Goal: Information Seeking & Learning: Learn about a topic

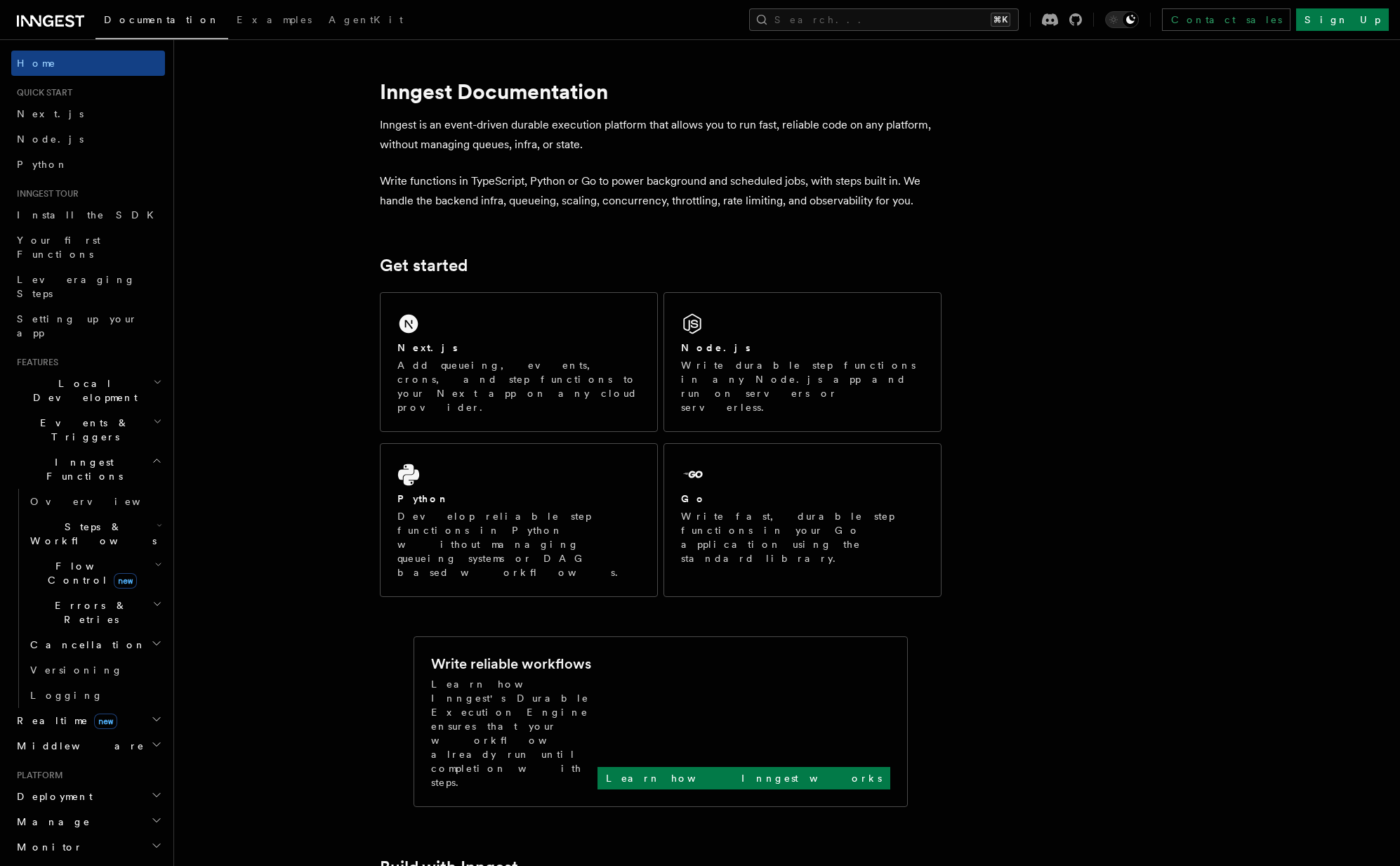
click at [155, 455] on icon "button" at bounding box center [156, 460] width 11 height 12
click at [142, 410] on h2 "Events & Triggers" at bounding box center [88, 430] width 153 height 39
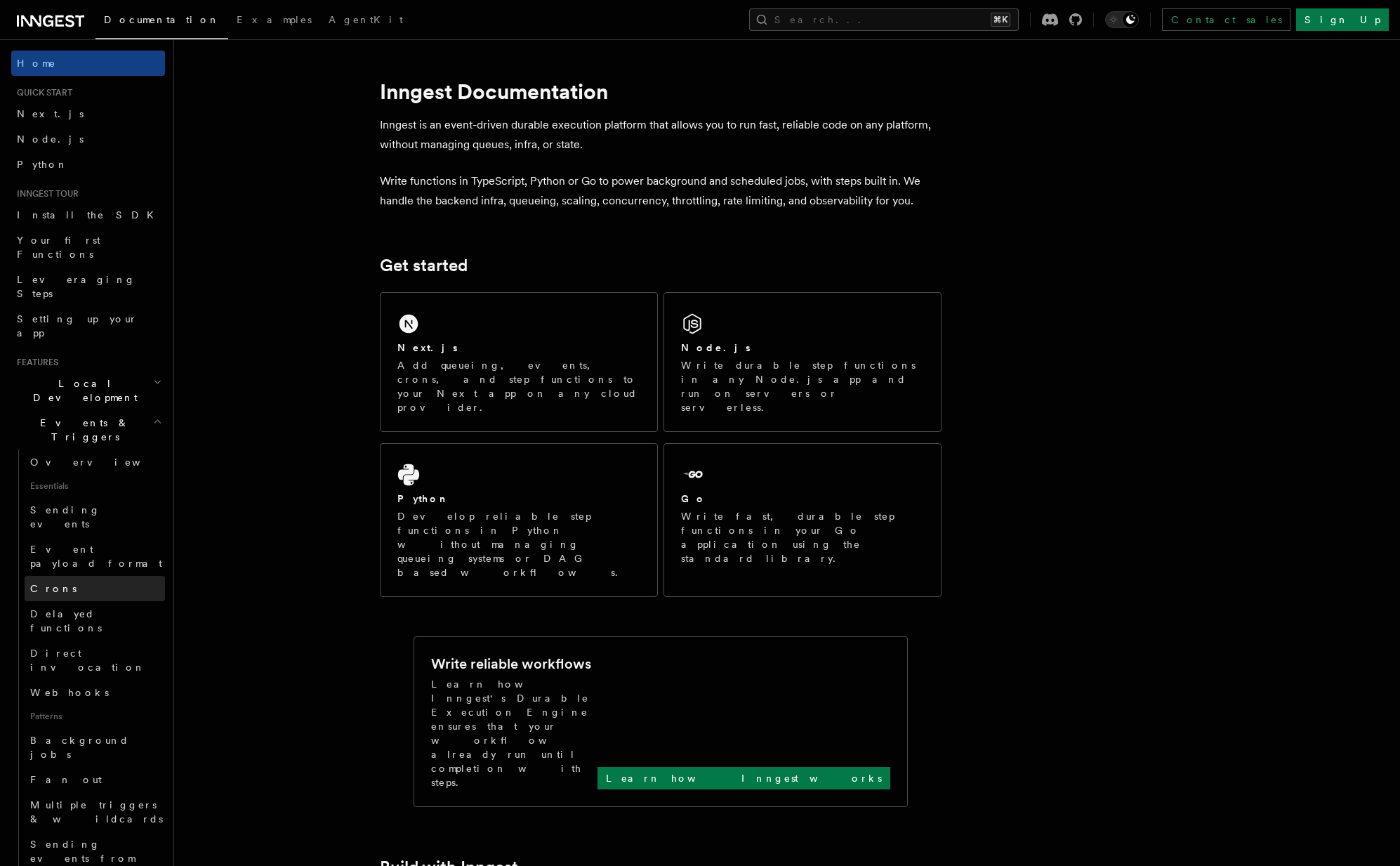
click at [80, 575] on link "Crons" at bounding box center [95, 588] width 140 height 25
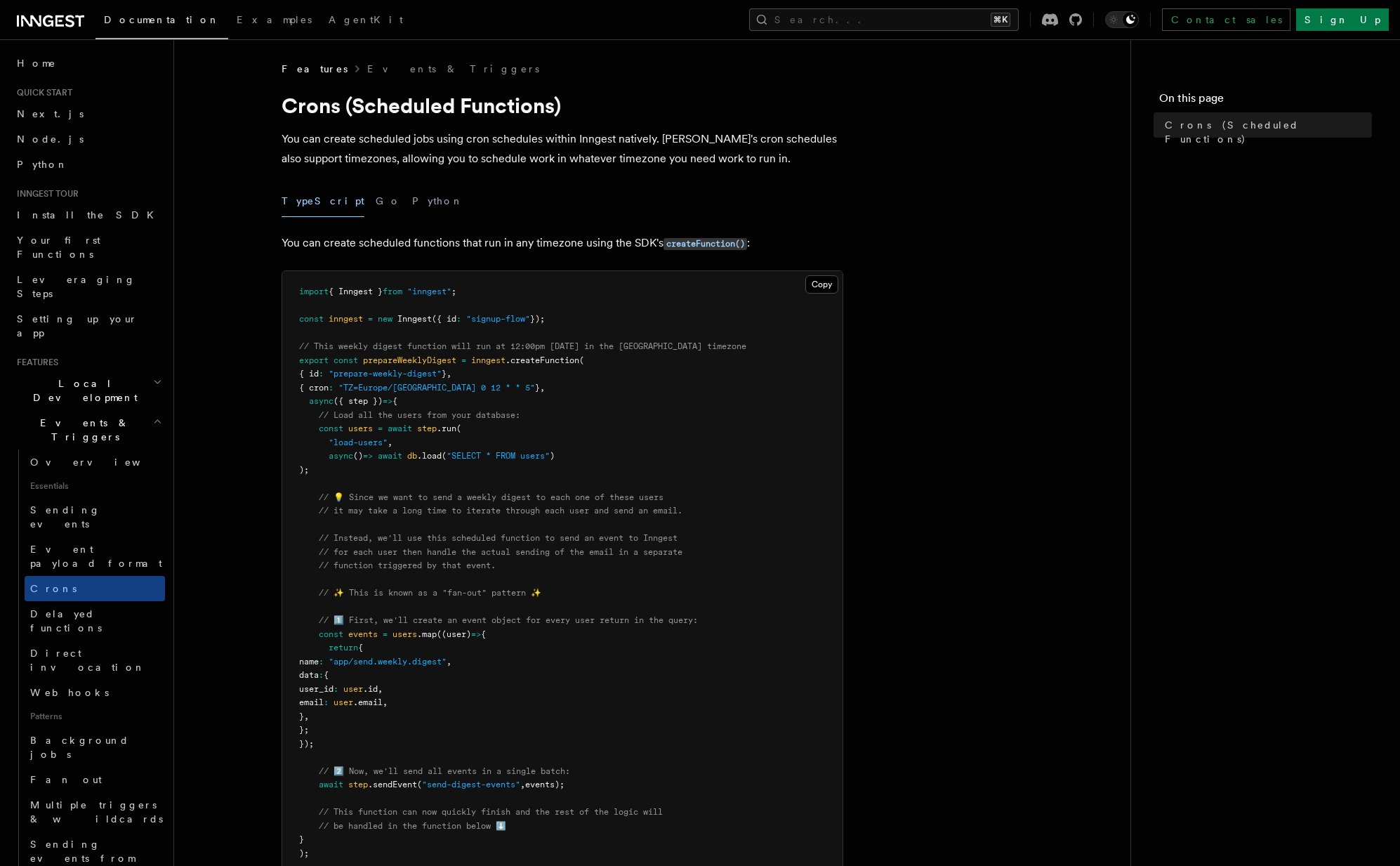
drag, startPoint x: 309, startPoint y: 400, endPoint x: 451, endPoint y: 471, distance: 158.8
click at [451, 471] on pre "import { Inngest } from "inngest" ; const inngest = new Inngest ({ id : "signup…" at bounding box center [562, 703] width 560 height 864
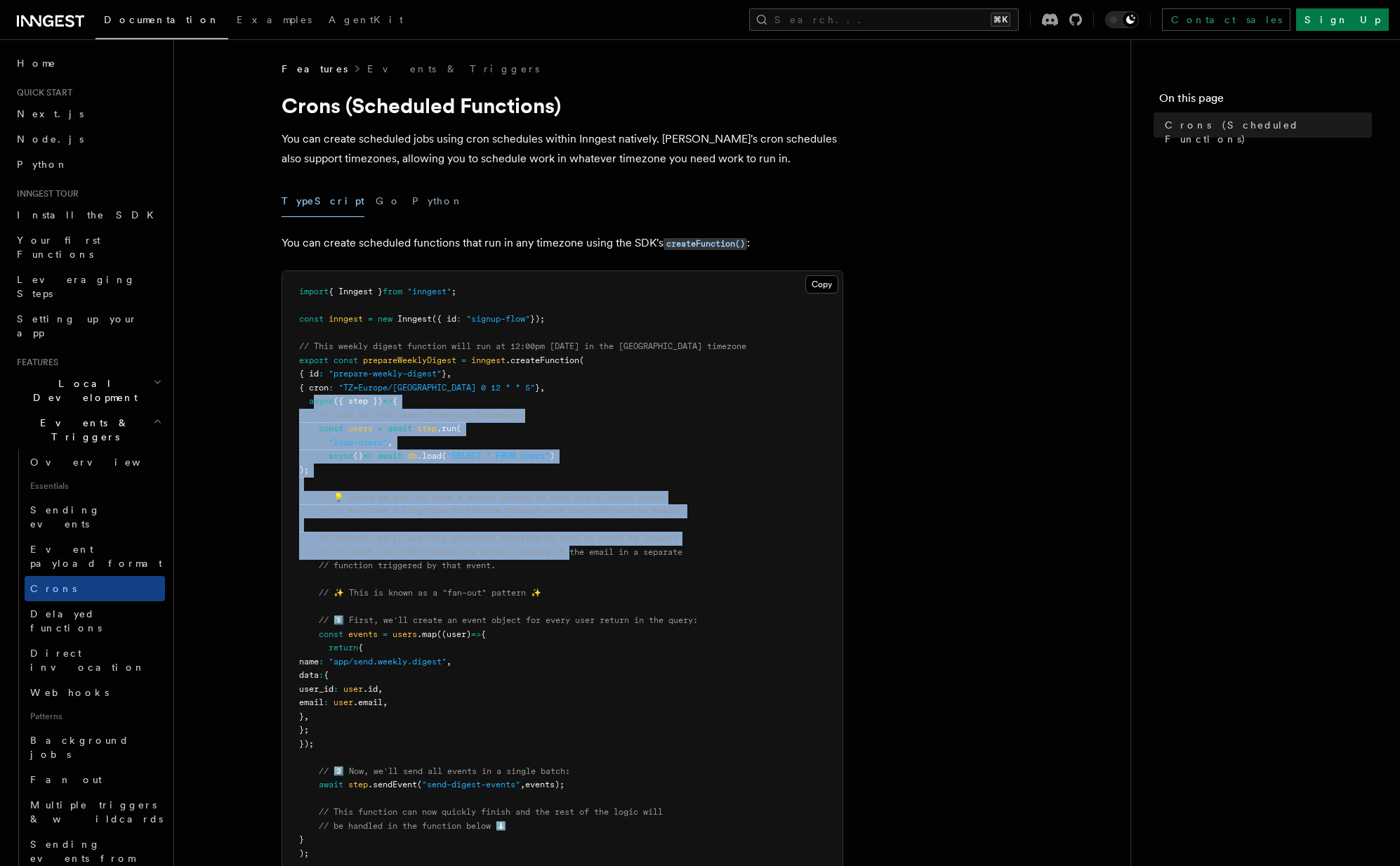
drag, startPoint x: 314, startPoint y: 395, endPoint x: 593, endPoint y: 568, distance: 328.3
click at [593, 568] on pre "import { Inngest } from "inngest" ; const inngest = new Inngest ({ id : "signup…" at bounding box center [562, 703] width 560 height 864
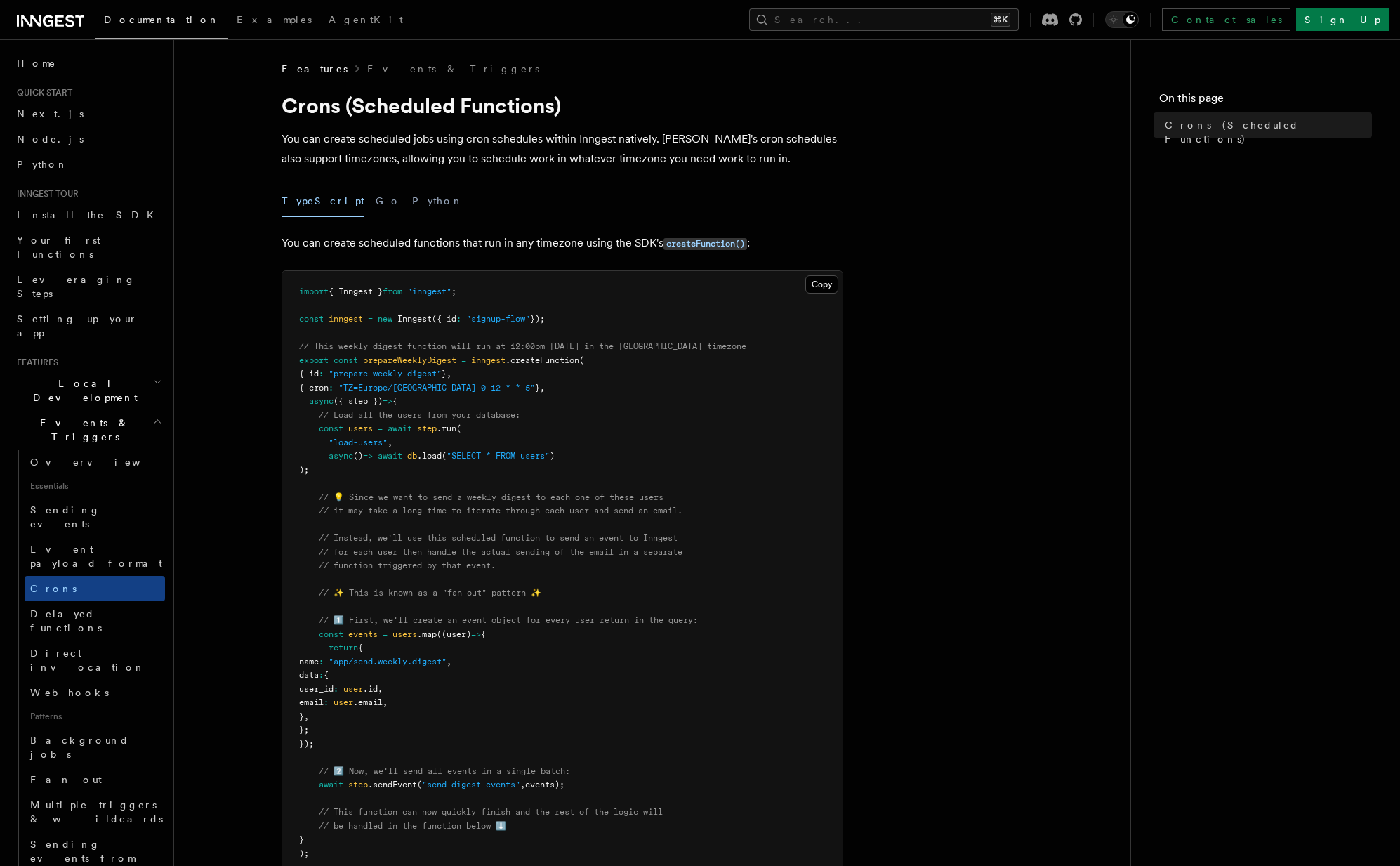
click at [619, 591] on pre "import { Inngest } from "inngest" ; const inngest = new Inngest ({ id : "signup…" at bounding box center [562, 703] width 560 height 864
drag, startPoint x: 384, startPoint y: 471, endPoint x: 326, endPoint y: 428, distance: 72.2
click at [326, 428] on pre "import { Inngest } from "inngest" ; const inngest = new Inngest ({ id : "signup…" at bounding box center [562, 703] width 560 height 864
click at [492, 480] on pre "import { Inngest } from "inngest" ; const inngest = new Inngest ({ id : "signup…" at bounding box center [562, 703] width 560 height 864
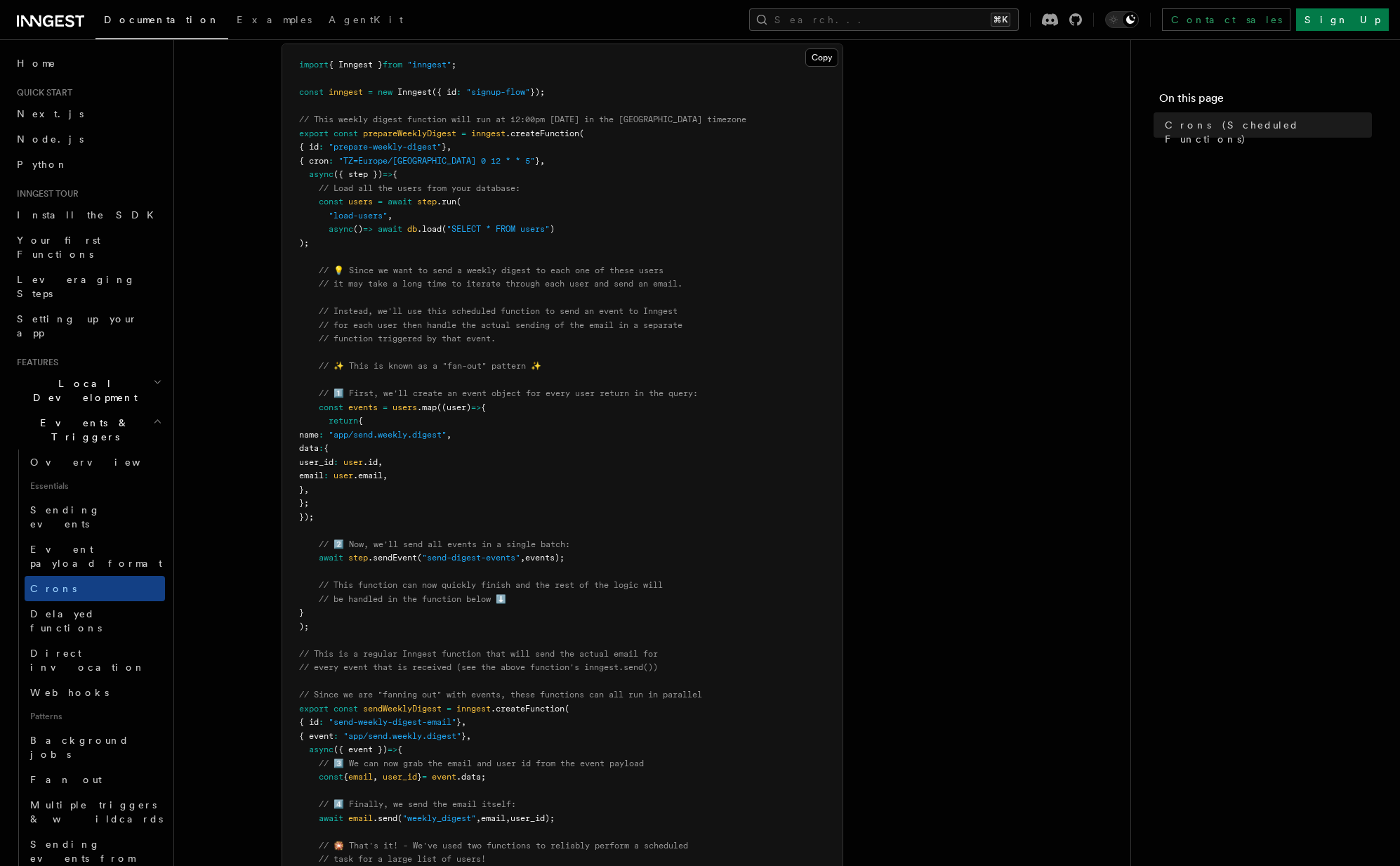
scroll to position [235, 0]
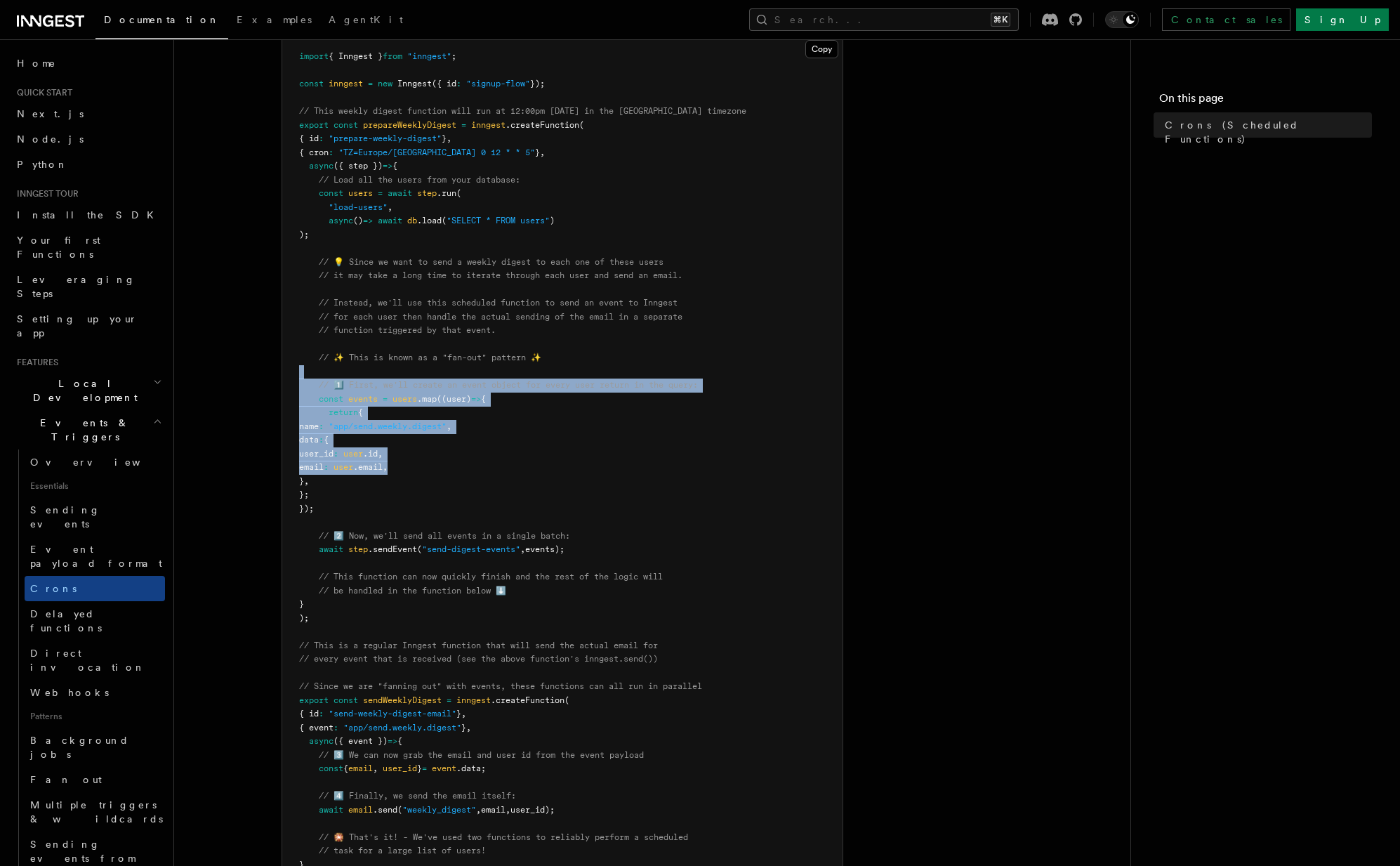
drag, startPoint x: 440, startPoint y: 376, endPoint x: 601, endPoint y: 472, distance: 187.4
click at [599, 471] on pre "import { Inngest } from "inngest" ; const inngest = new Inngest ({ id : "signup…" at bounding box center [562, 467] width 560 height 864
click at [601, 472] on pre "import { Inngest } from "inngest" ; const inngest = new Inngest ({ id : "signup…" at bounding box center [562, 467] width 560 height 864
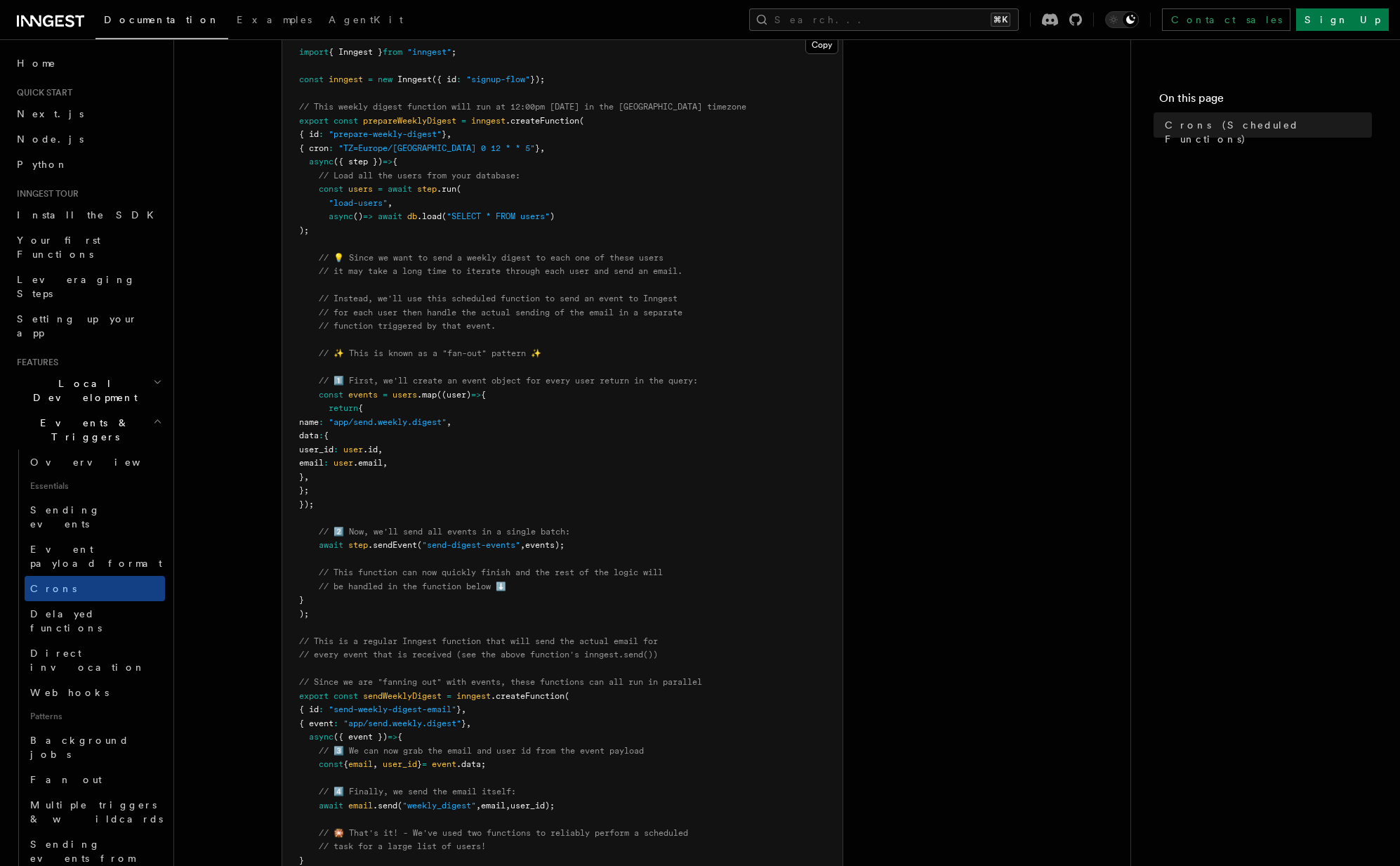
scroll to position [241, 0]
drag, startPoint x: 650, startPoint y: 550, endPoint x: 620, endPoint y: 521, distance: 41.7
click at [620, 521] on pre "import { Inngest } from "inngest" ; const inngest = new Inngest ({ id : "signup…" at bounding box center [562, 461] width 560 height 864
click at [619, 519] on pre "import { Inngest } from "inngest" ; const inngest = new Inngest ({ id : "signup…" at bounding box center [562, 461] width 560 height 864
drag, startPoint x: 604, startPoint y: 510, endPoint x: 660, endPoint y: 555, distance: 71.8
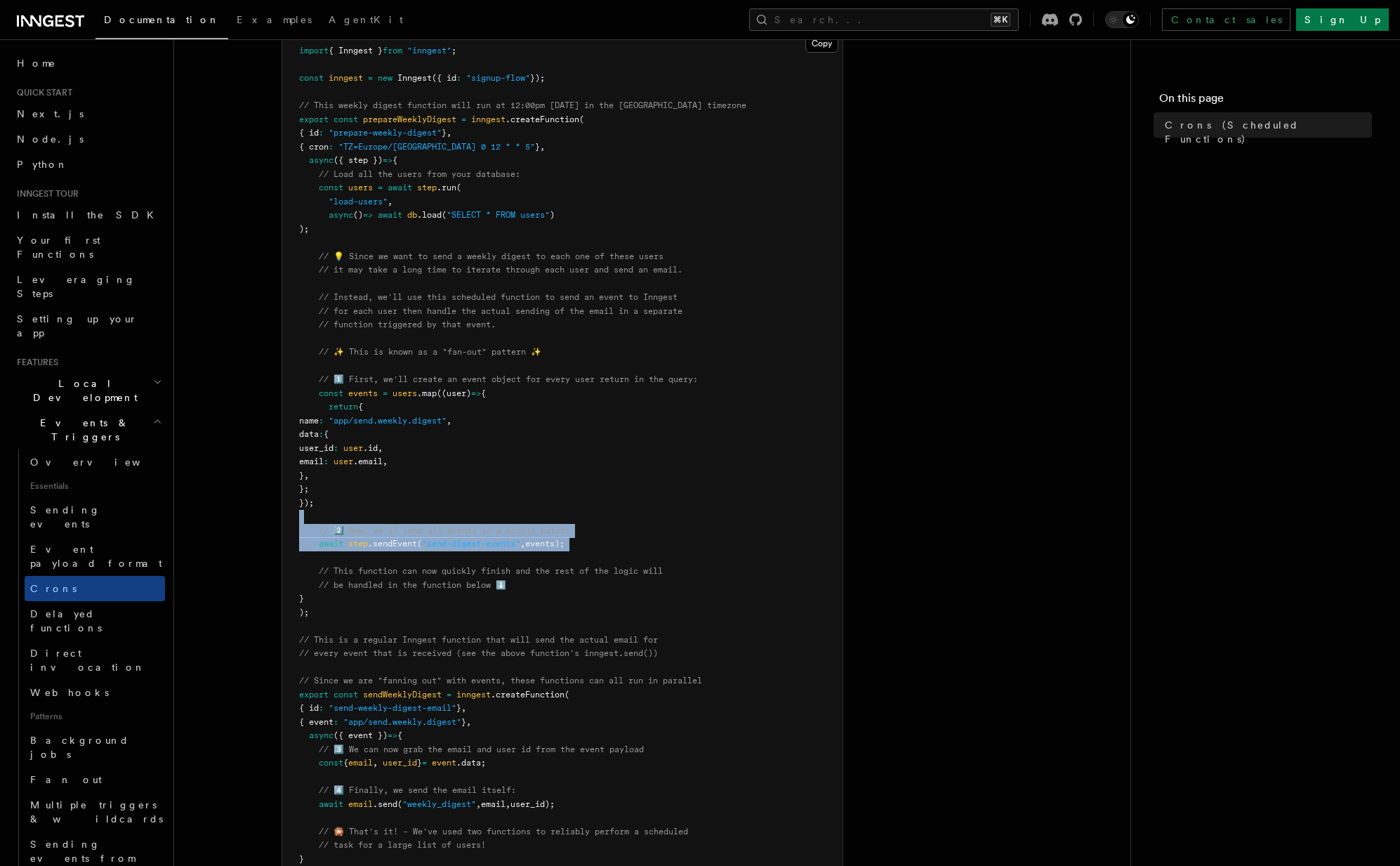
click at [660, 554] on pre "import { Inngest } from "inngest" ; const inngest = new Inngest ({ id : "signup…" at bounding box center [562, 461] width 560 height 864
click at [660, 555] on pre "import { Inngest } from "inngest" ; const inngest = new Inngest ({ id : "signup…" at bounding box center [562, 461] width 560 height 864
click at [243, 539] on article "Features Events & Triggers Crons (Scheduled Functions) You can create scheduled…" at bounding box center [652, 560] width 911 height 1479
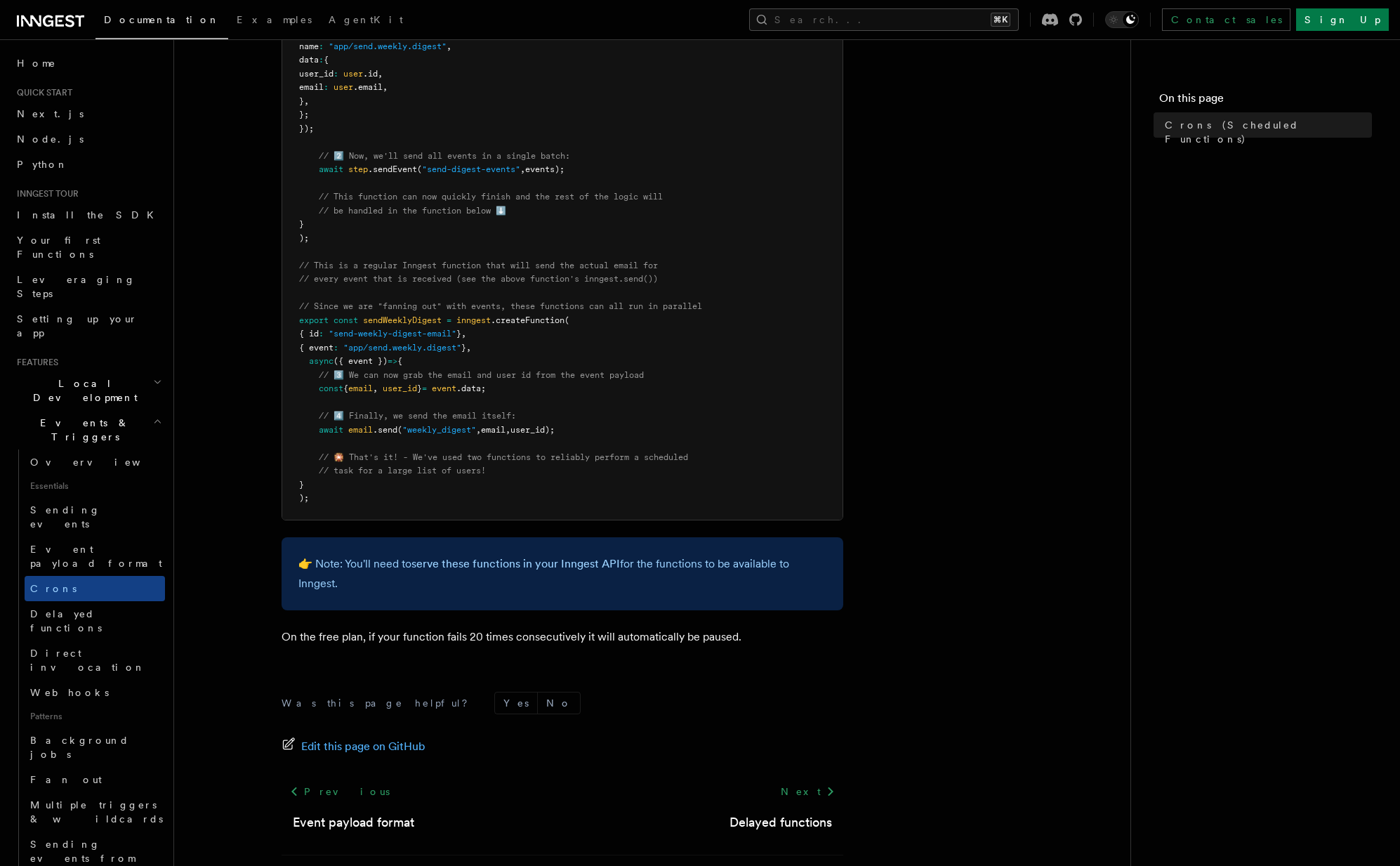
scroll to position [675, 0]
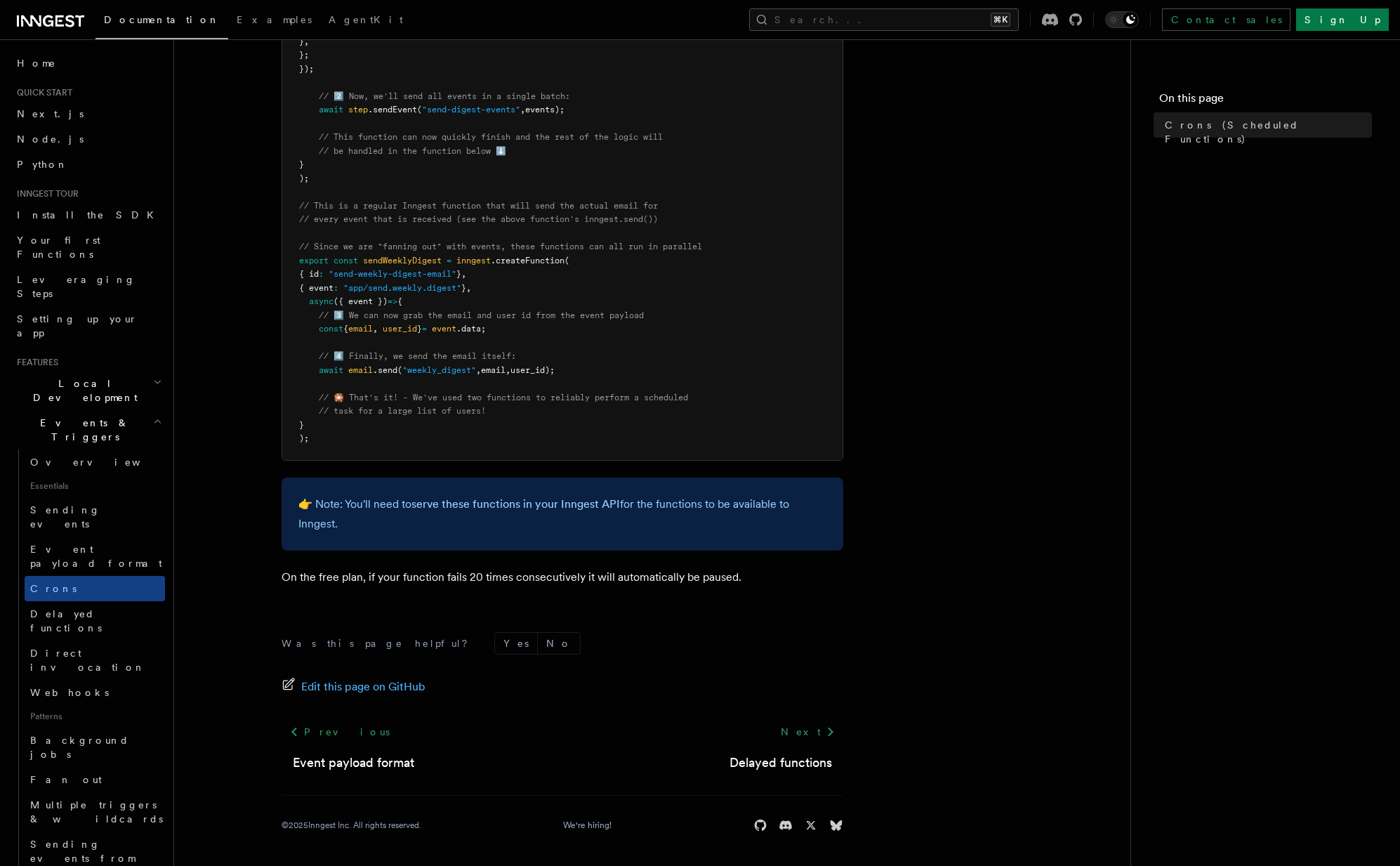
drag, startPoint x: 342, startPoint y: 502, endPoint x: 432, endPoint y: 544, distance: 99.3
click at [432, 544] on div "👉 Note: You'll need to serve these functions in your Inngest API for the functi…" at bounding box center [563, 514] width 562 height 73
click at [256, 469] on article "Features Events & Triggers Crons (Scheduled Functions) You can create scheduled…" at bounding box center [652, 127] width 911 height 1479
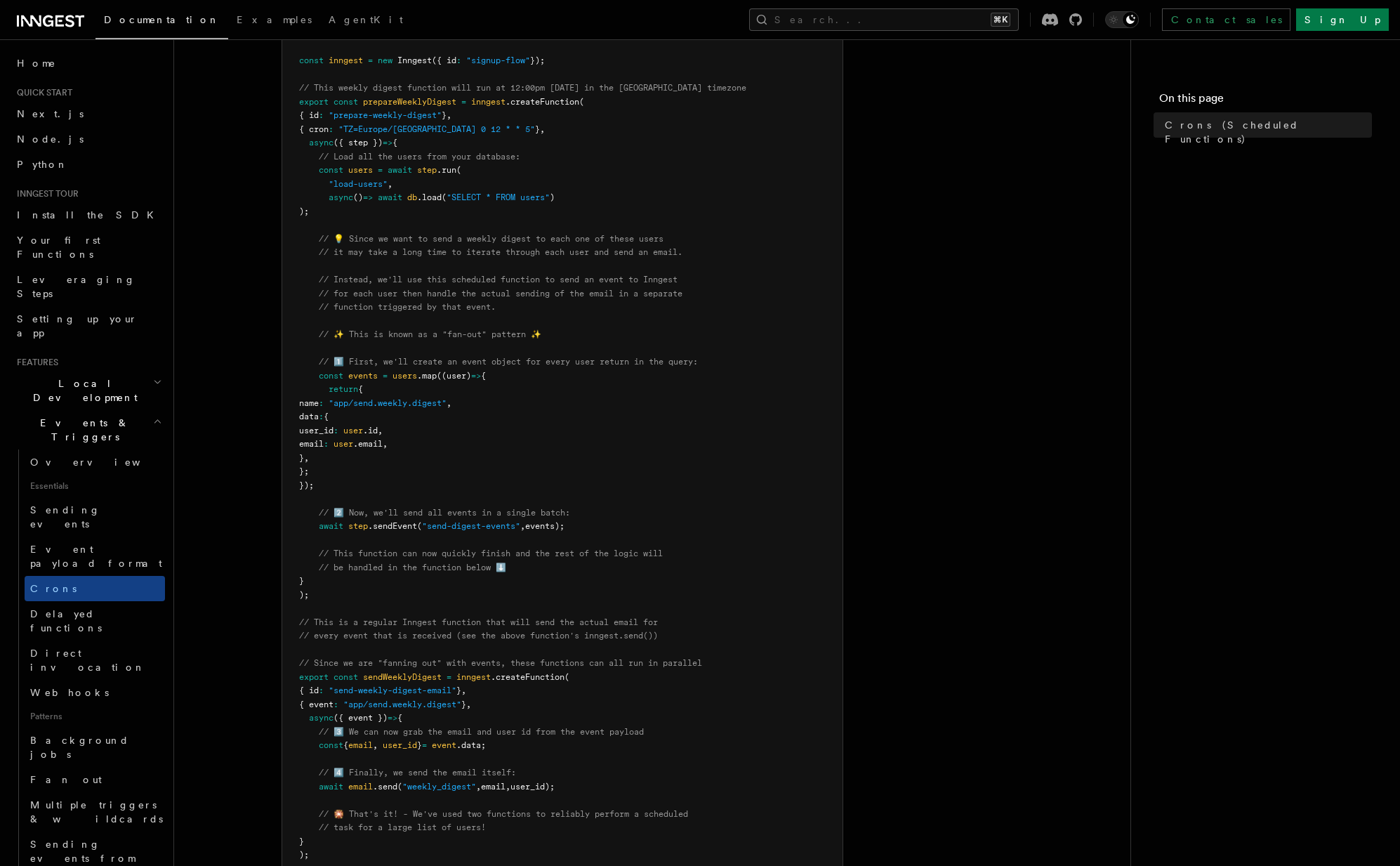
scroll to position [261, 0]
click at [58, 774] on span "Fan out" at bounding box center [65, 780] width 72 height 12
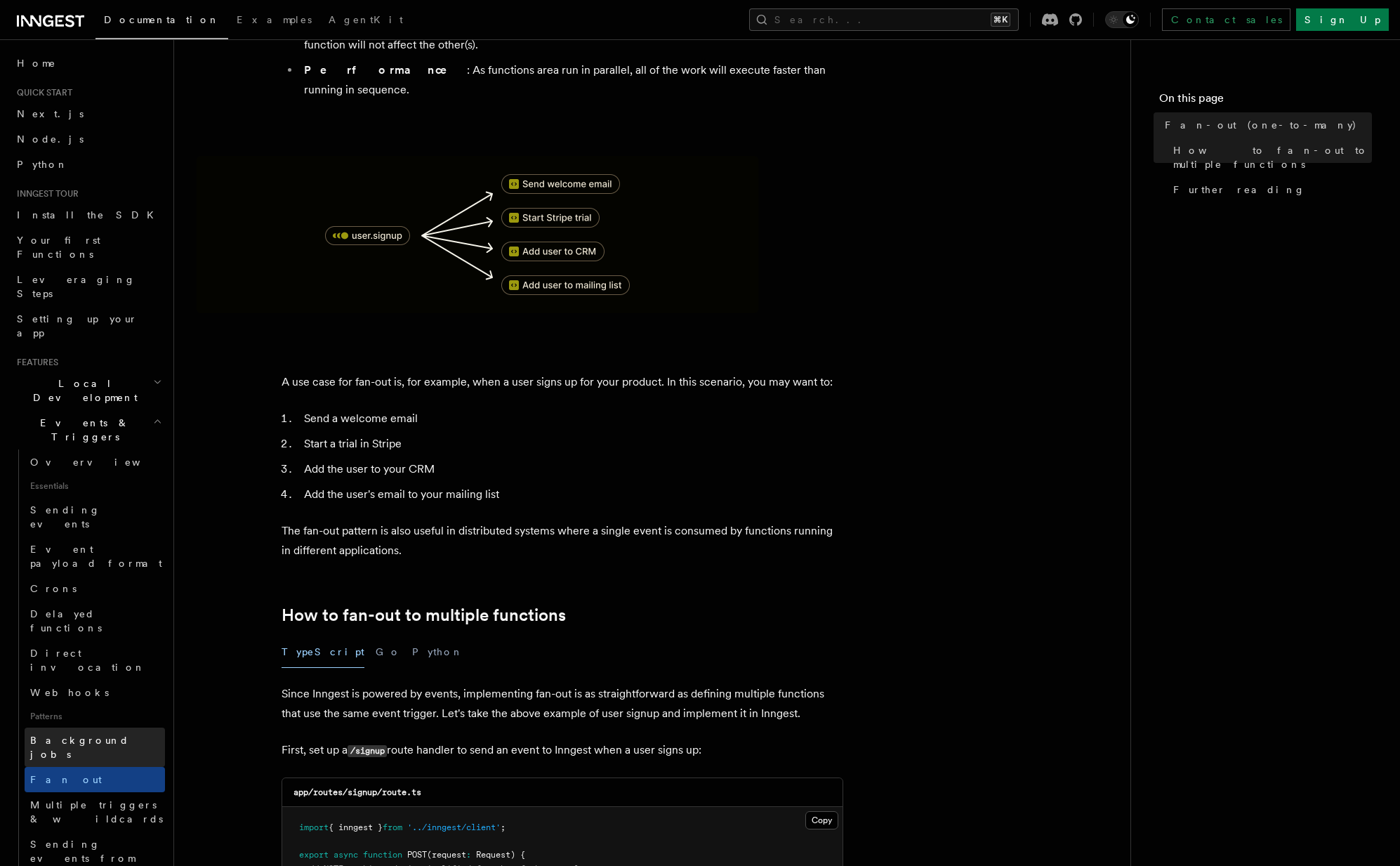
scroll to position [172, 0]
click at [82, 735] on span "Background jobs" at bounding box center [79, 747] width 99 height 25
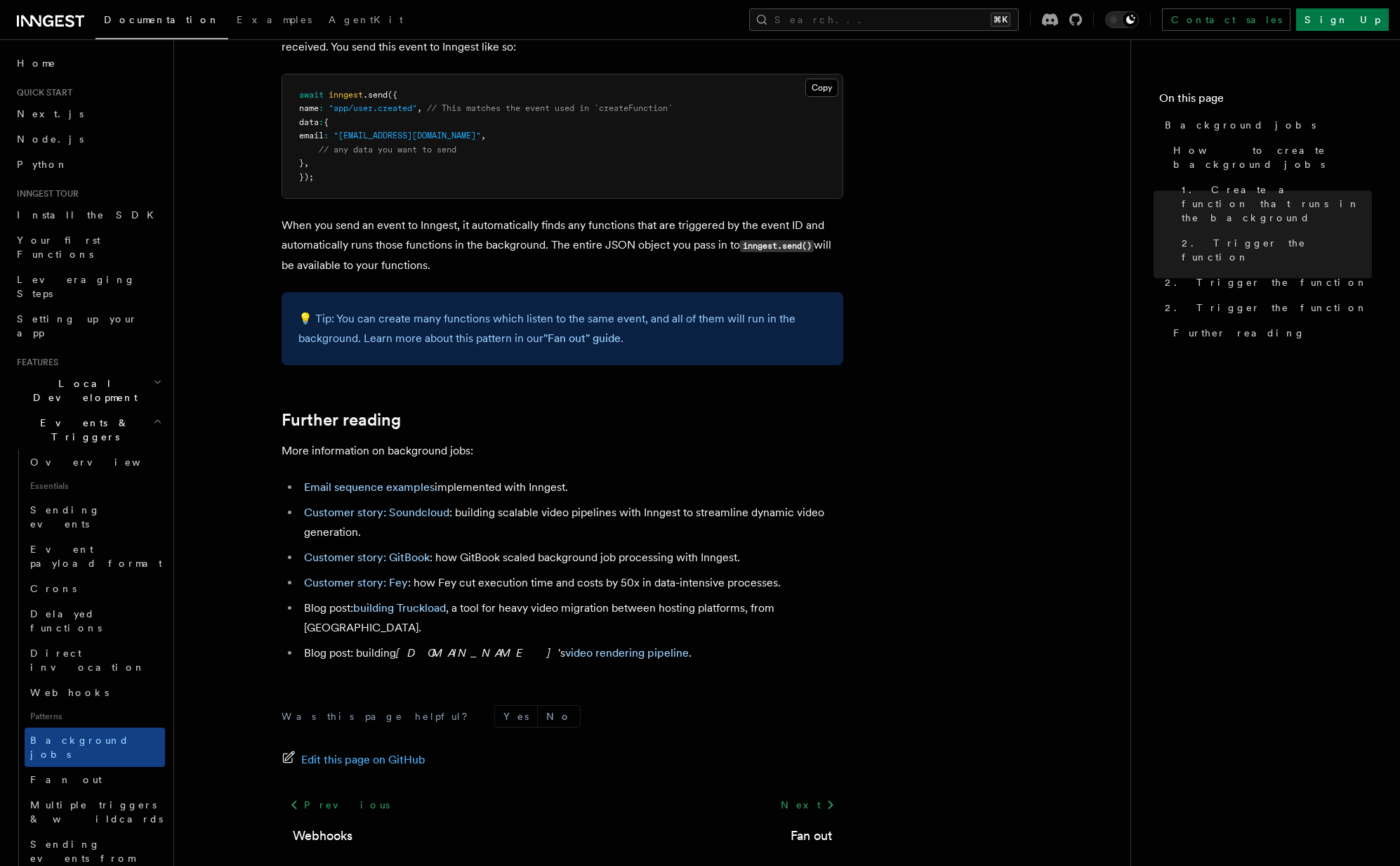
scroll to position [1027, 0]
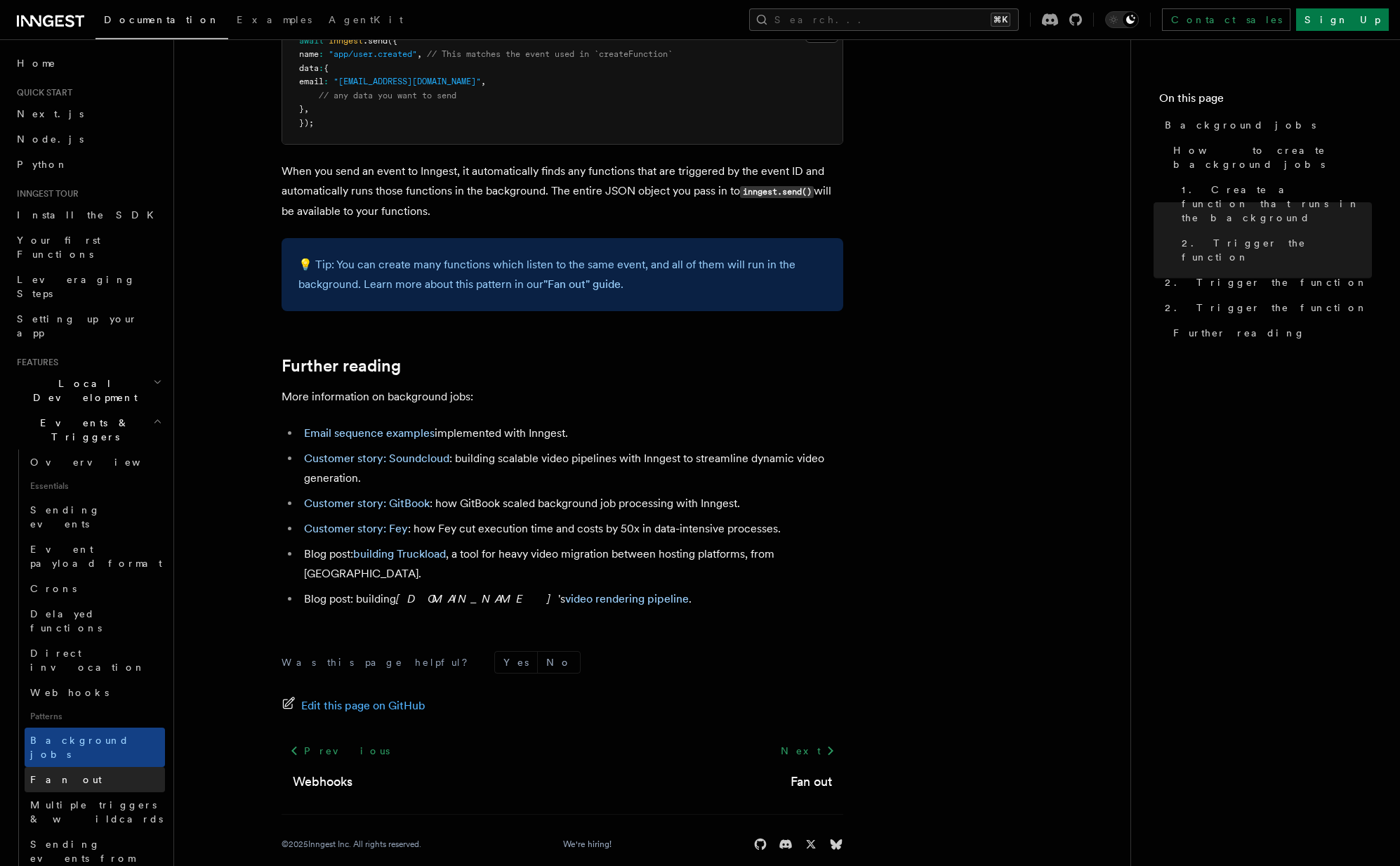
click at [69, 767] on link "Fan out" at bounding box center [95, 780] width 140 height 25
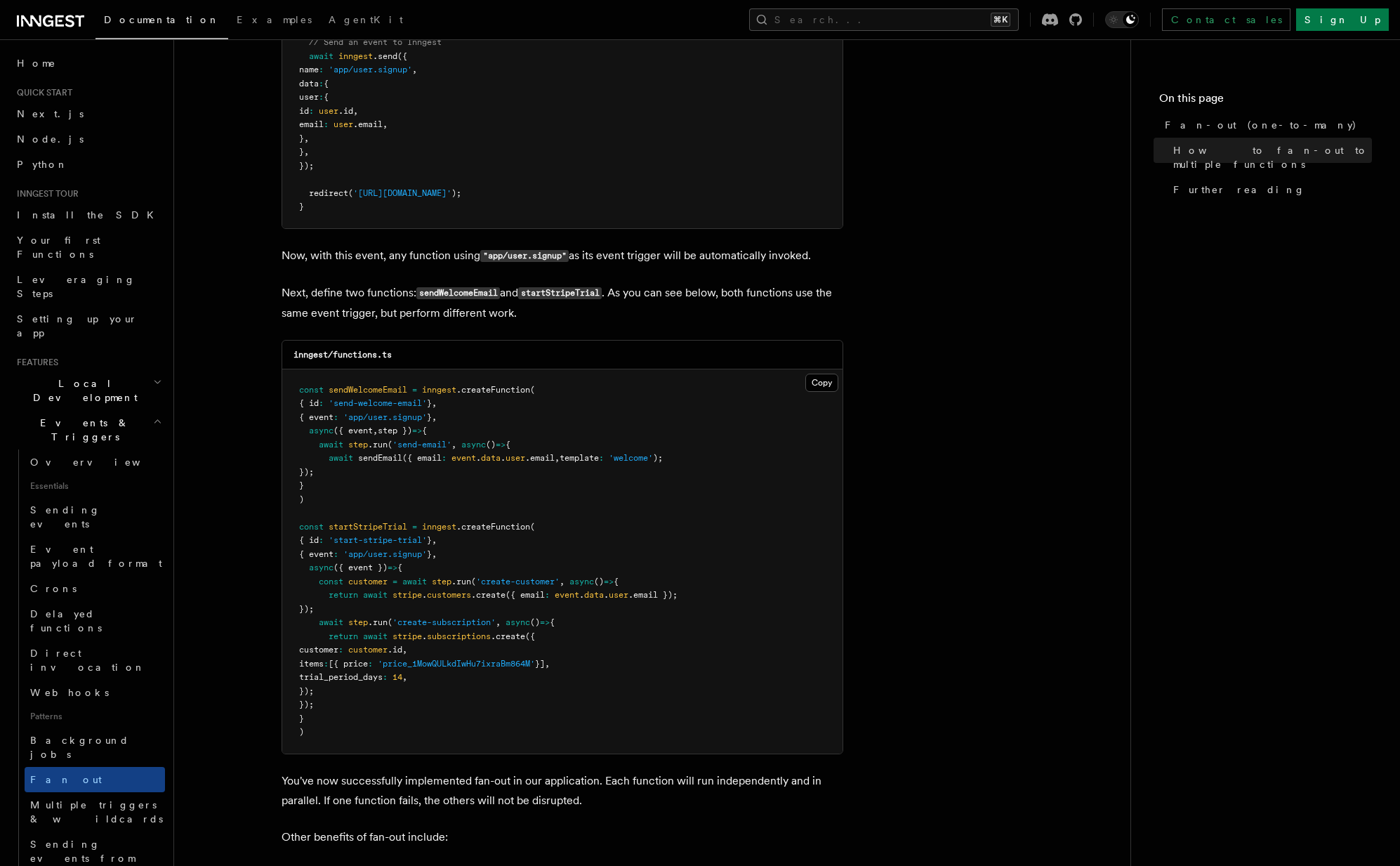
scroll to position [1065, 0]
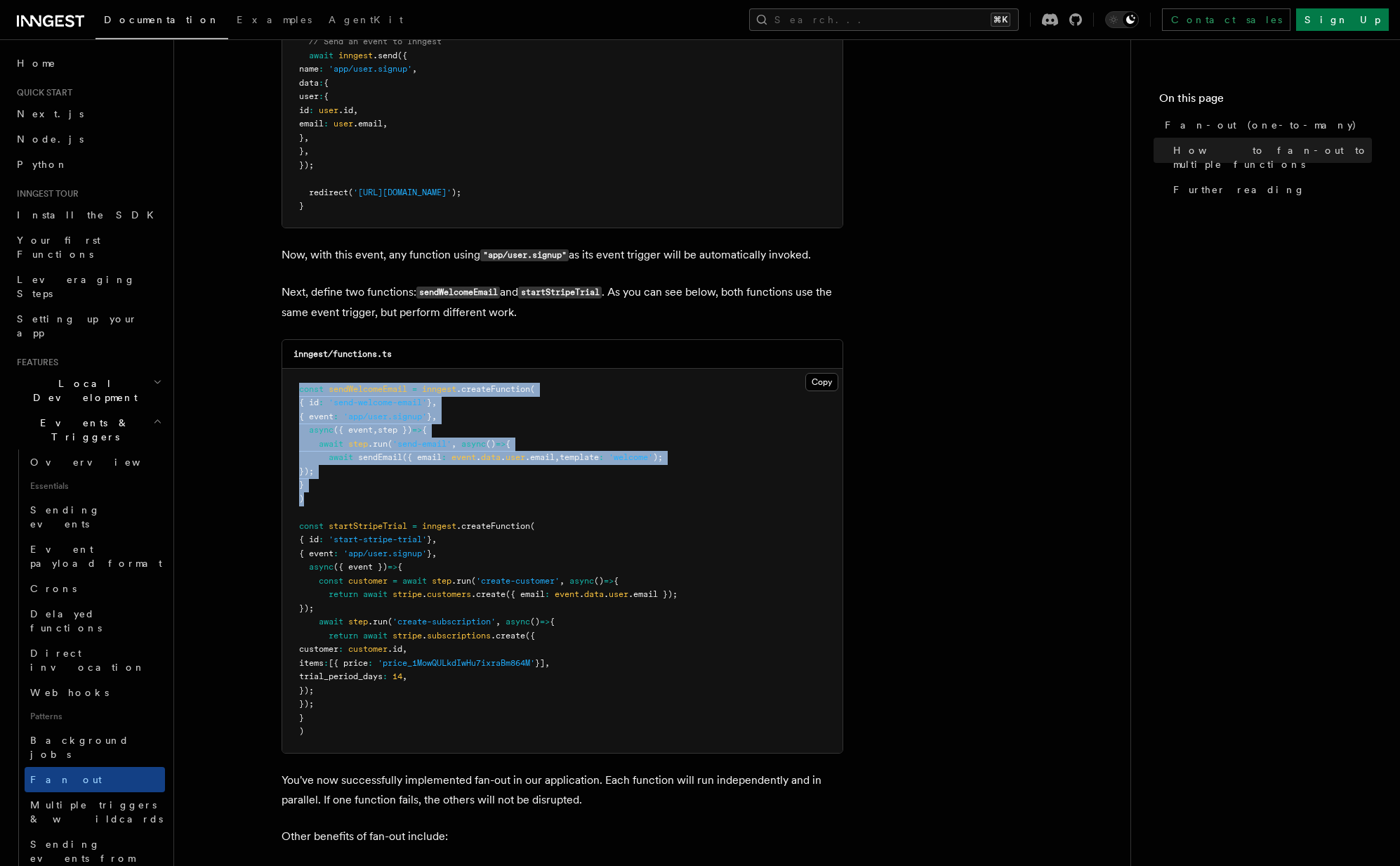
drag, startPoint x: 302, startPoint y: 378, endPoint x: 386, endPoint y: 488, distance: 138.4
click at [386, 488] on pre "const sendWelcomeEmail = inngest .createFunction ( { id : 'send-welcome-email' …" at bounding box center [562, 560] width 560 height 385
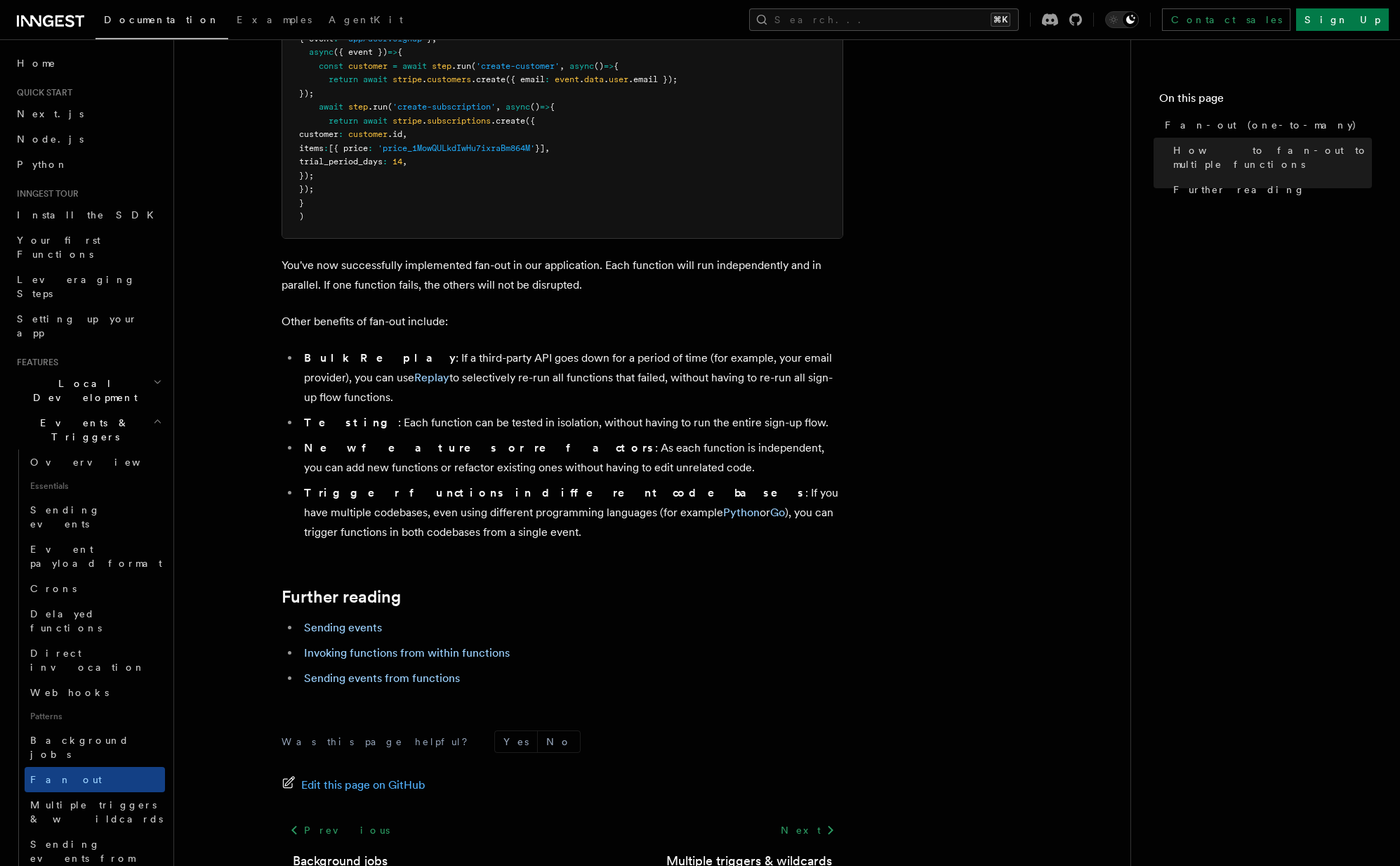
scroll to position [1620, 0]
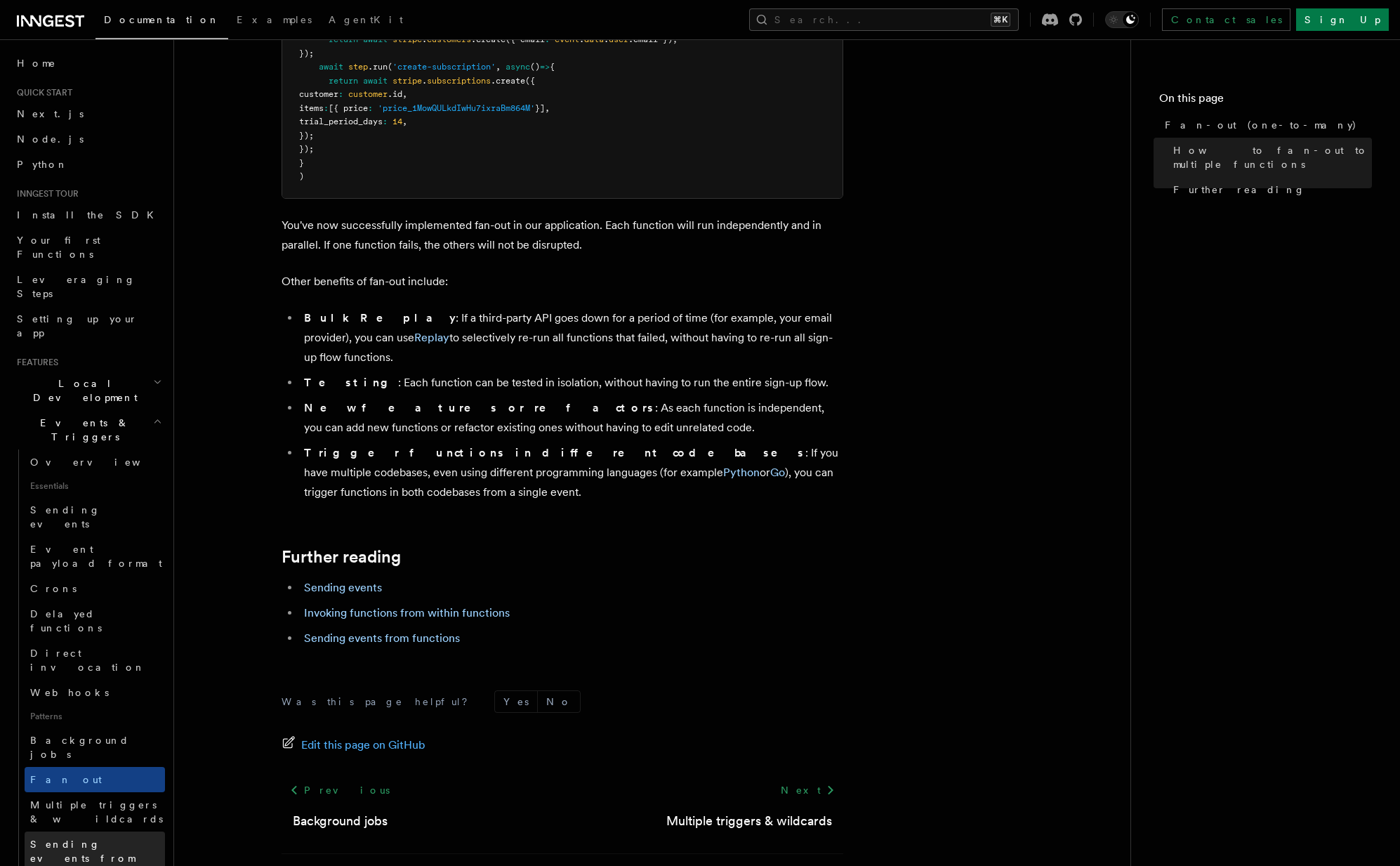
click at [64, 838] on span "Sending events from functions" at bounding box center [82, 857] width 105 height 39
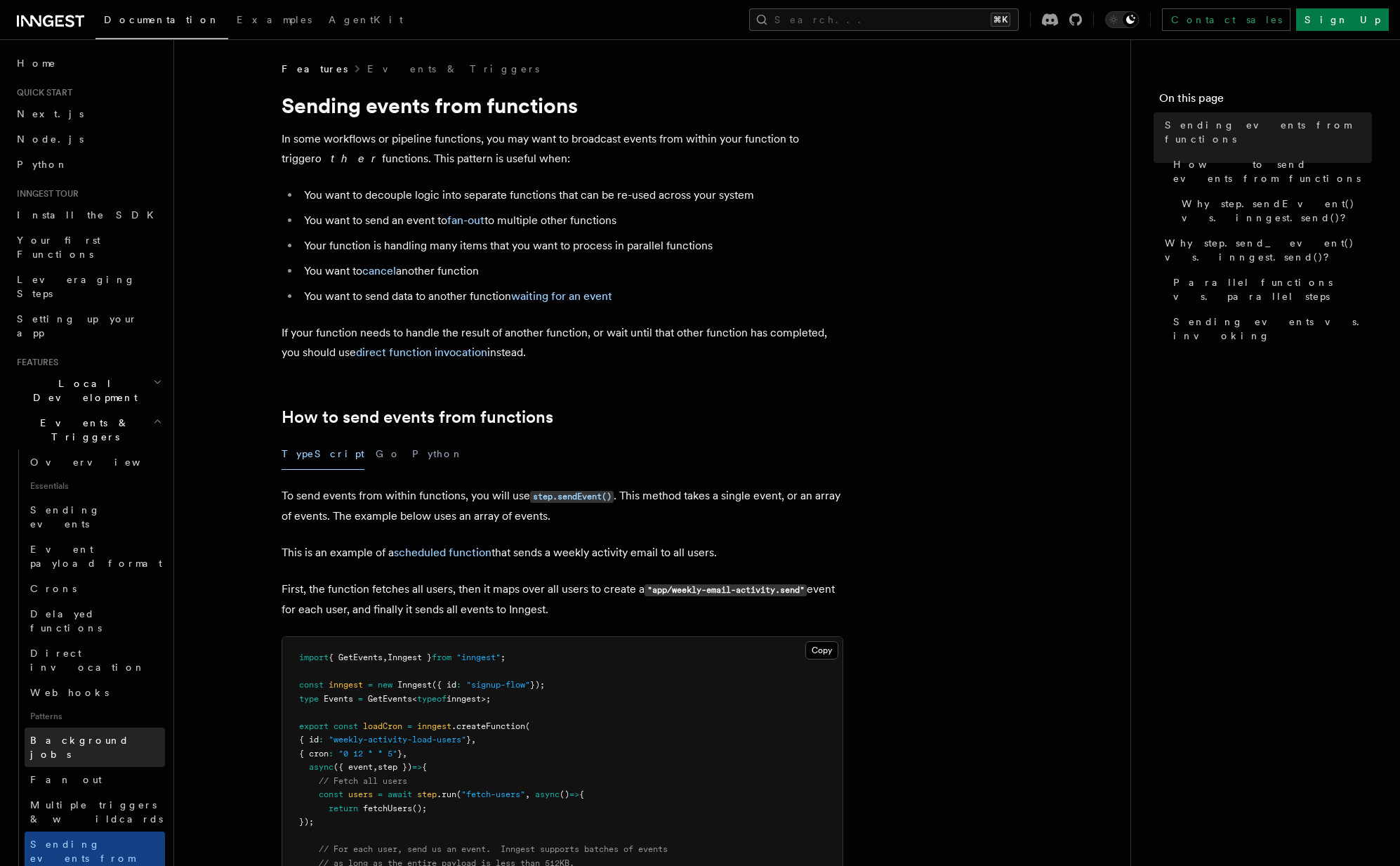
click at [76, 735] on span "Background jobs" at bounding box center [79, 747] width 99 height 25
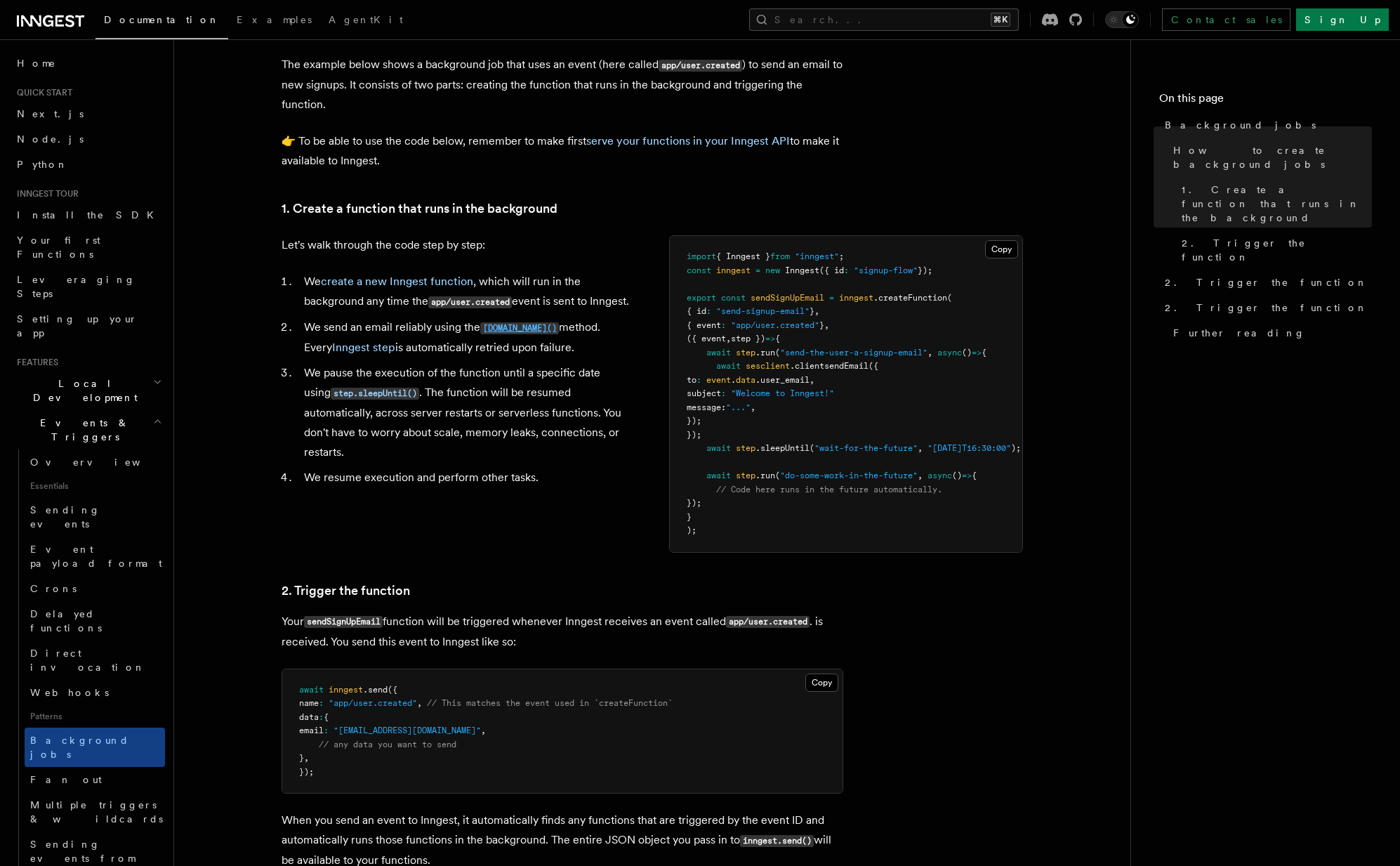
scroll to position [379, 0]
drag, startPoint x: 710, startPoint y: 352, endPoint x: 922, endPoint y: 424, distance: 223.9
click at [922, 424] on pre "import { Inngest } from "inngest" ; const inngest = new Inngest ({ id : "signup…" at bounding box center [847, 393] width 353 height 316
drag, startPoint x: 807, startPoint y: 433, endPoint x: 728, endPoint y: 365, distance: 104.2
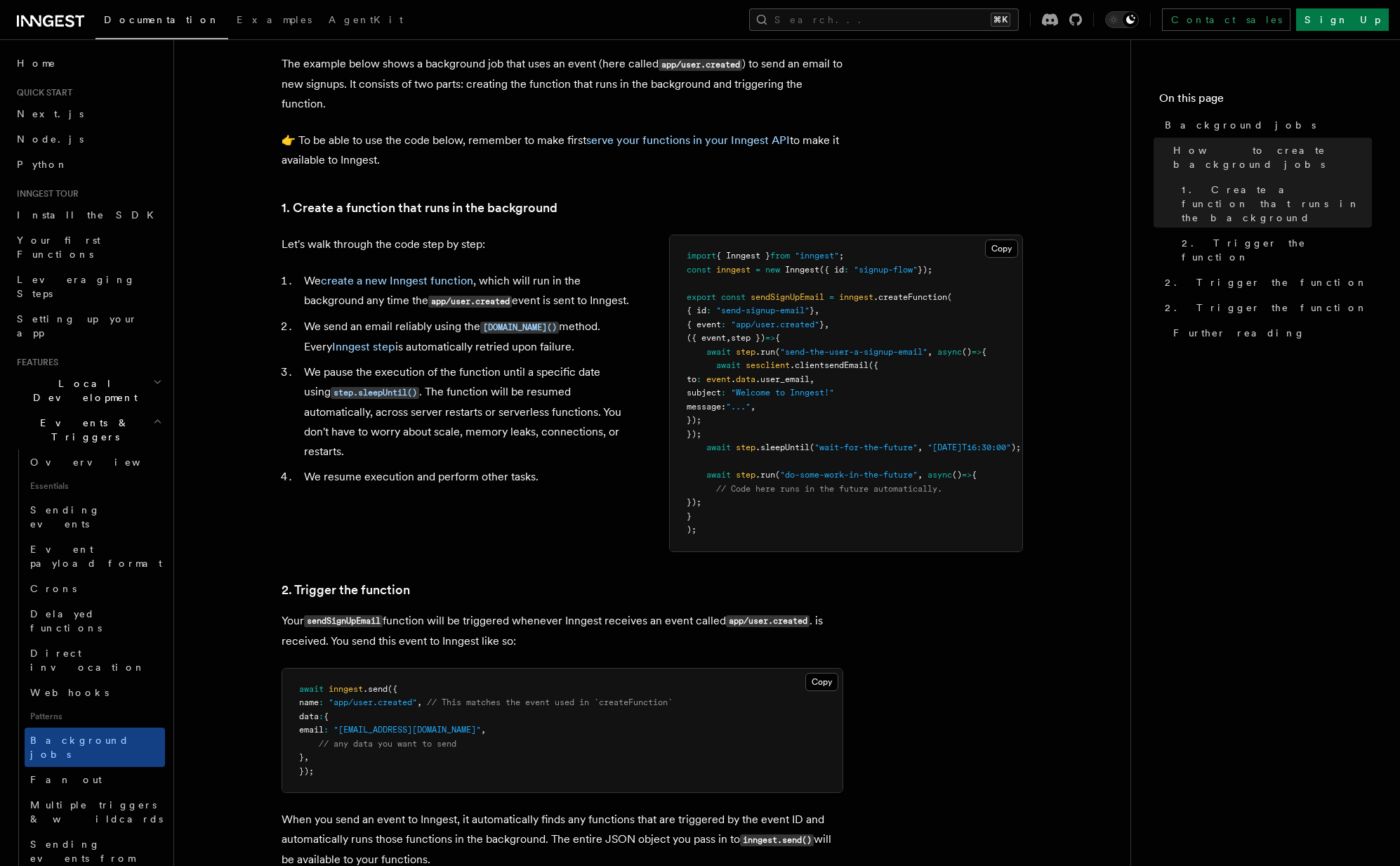
click at [729, 366] on pre "import { Inngest } from "inngest" ; const inngest = new Inngest ({ id : "signup…" at bounding box center [847, 393] width 353 height 316
click at [853, 442] on pre "import { Inngest } from "inngest" ; const inngest = new Inngest ({ id : "signup…" at bounding box center [847, 393] width 353 height 316
drag, startPoint x: 795, startPoint y: 460, endPoint x: 772, endPoint y: 429, distance: 38.6
click at [772, 429] on pre "import { Inngest } from "inngest" ; const inngest = new Inngest ({ id : "signup…" at bounding box center [847, 393] width 353 height 316
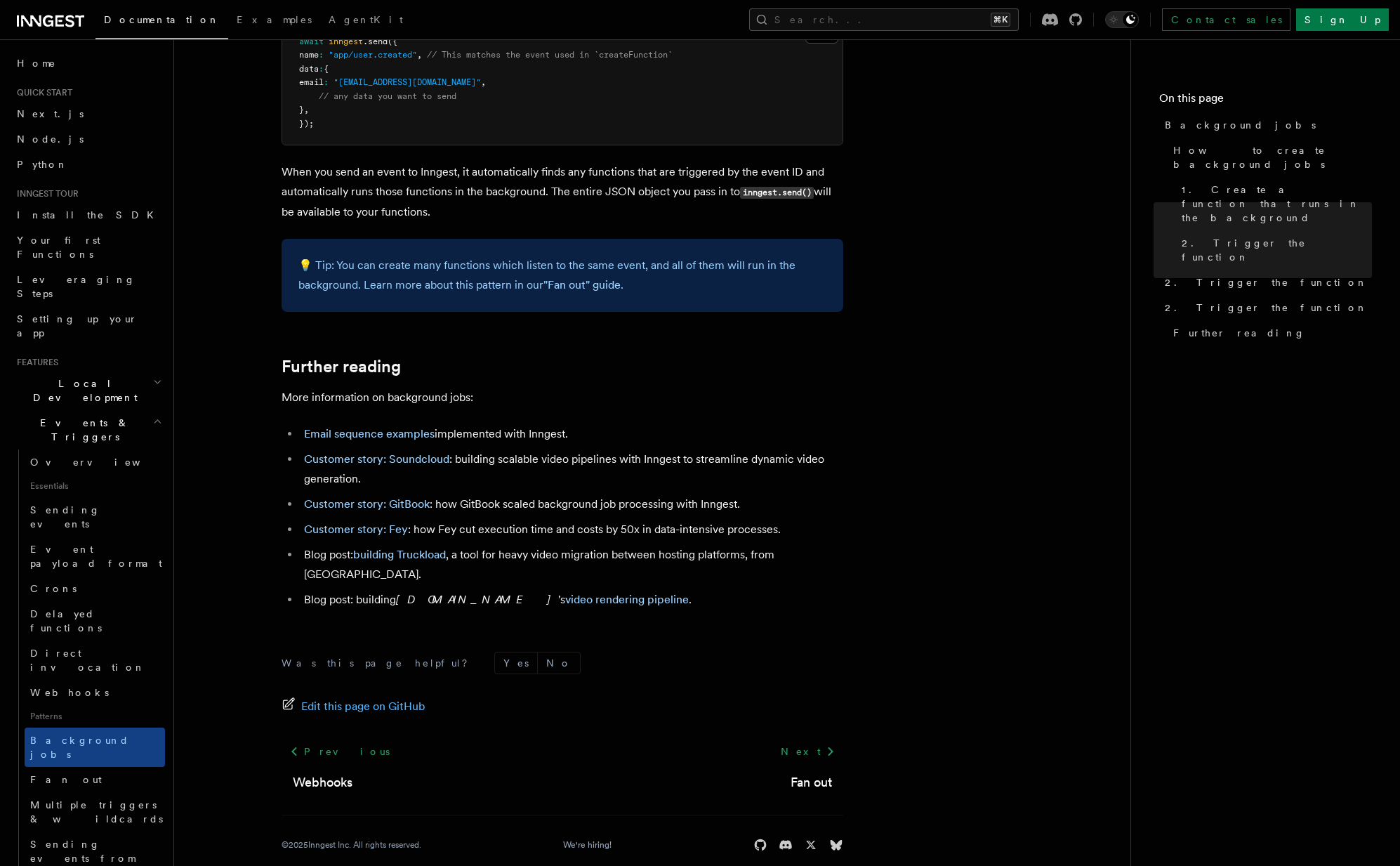
scroll to position [1027, 0]
click at [70, 575] on link "Crons" at bounding box center [95, 588] width 140 height 25
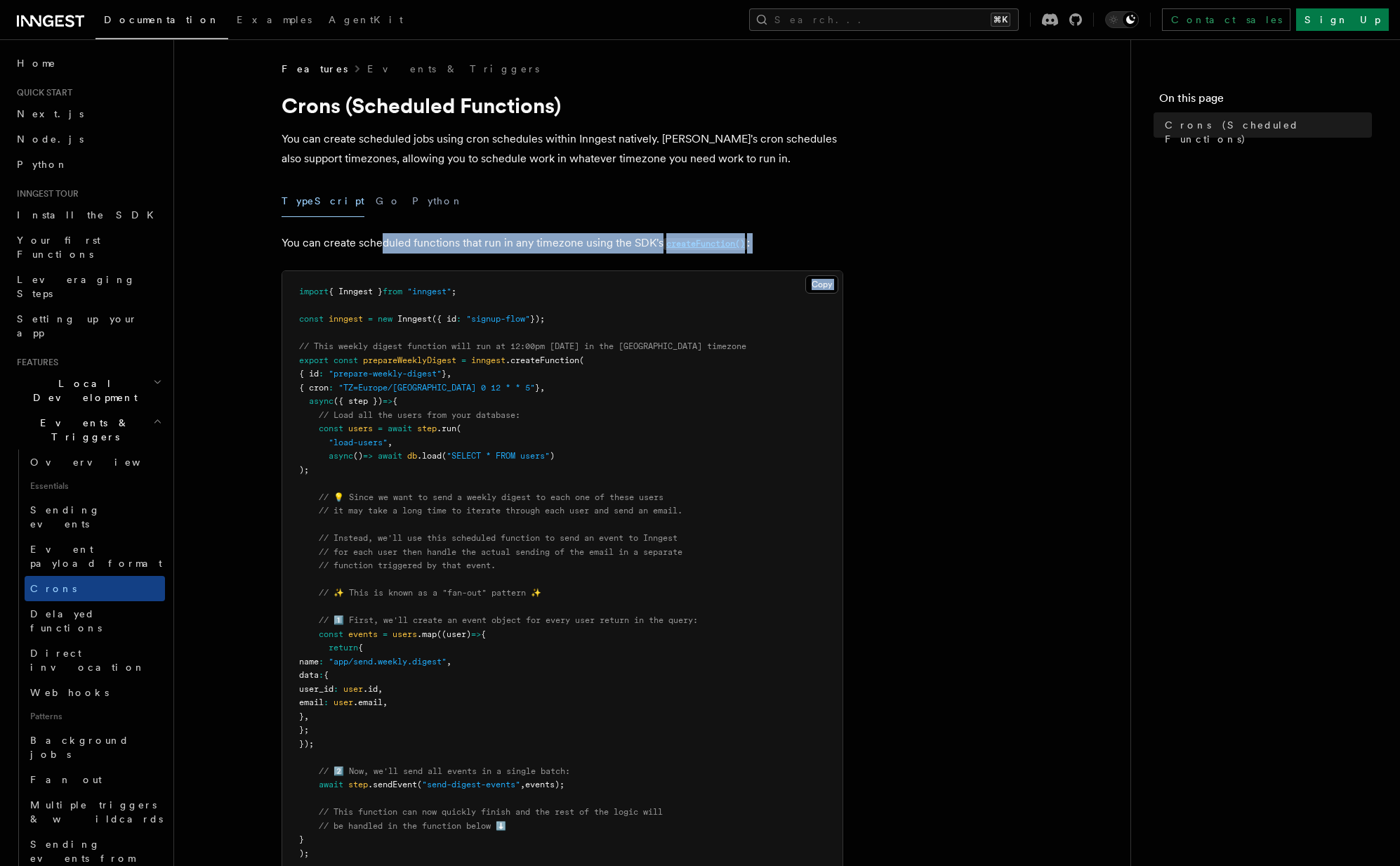
drag, startPoint x: 381, startPoint y: 246, endPoint x: 618, endPoint y: 258, distance: 237.3
click at [613, 257] on article "Features Events & Triggers Crons (Scheduled Functions) You can create scheduled…" at bounding box center [652, 801] width 911 height 1479
click at [619, 259] on article "Features Events & Triggers Crons (Scheduled Functions) You can create scheduled…" at bounding box center [652, 801] width 911 height 1479
drag, startPoint x: 618, startPoint y: 261, endPoint x: 620, endPoint y: 231, distance: 30.1
click at [620, 231] on article "Features Events & Triggers Crons (Scheduled Functions) You can create scheduled…" at bounding box center [652, 801] width 911 height 1479
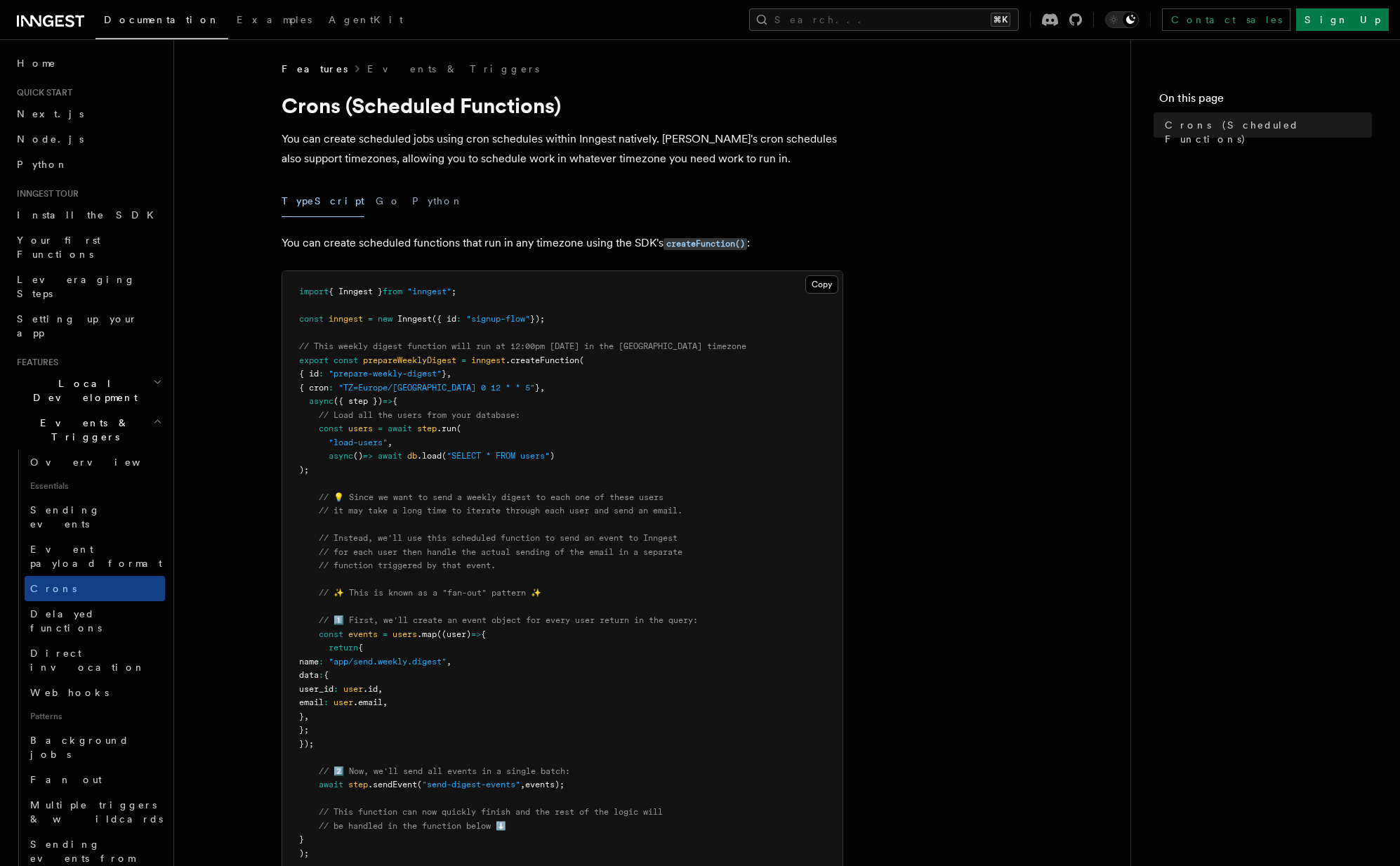
click at [1001, 560] on article "Features Events & Triggers Crons (Scheduled Functions) You can create scheduled…" at bounding box center [652, 801] width 911 height 1479
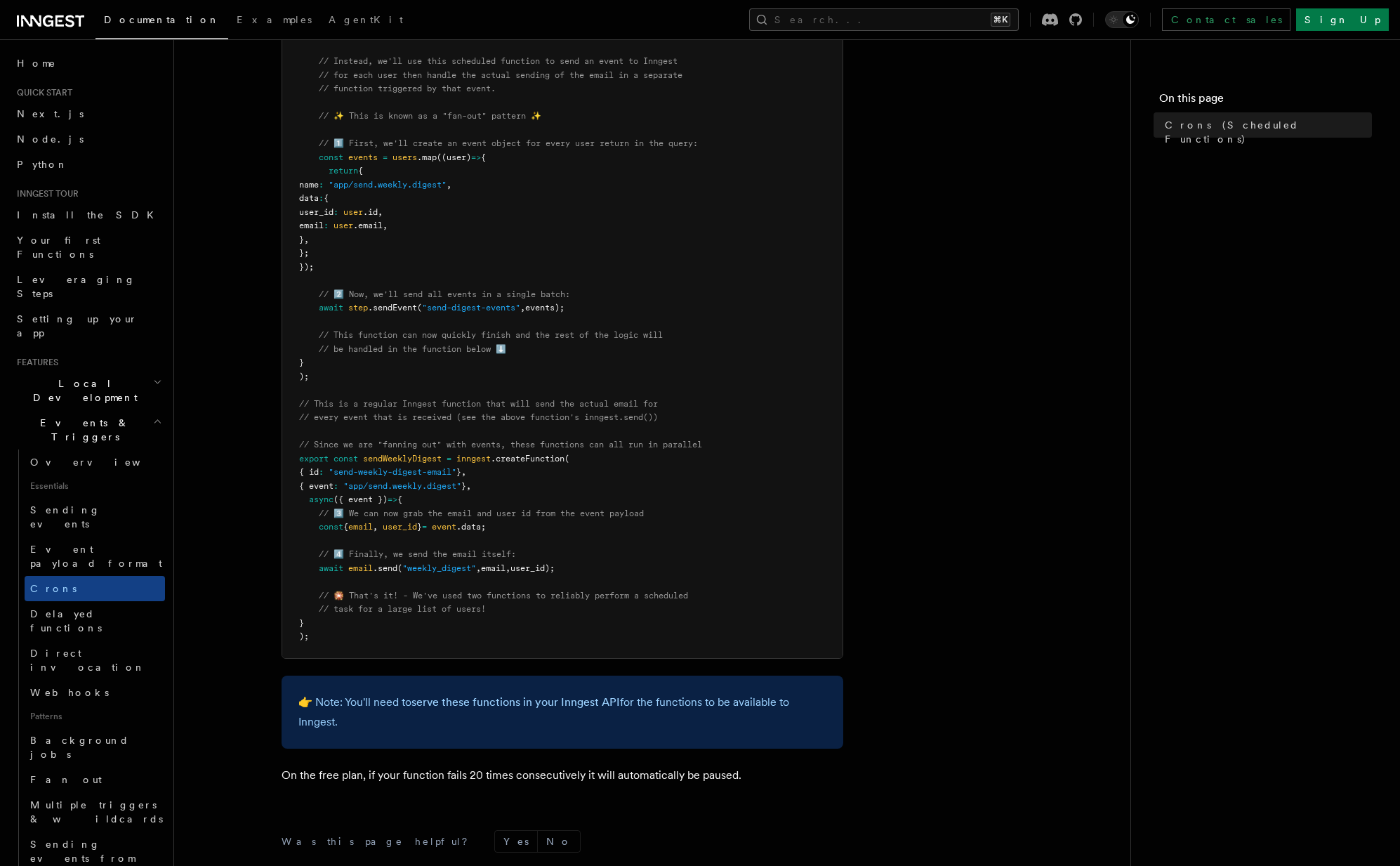
scroll to position [476, 0]
drag, startPoint x: 703, startPoint y: 421, endPoint x: 678, endPoint y: 386, distance: 43.0
click at [678, 386] on pre "import { Inngest } from "inngest" ; const inngest = new Inngest ({ id : "signup…" at bounding box center [562, 227] width 560 height 864
drag, startPoint x: 686, startPoint y: 388, endPoint x: 693, endPoint y: 416, distance: 28.9
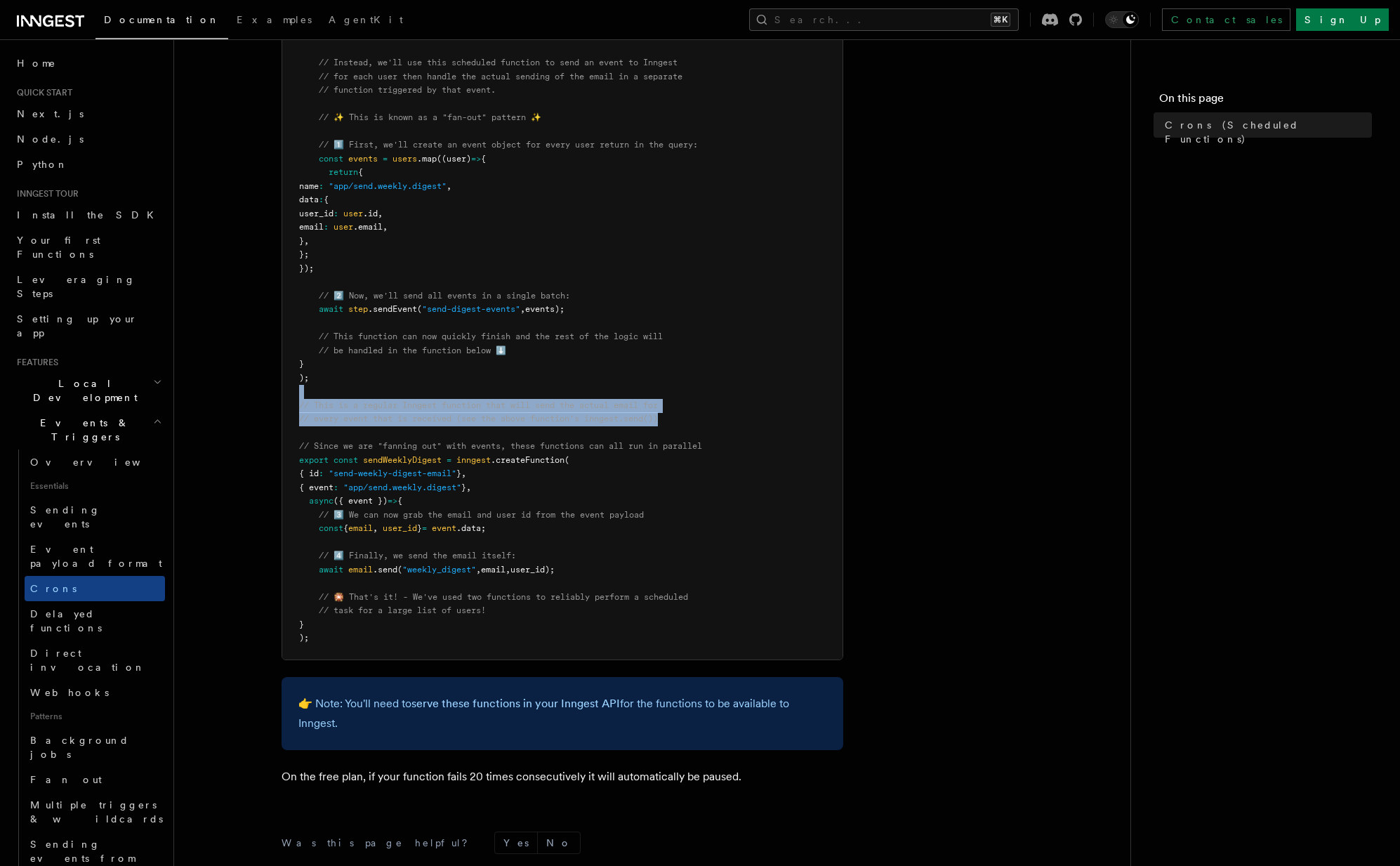
click at [693, 416] on pre "import { Inngest } from "inngest" ; const inngest = new Inngest ({ id : "signup…" at bounding box center [562, 227] width 560 height 864
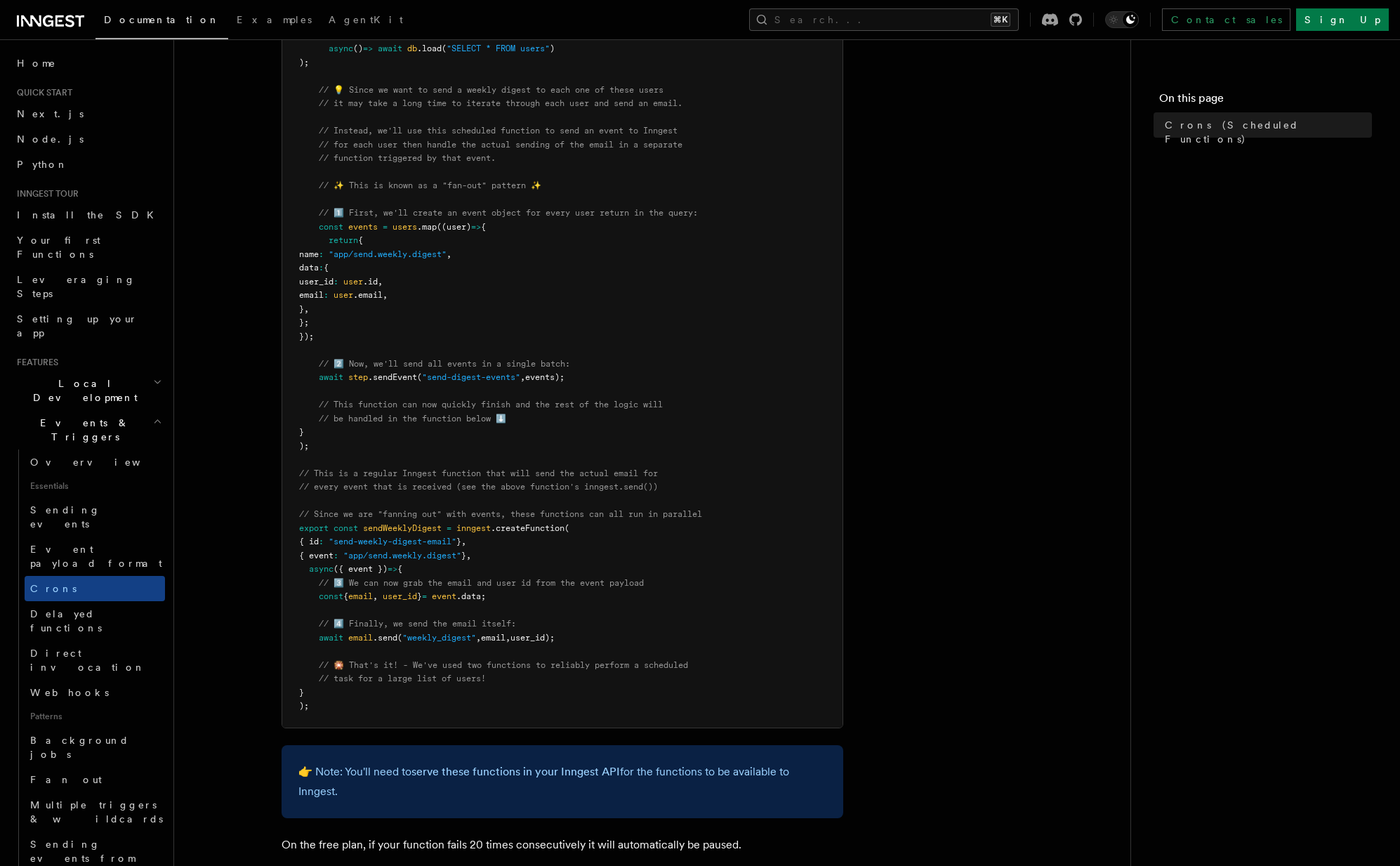
scroll to position [403, 0]
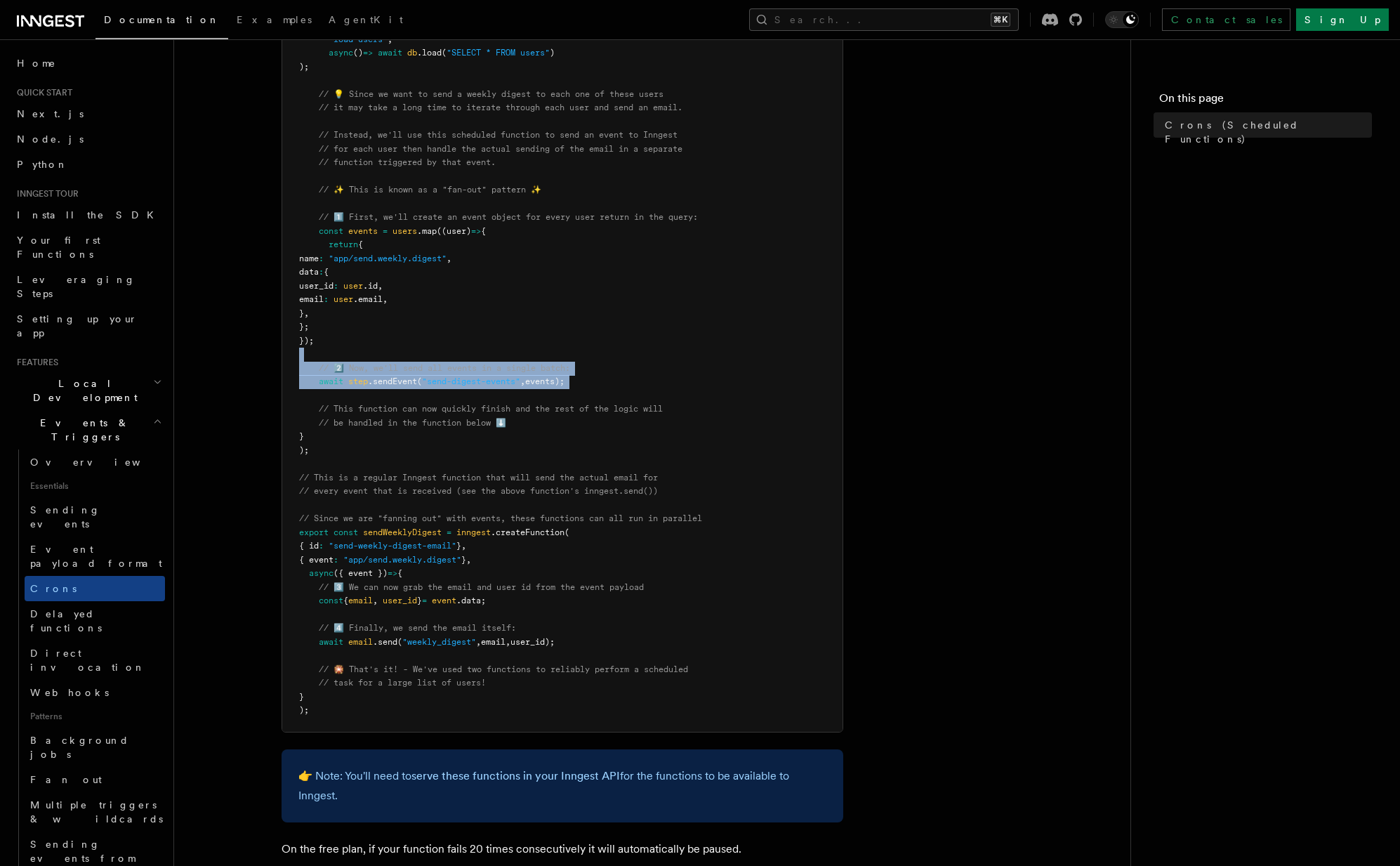
drag, startPoint x: 357, startPoint y: 362, endPoint x: 654, endPoint y: 395, distance: 298.8
click at [649, 395] on pre "import { Inngest } from "inngest" ; const inngest = new Inngest ({ id : "signup…" at bounding box center [562, 299] width 560 height 864
click at [654, 395] on pre "import { Inngest } from "inngest" ; const inngest = new Inngest ({ id : "signup…" at bounding box center [562, 299] width 560 height 864
drag, startPoint x: 617, startPoint y: 423, endPoint x: 607, endPoint y: 339, distance: 84.6
click at [607, 339] on pre "import { Inngest } from "inngest" ; const inngest = new Inngest ({ id : "signup…" at bounding box center [562, 299] width 560 height 864
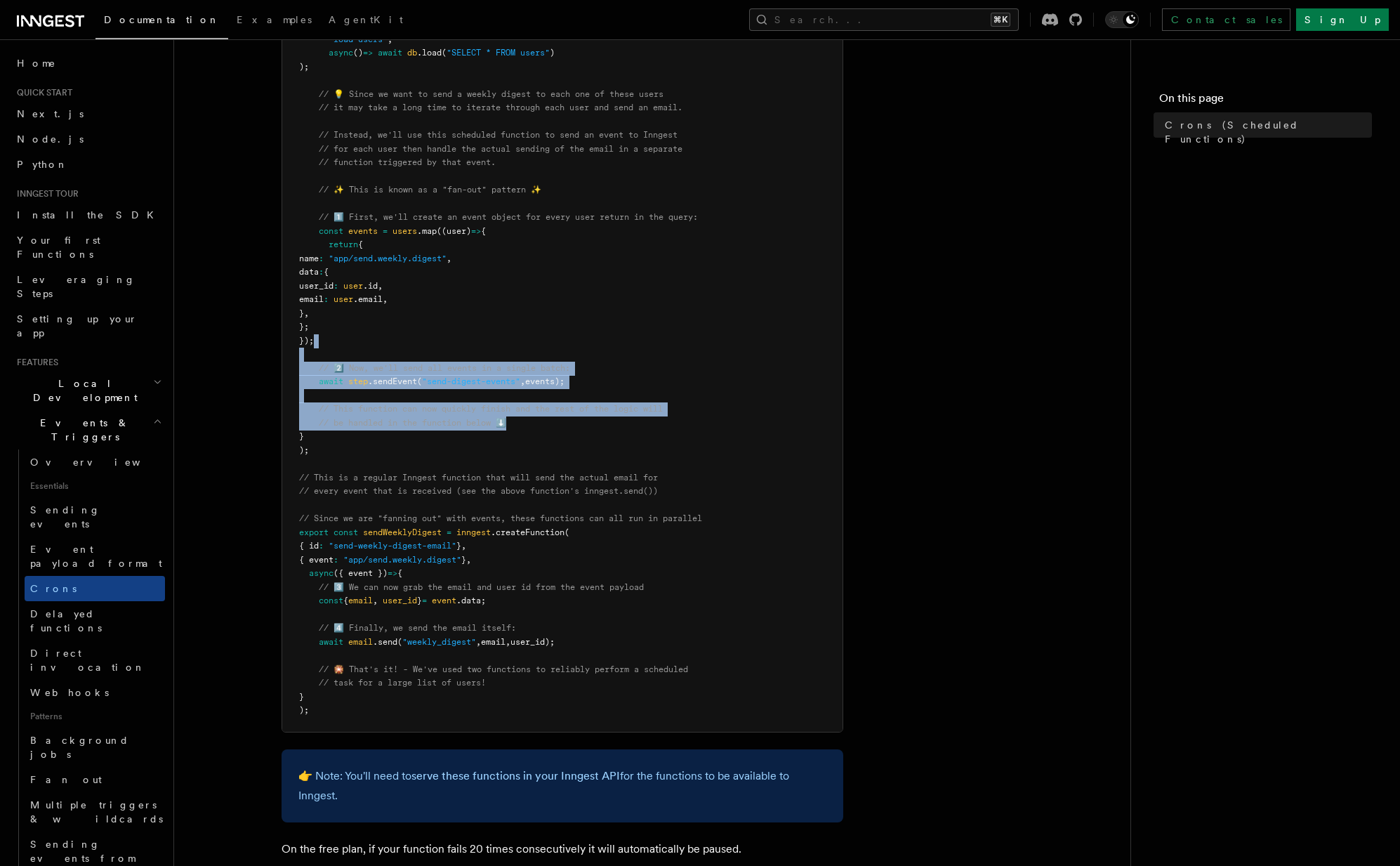
click at [607, 339] on pre "import { Inngest } from "inngest" ; const inngest = new Inngest ({ id : "signup…" at bounding box center [562, 299] width 560 height 864
drag, startPoint x: 321, startPoint y: 374, endPoint x: 595, endPoint y: 433, distance: 280.3
click at [595, 433] on pre "import { Inngest } from "inngest" ; const inngest = new Inngest ({ id : "signup…" at bounding box center [562, 299] width 560 height 864
drag, startPoint x: 549, startPoint y: 420, endPoint x: 508, endPoint y: 339, distance: 90.8
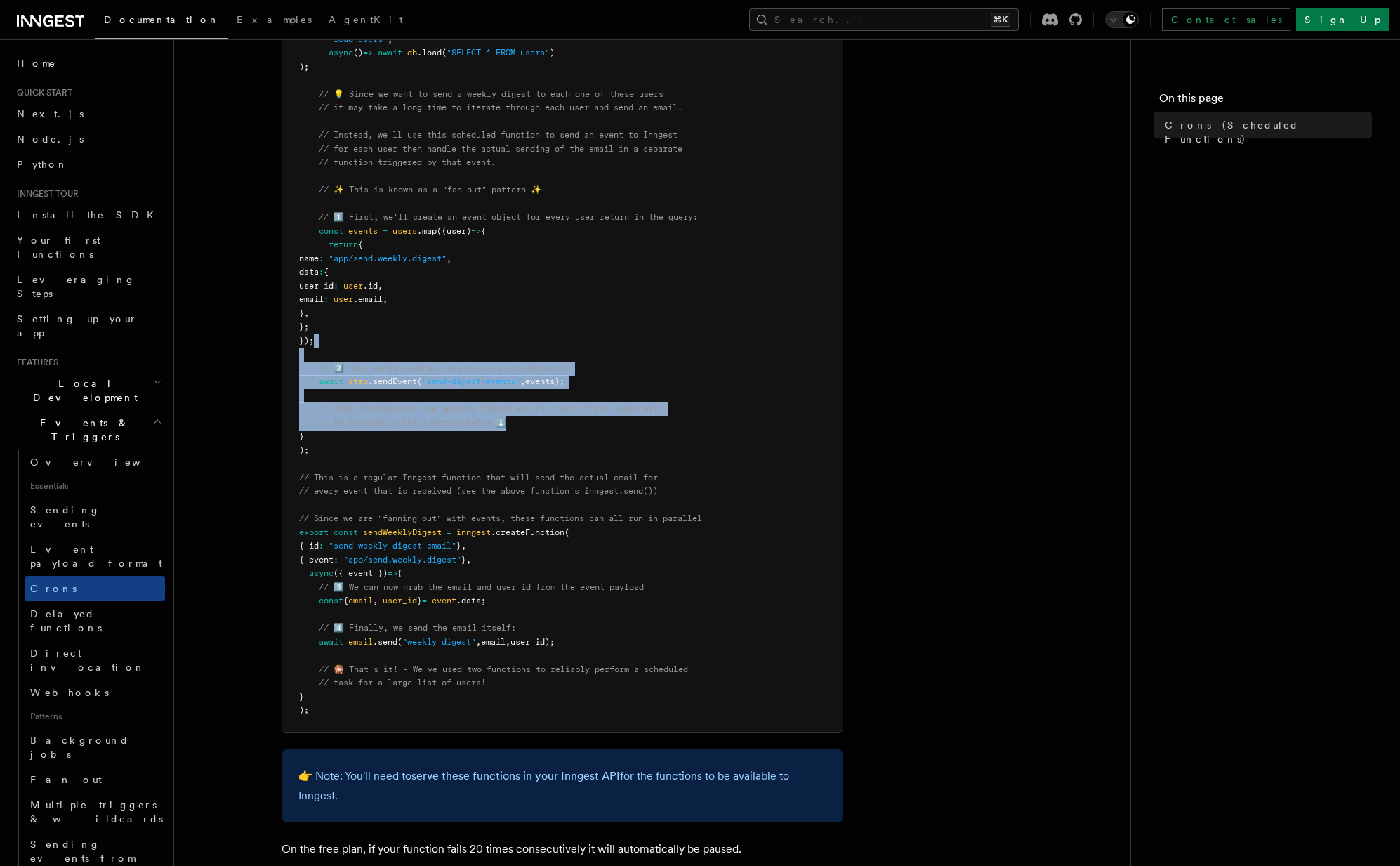
click at [508, 339] on pre "import { Inngest } from "inngest" ; const inngest = new Inngest ({ id : "signup…" at bounding box center [562, 299] width 560 height 864
drag, startPoint x: 557, startPoint y: 429, endPoint x: 524, endPoint y: 353, distance: 82.9
click at [524, 353] on pre "import { Inngest } from "inngest" ; const inngest = new Inngest ({ id : "signup…" at bounding box center [562, 299] width 560 height 864
click at [524, 352] on pre "import { Inngest } from "inngest" ; const inngest = new Inngest ({ id : "signup…" at bounding box center [562, 299] width 560 height 864
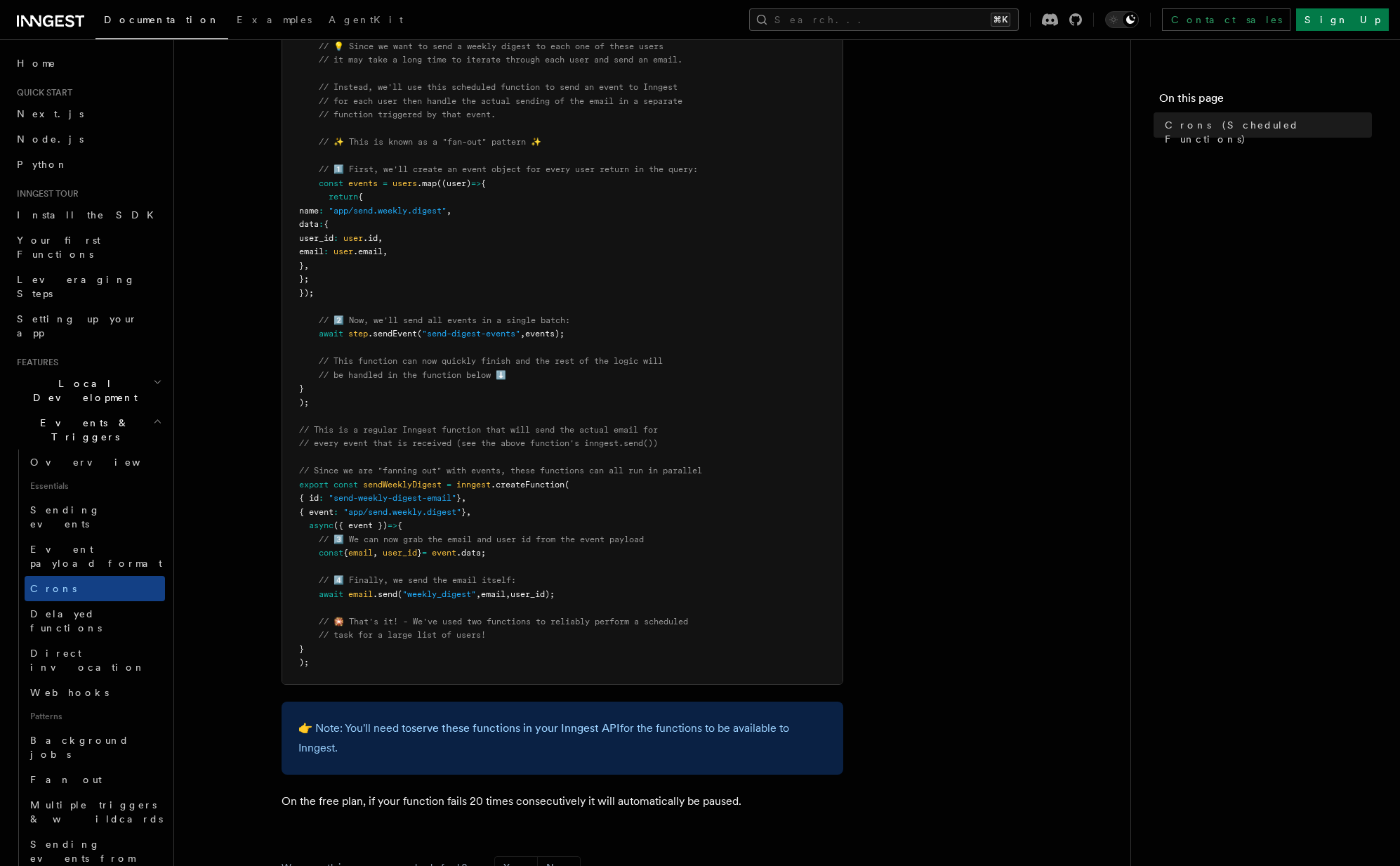
scroll to position [454, 0]
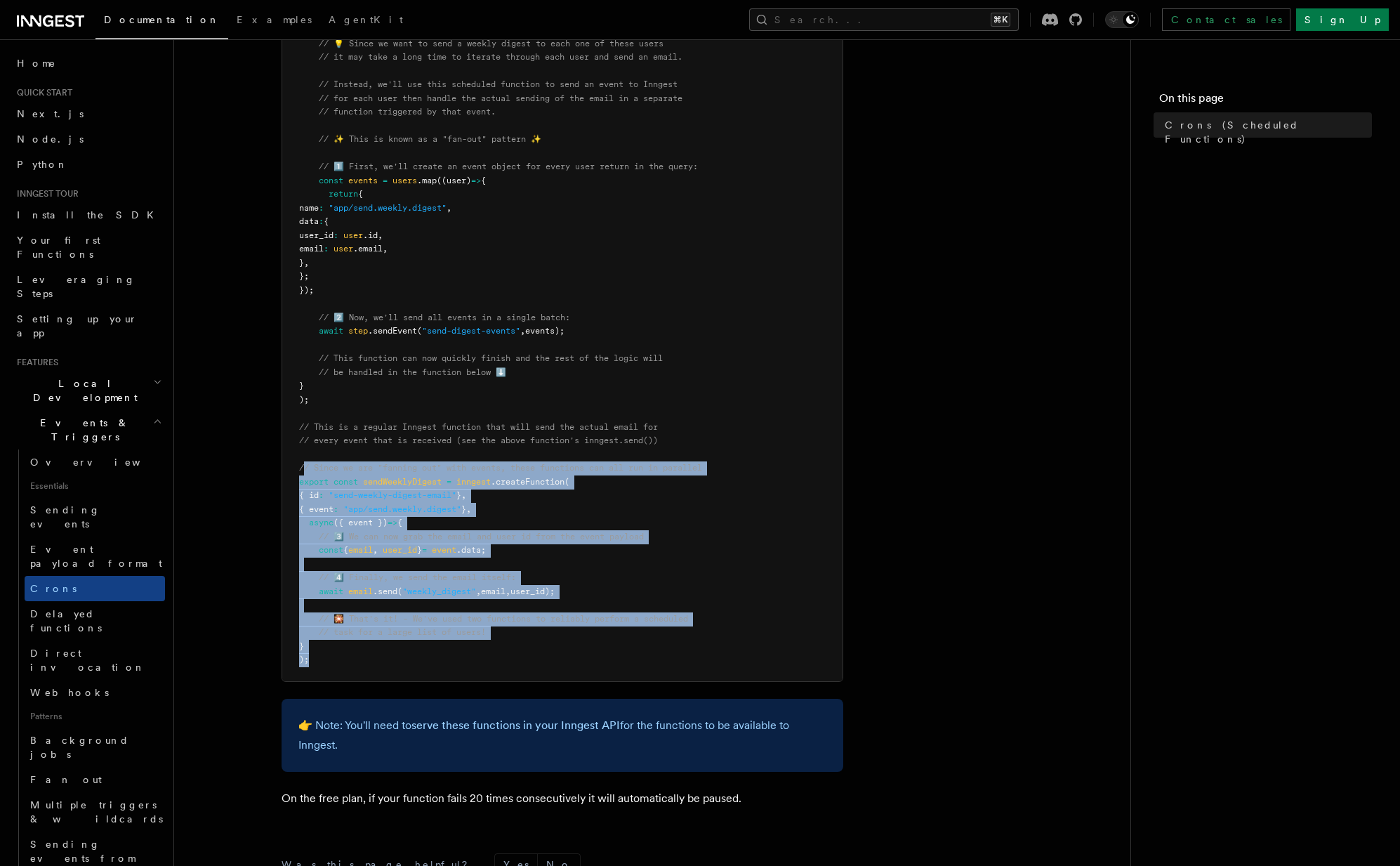
drag, startPoint x: 306, startPoint y: 468, endPoint x: 452, endPoint y: 669, distance: 248.4
click at [452, 669] on pre "import { Inngest } from "inngest" ; const inngest = new Inngest ({ id : "signup…" at bounding box center [562, 249] width 560 height 864
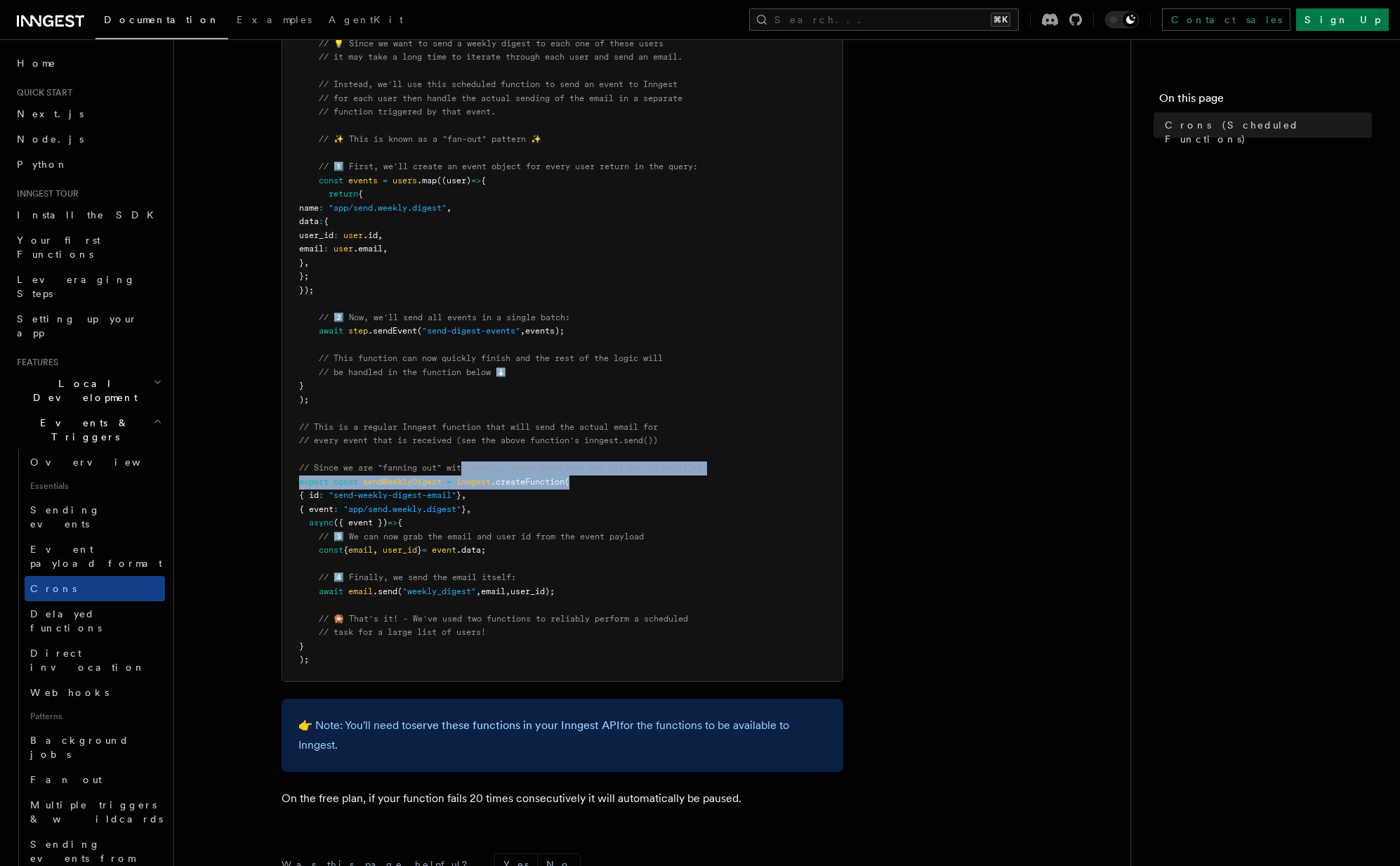
drag, startPoint x: 463, startPoint y: 474, endPoint x: 736, endPoint y: 476, distance: 273.0
click at [734, 476] on pre "import { Inngest } from "inngest" ; const inngest = new Inngest ({ id : "signup…" at bounding box center [562, 249] width 560 height 864
click at [737, 478] on pre "import { Inngest } from "inngest" ; const inngest = new Inngest ({ id : "signup…" at bounding box center [562, 249] width 560 height 864
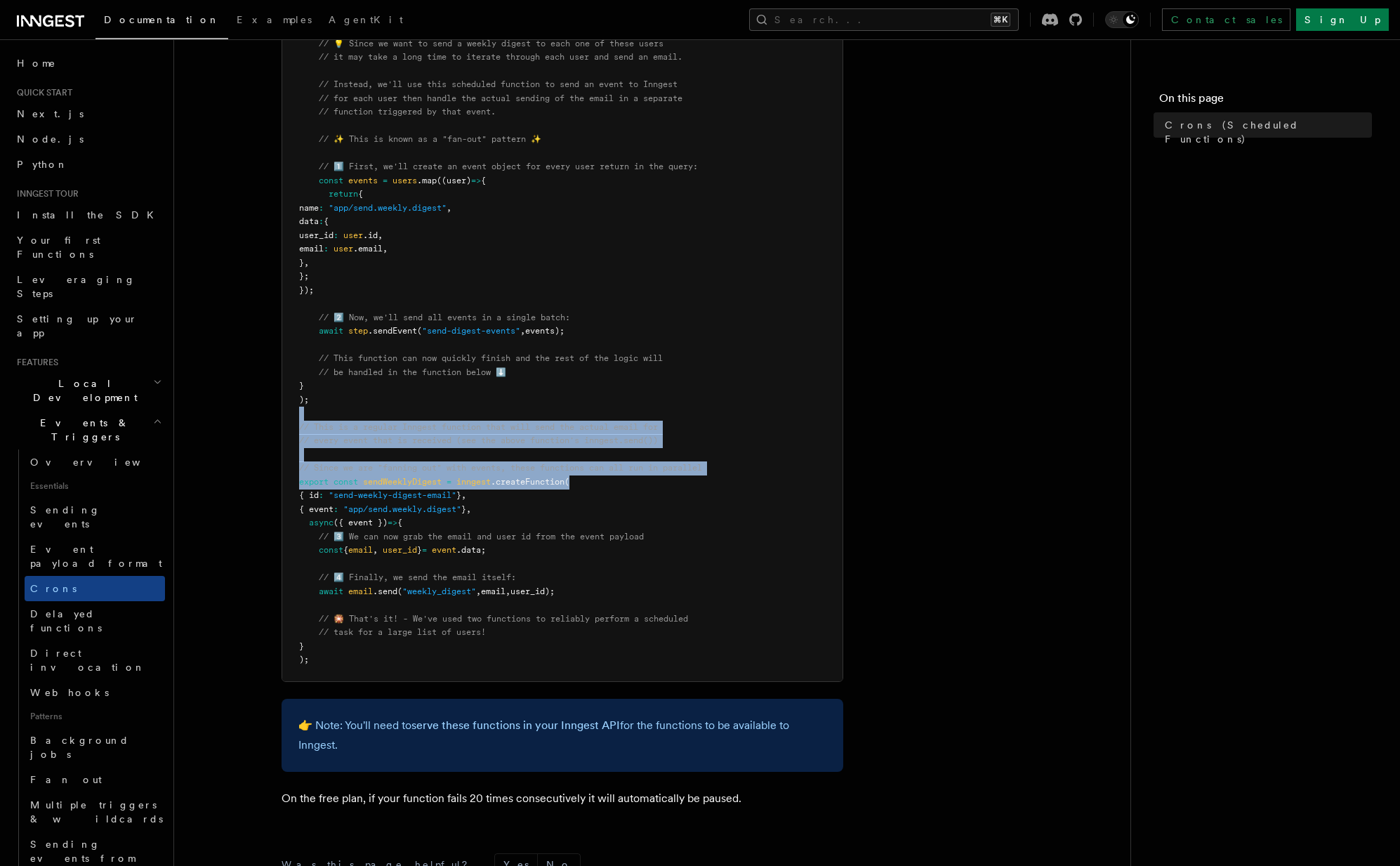
drag, startPoint x: 725, startPoint y: 480, endPoint x: 633, endPoint y: 410, distance: 115.6
click at [633, 410] on pre "import { Inngest } from "inngest" ; const inngest = new Inngest ({ id : "signup…" at bounding box center [562, 249] width 560 height 864
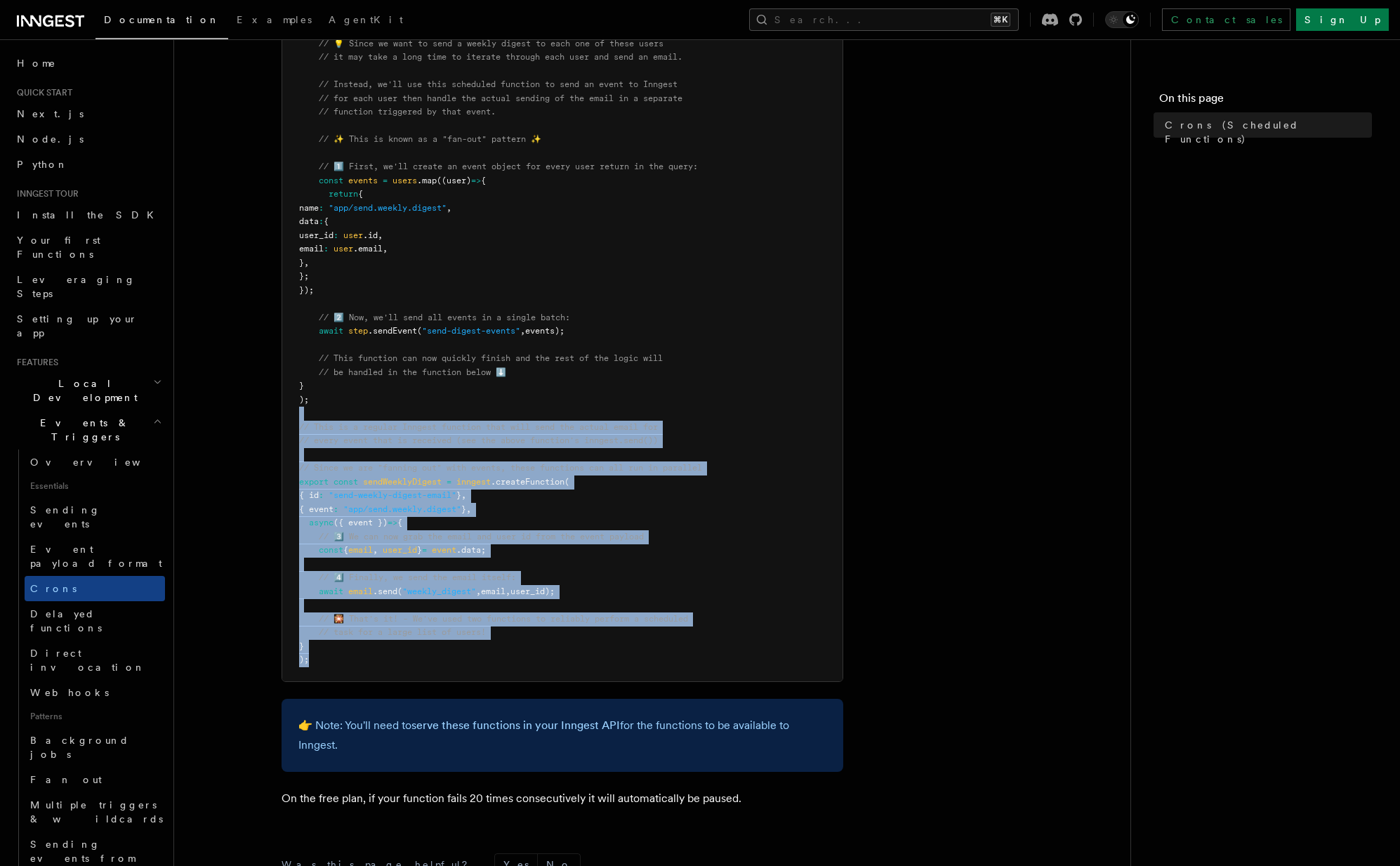
drag, startPoint x: 616, startPoint y: 409, endPoint x: 691, endPoint y: 670, distance: 271.6
click at [691, 670] on pre "import { Inngest } from "inngest" ; const inngest = new Inngest ({ id : "signup…" at bounding box center [562, 249] width 560 height 864
drag, startPoint x: 575, startPoint y: 670, endPoint x: 573, endPoint y: 431, distance: 239.0
click at [573, 433] on pre "import { Inngest } from "inngest" ; const inngest = new Inngest ({ id : "signup…" at bounding box center [562, 249] width 560 height 864
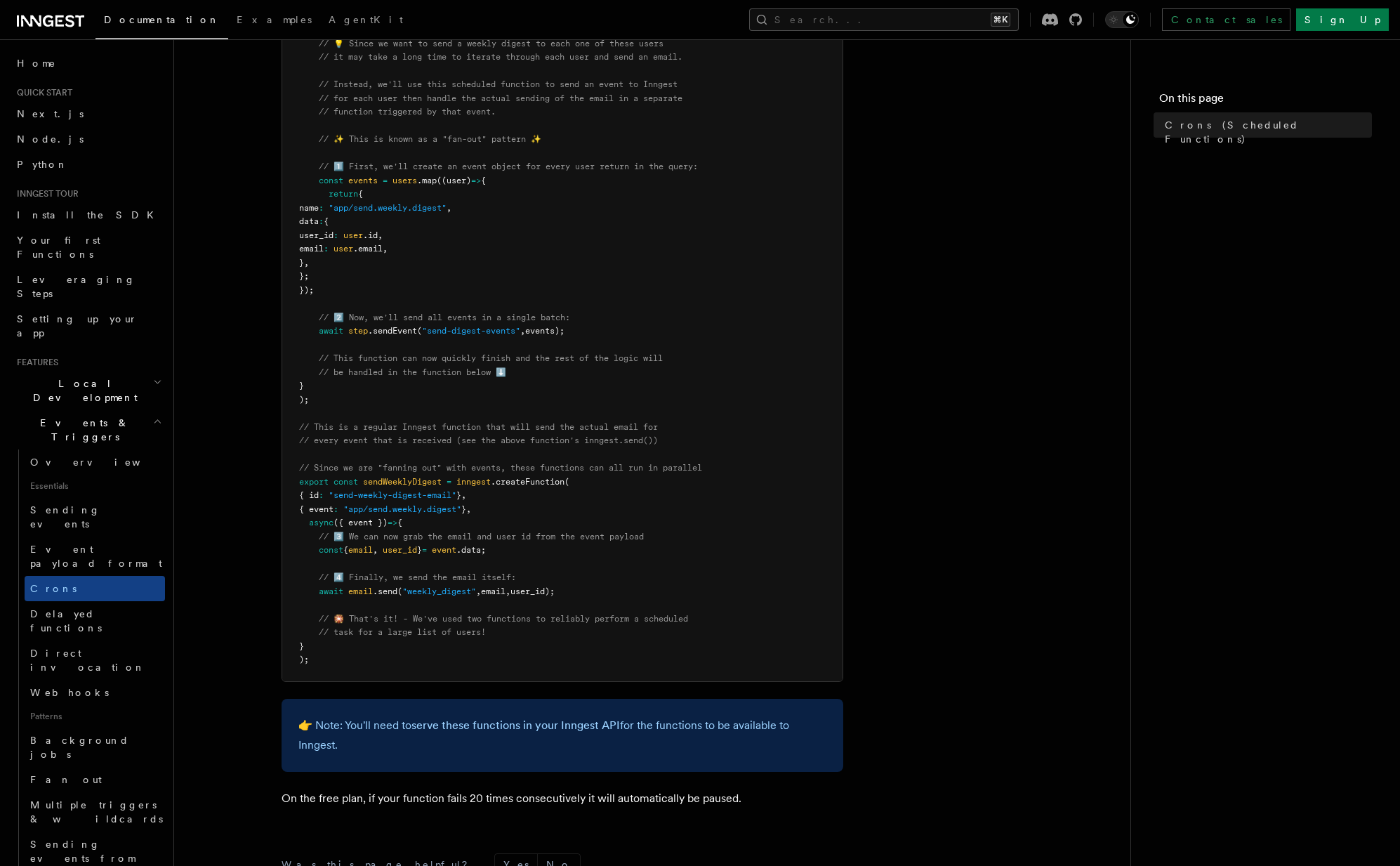
click at [557, 408] on pre "import { Inngest } from "inngest" ; const inngest = new Inngest ({ id : "signup…" at bounding box center [562, 249] width 560 height 864
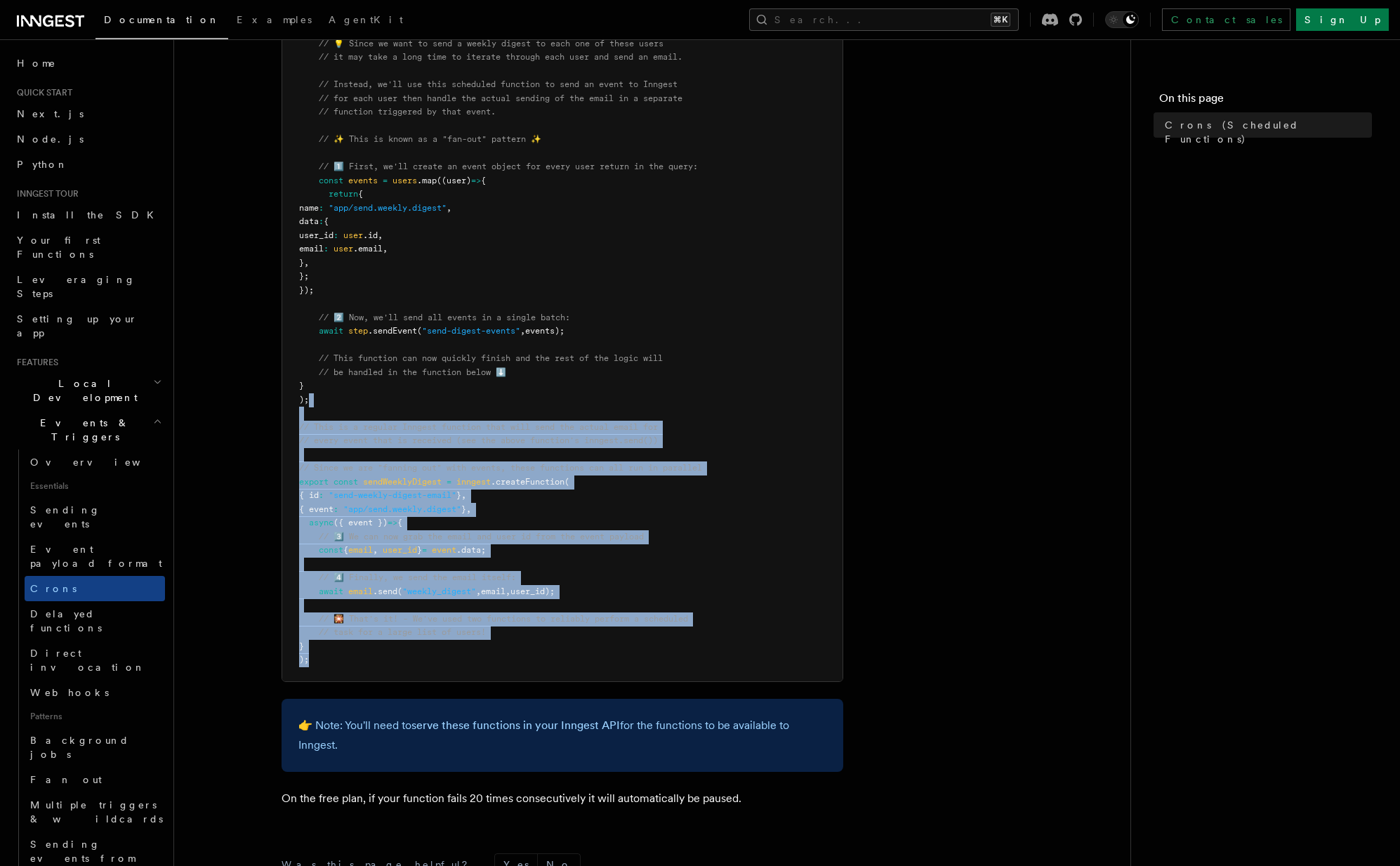
drag, startPoint x: 537, startPoint y: 405, endPoint x: 627, endPoint y: 662, distance: 272.3
click at [627, 662] on pre "import { Inngest } from "inngest" ; const inngest = new Inngest ({ id : "signup…" at bounding box center [562, 249] width 560 height 864
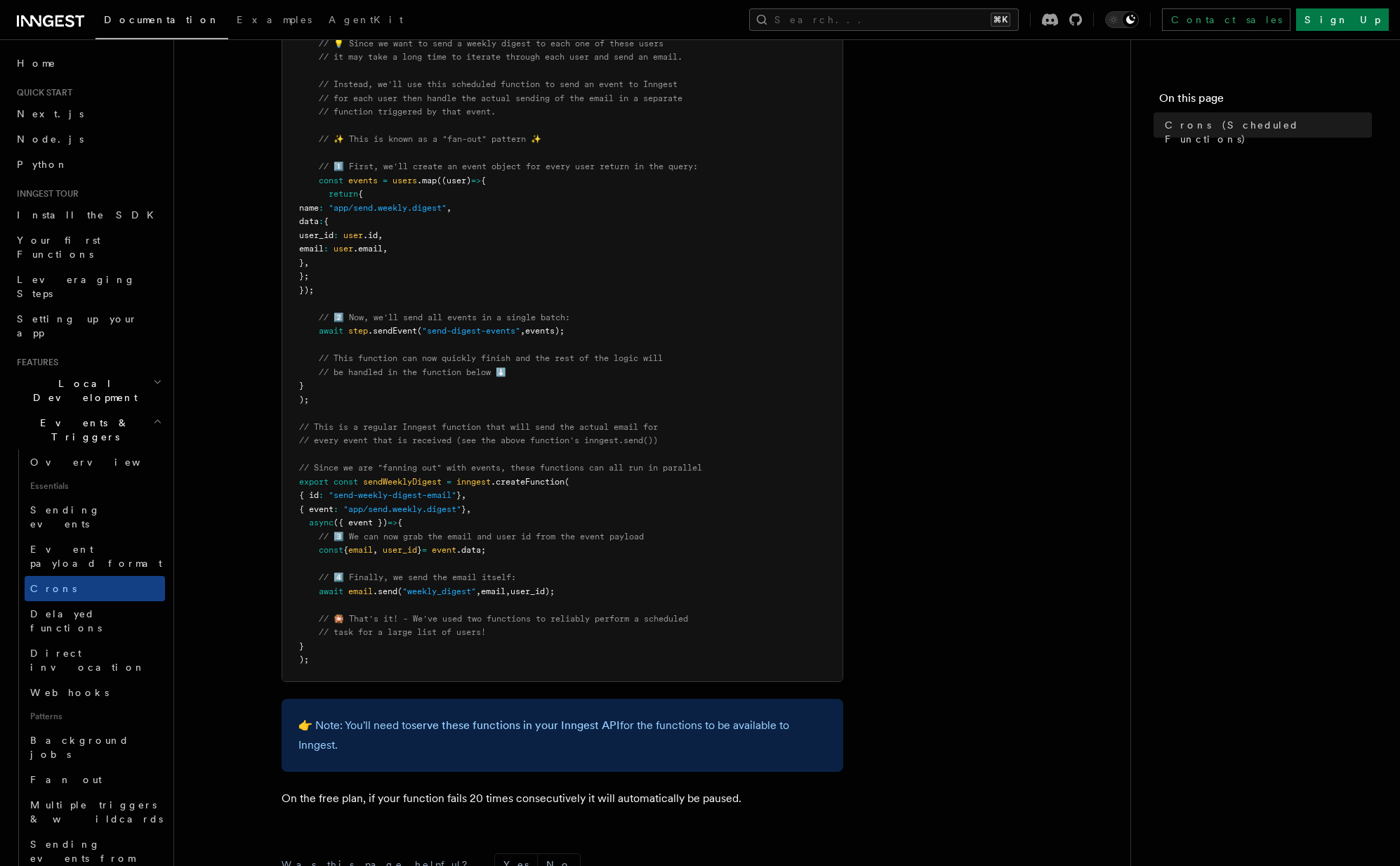
drag, startPoint x: 347, startPoint y: 725, endPoint x: 500, endPoint y: 757, distance: 156.3
click at [500, 757] on div "👉 Note: You'll need to serve these functions in your Inngest API for the functi…" at bounding box center [563, 736] width 562 height 73
click at [892, 718] on article "Features Events & Triggers Crons (Scheduled Functions) You can create scheduled…" at bounding box center [652, 347] width 911 height 1479
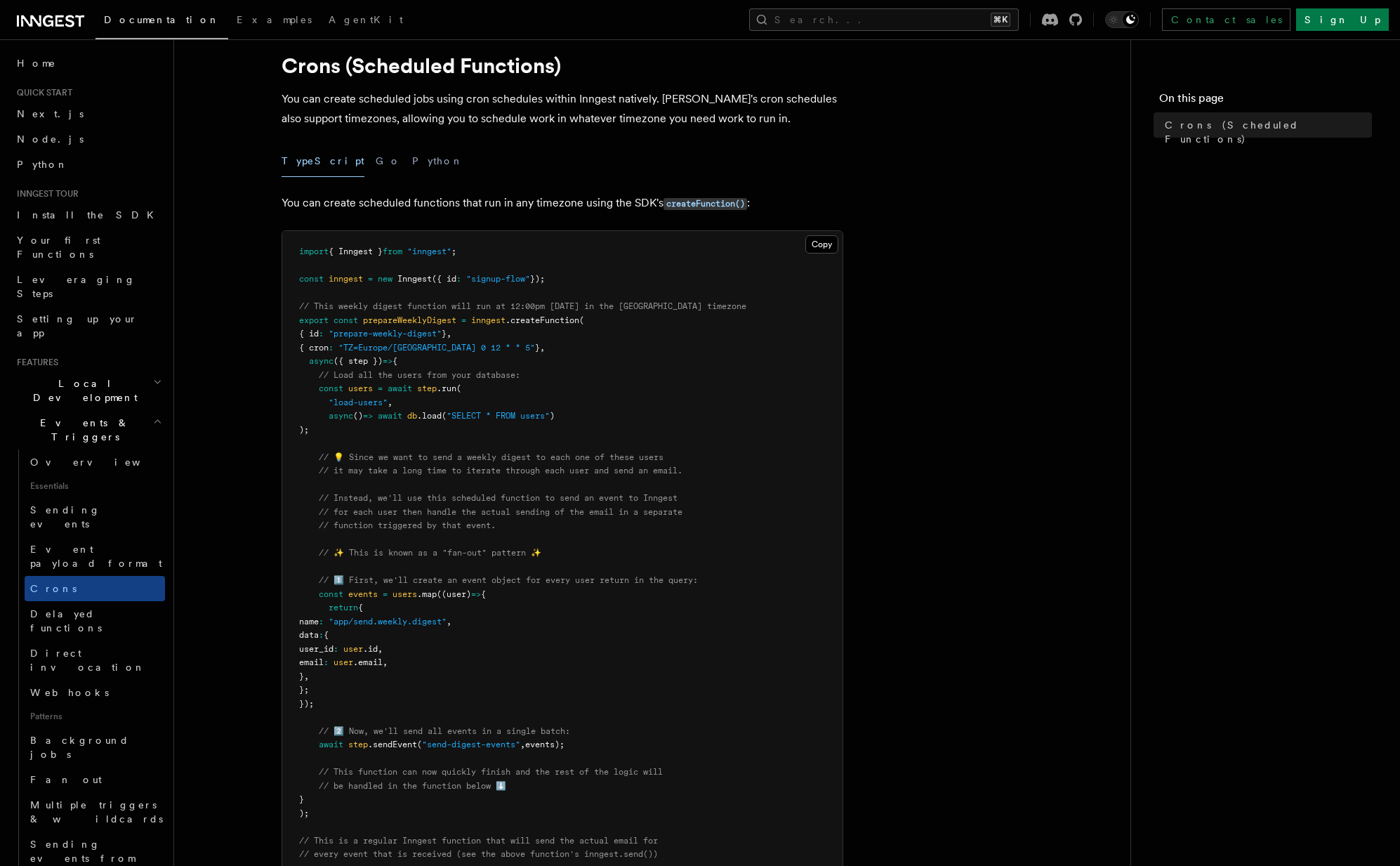
scroll to position [0, 0]
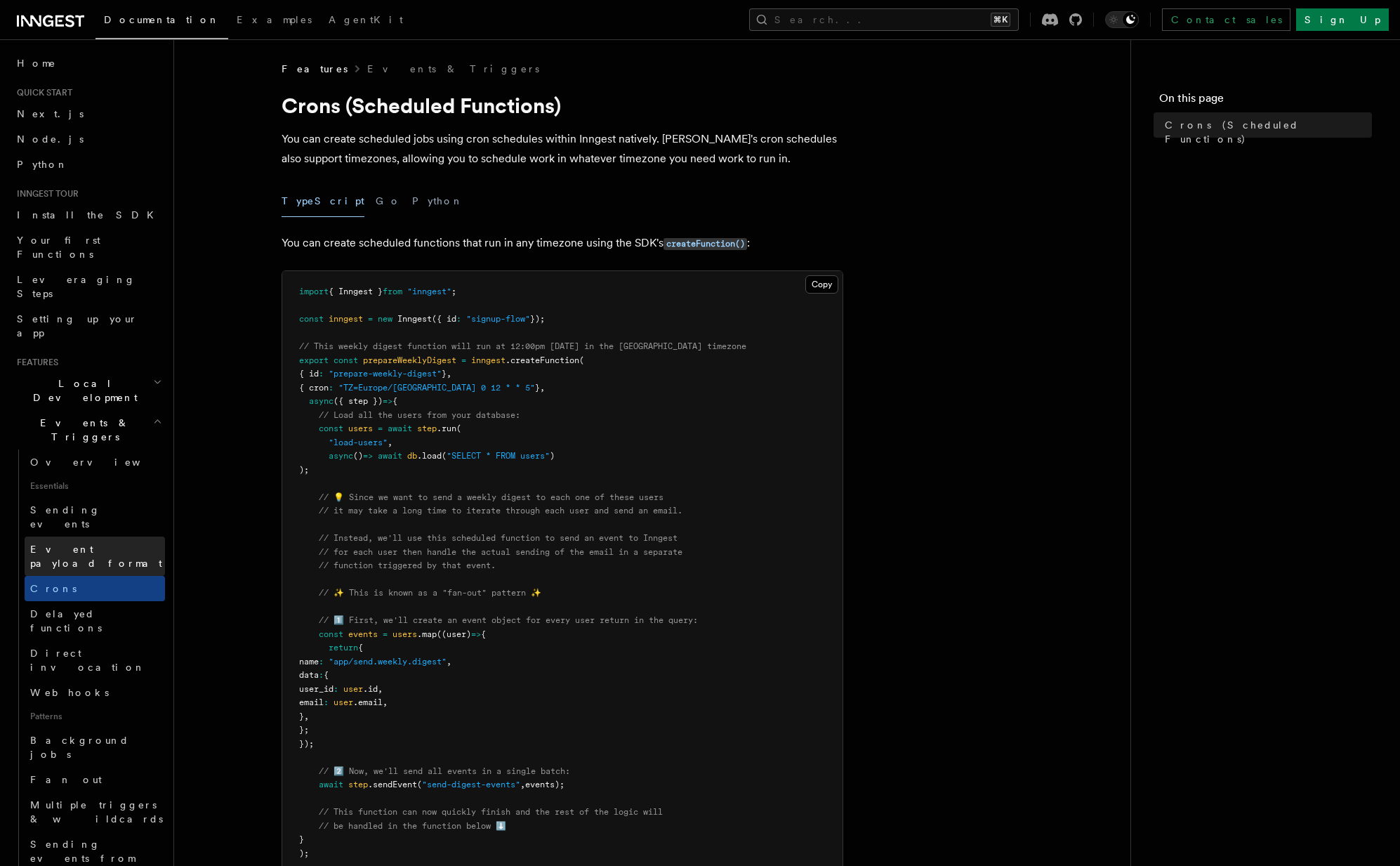
click at [117, 544] on span "Event payload format" at bounding box center [96, 556] width 132 height 25
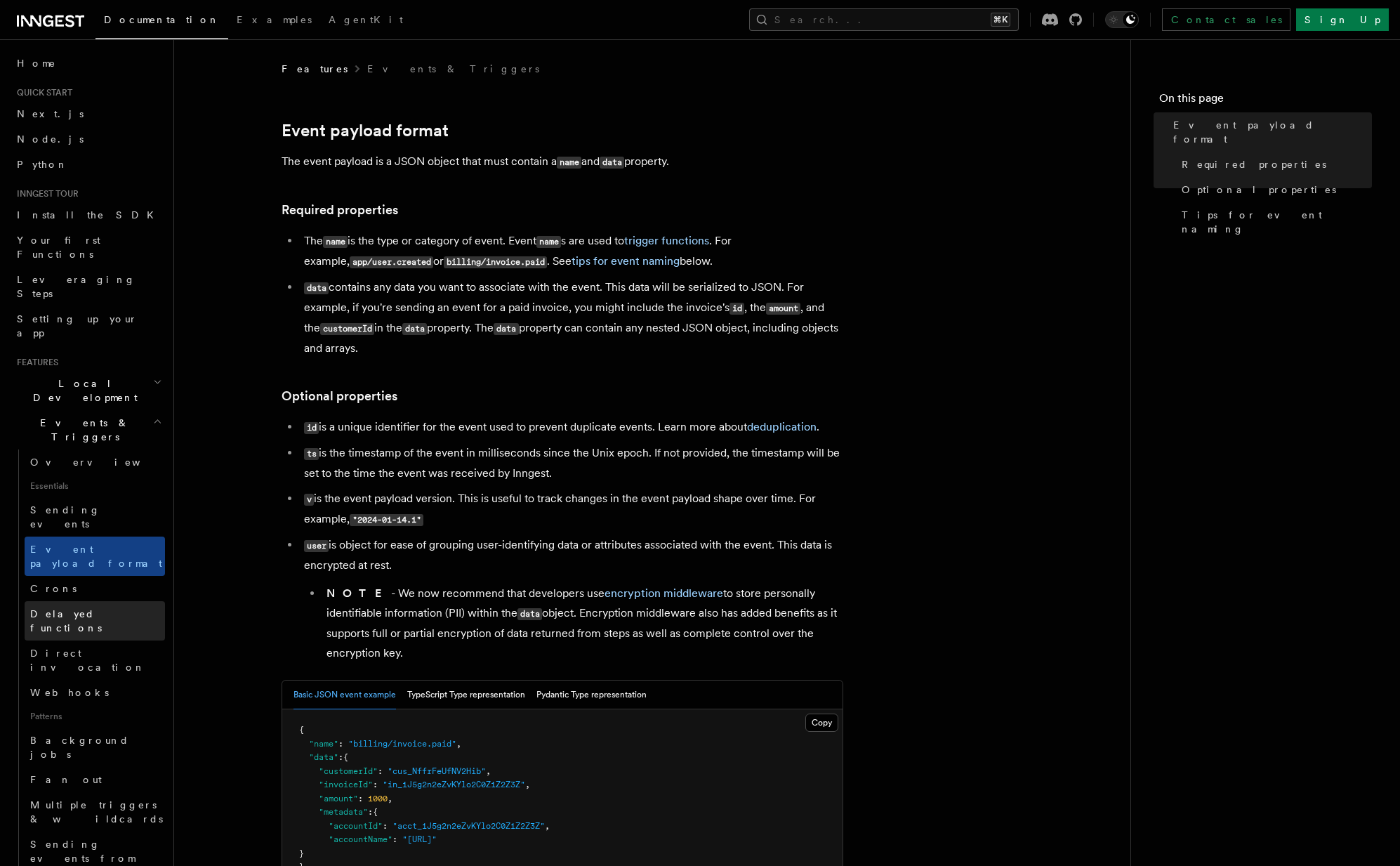
click at [81, 607] on span "Delayed functions" at bounding box center [97, 620] width 135 height 28
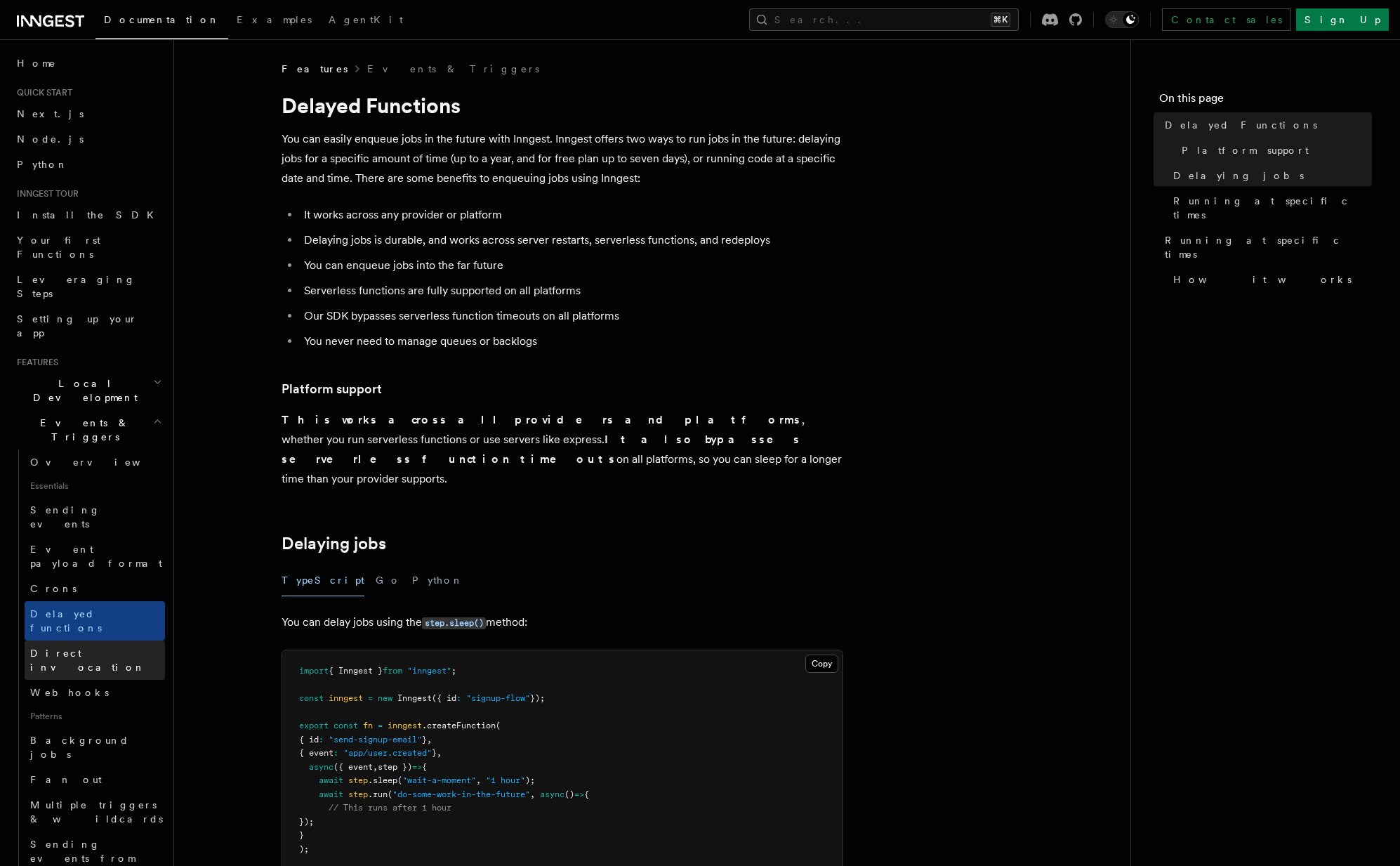
click at [111, 641] on link "Direct invocation" at bounding box center [95, 660] width 140 height 39
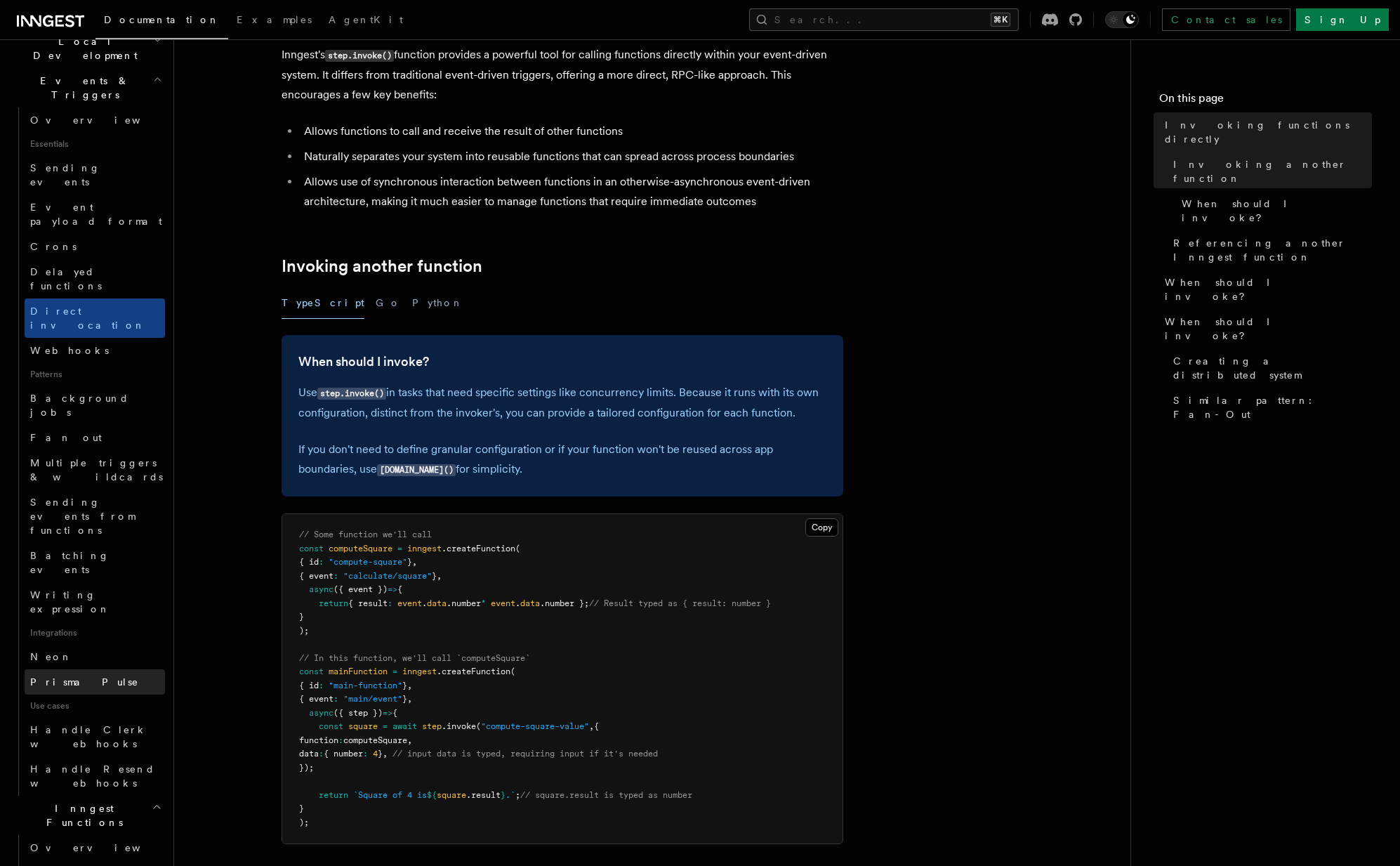
scroll to position [377, 0]
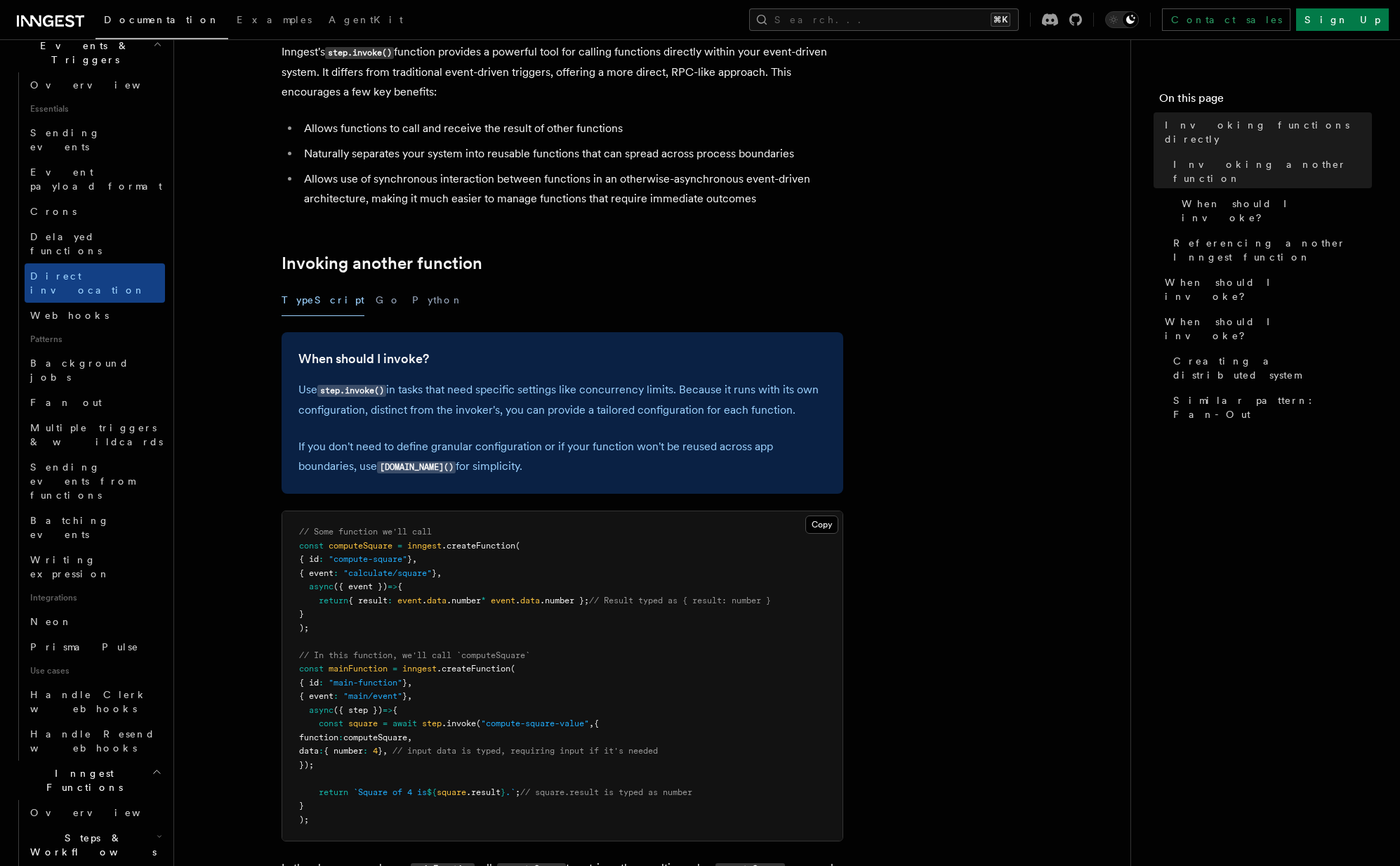
click at [111, 507] on link "Batching events" at bounding box center [95, 527] width 140 height 39
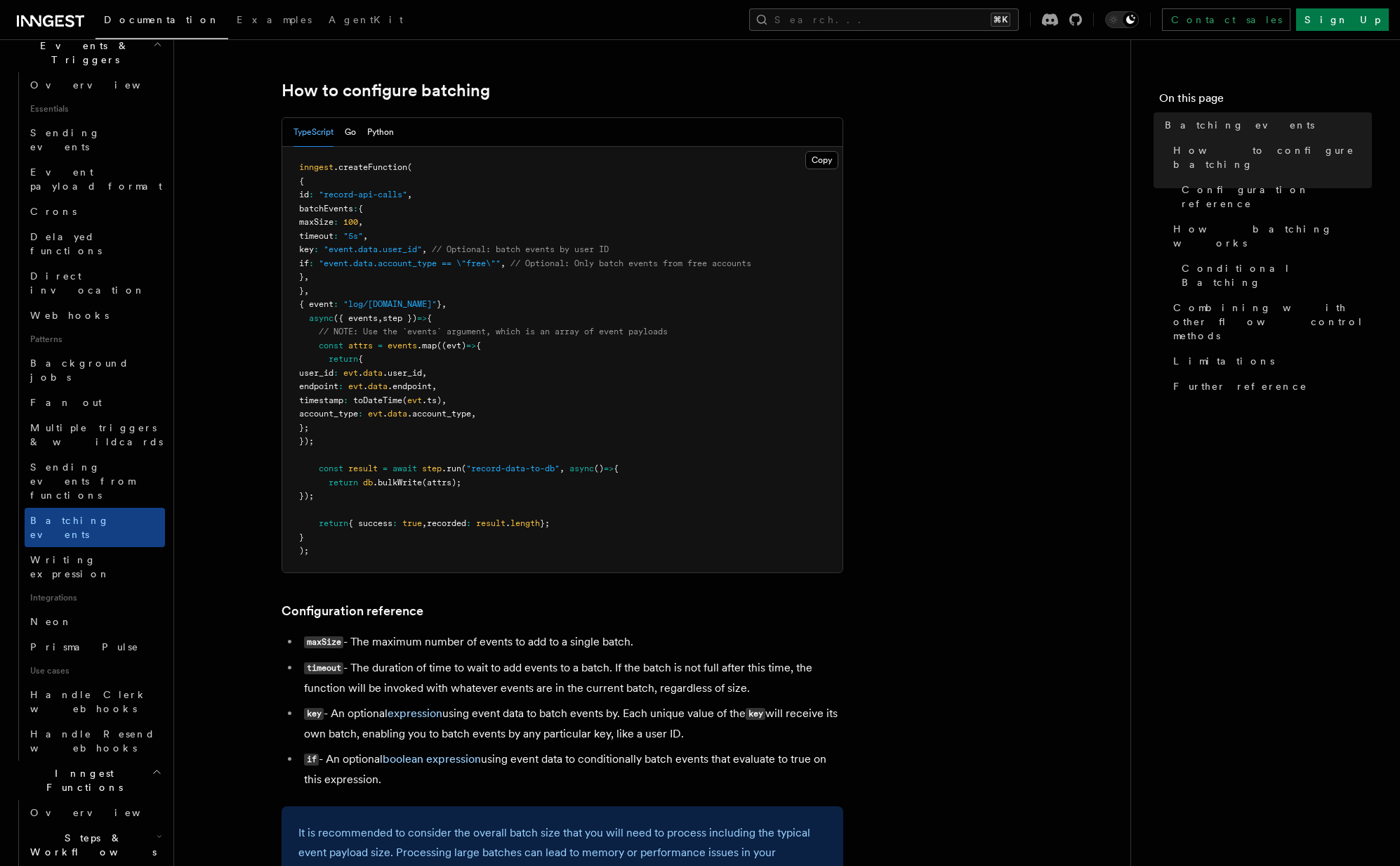
scroll to position [244, 0]
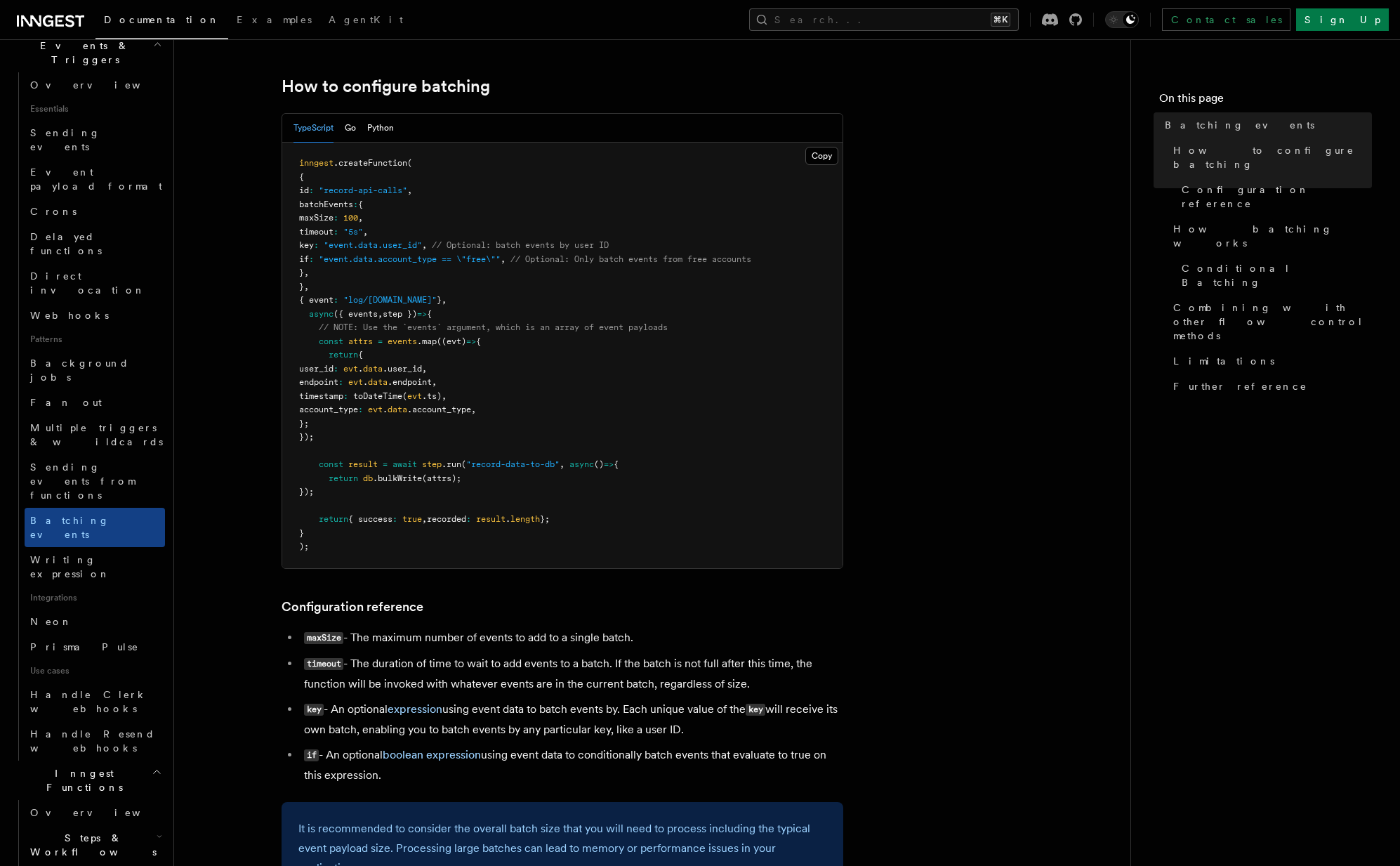
drag, startPoint x: 333, startPoint y: 353, endPoint x: 434, endPoint y: 440, distance: 133.3
click at [434, 440] on pre "inngest .createFunction ( { id : "record-api-calls" , batchEvents : { maxSize :…" at bounding box center [562, 356] width 560 height 426
click at [397, 481] on span ".bulkWrite" at bounding box center [397, 479] width 49 height 10
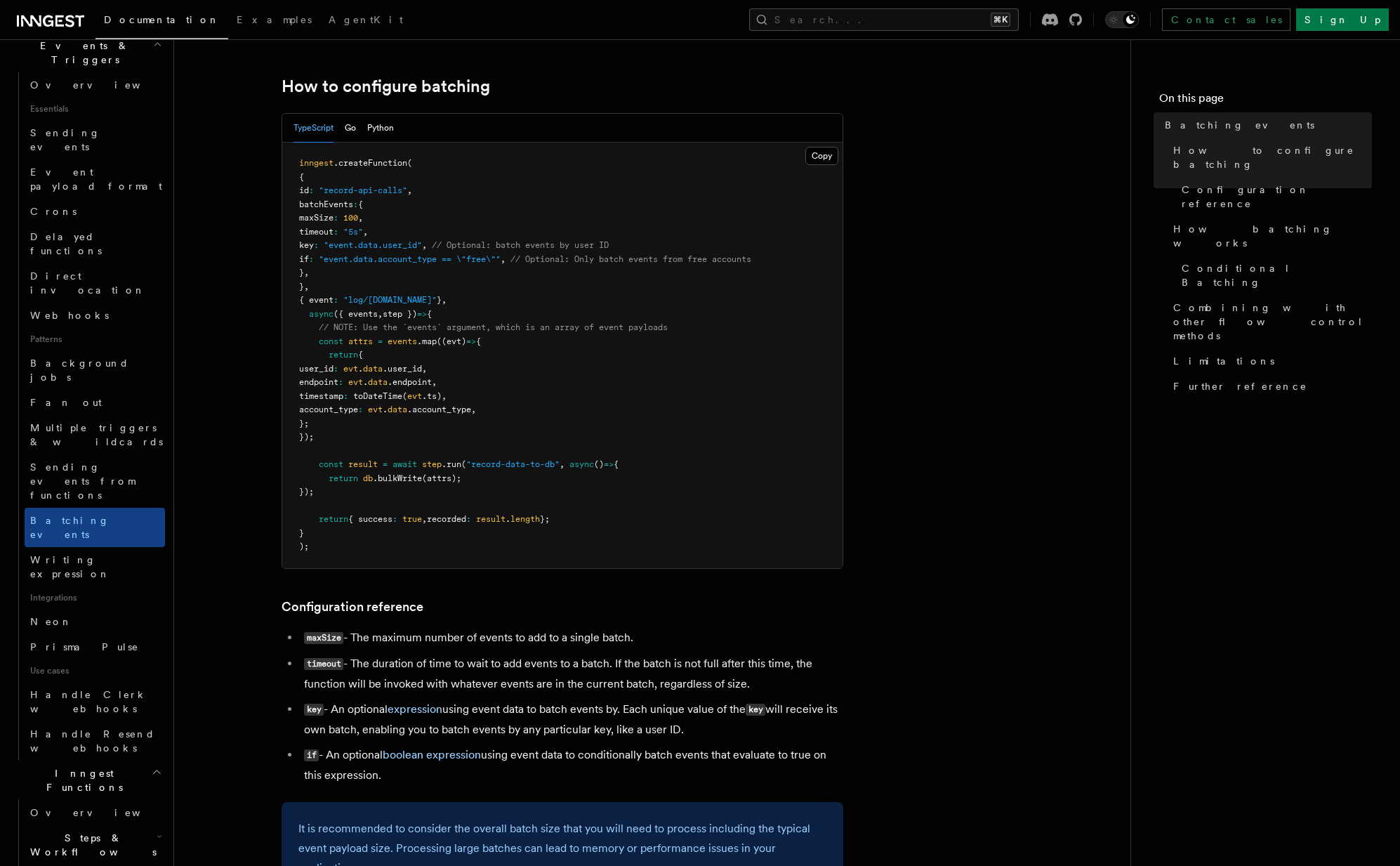
click at [445, 480] on span "(attrs);" at bounding box center [441, 479] width 39 height 10
click at [471, 429] on pre "inngest .createFunction ( { id : "record-api-calls" , batchEvents : { maxSize :…" at bounding box center [562, 356] width 560 height 426
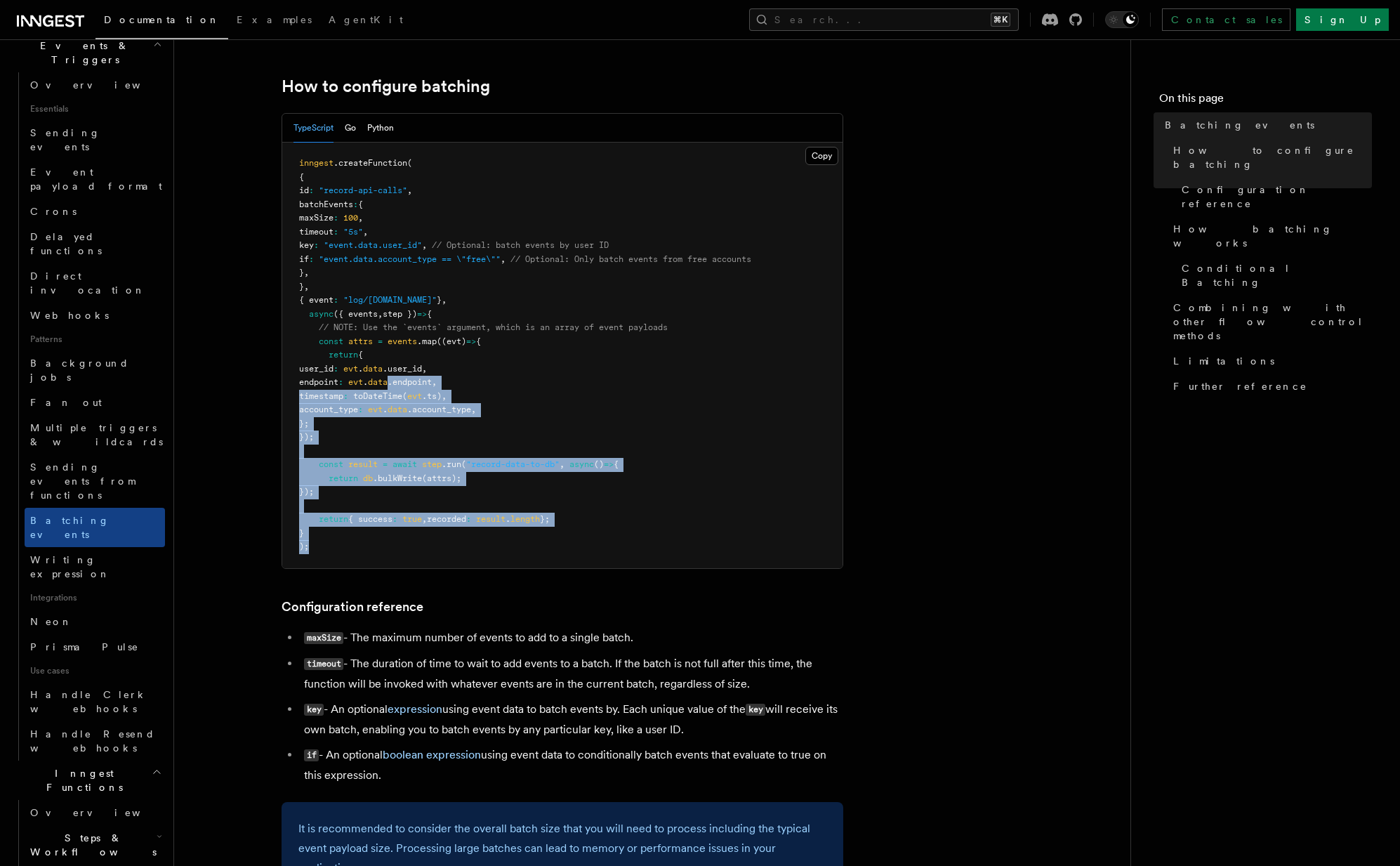
drag, startPoint x: 599, startPoint y: 540, endPoint x: 422, endPoint y: 386, distance: 234.6
click at [431, 389] on pre "inngest .createFunction ( { id : "record-api-calls" , batchEvents : { maxSize :…" at bounding box center [562, 356] width 560 height 426
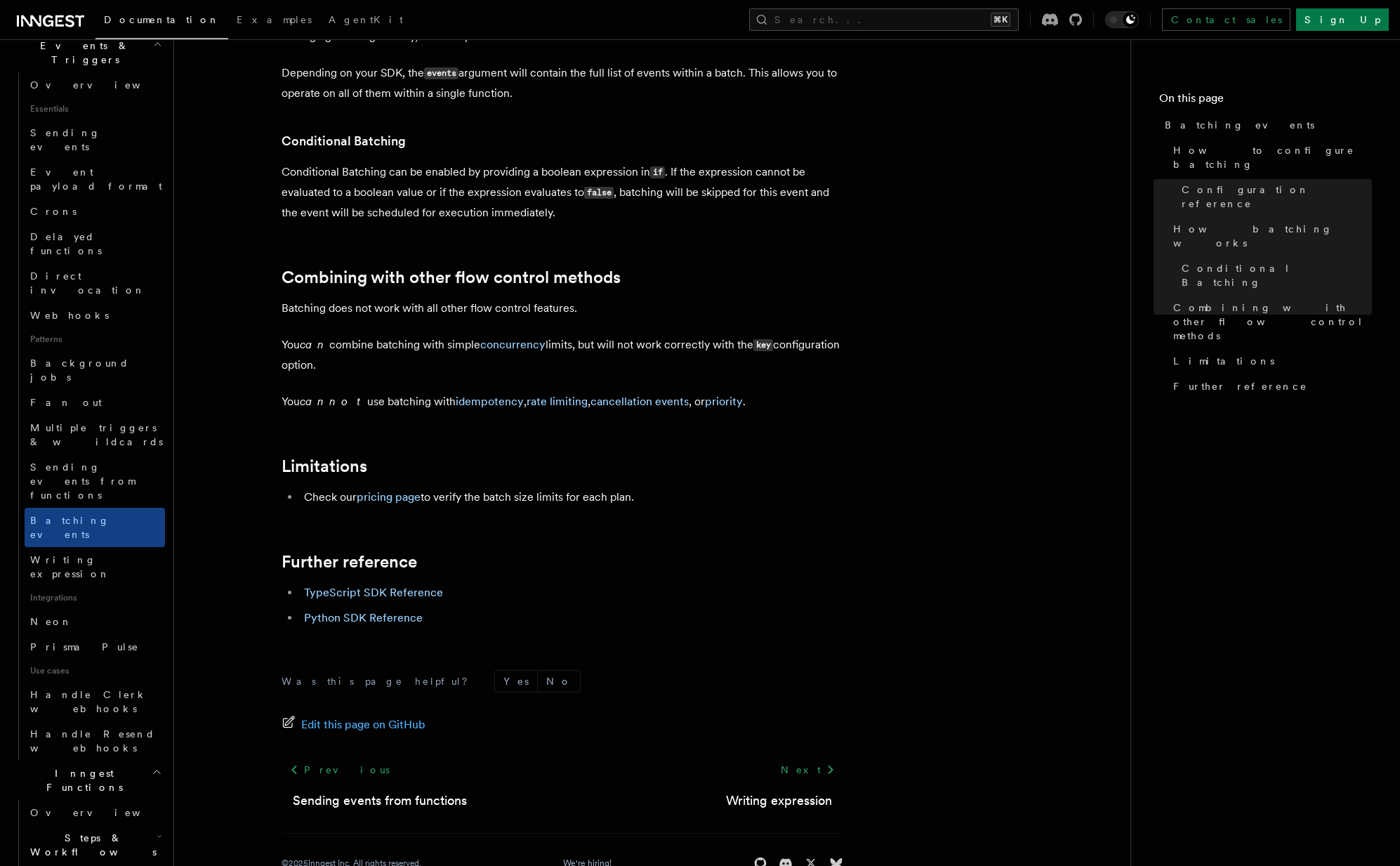
scroll to position [1365, 0]
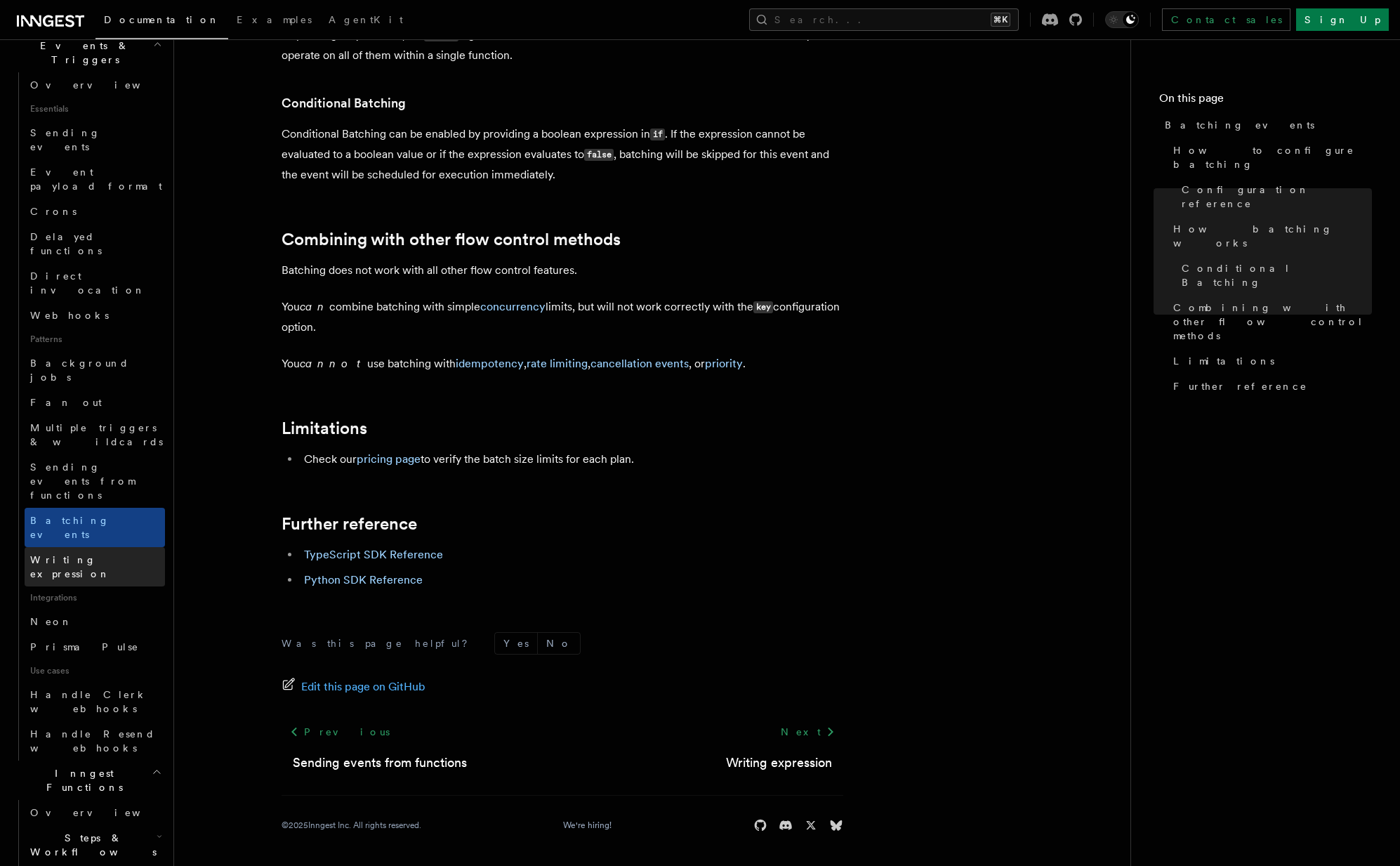
click at [105, 554] on span "Writing expression" at bounding box center [69, 567] width 80 height 25
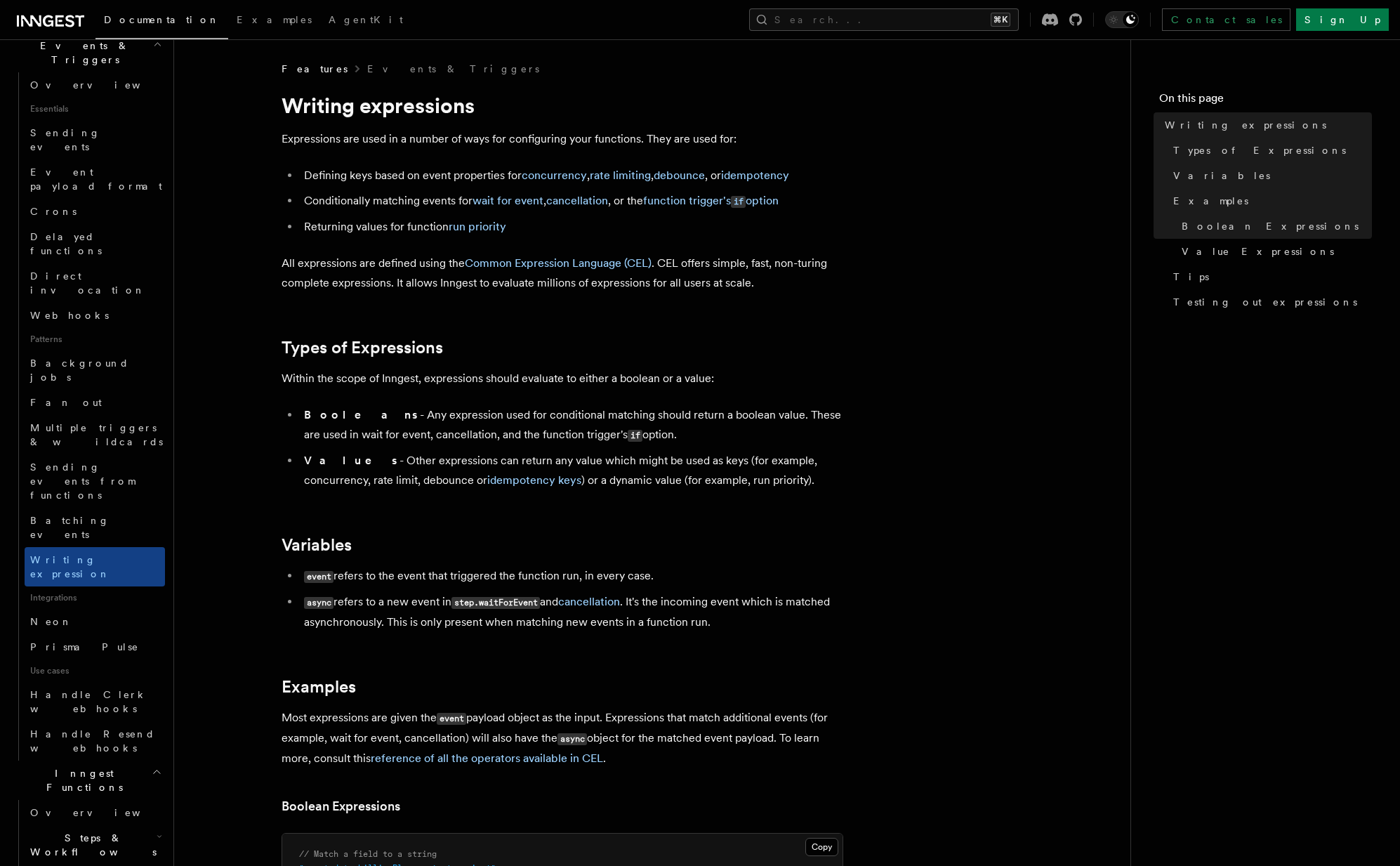
click at [120, 825] on h2 "Steps & Workflows" at bounding box center [95, 844] width 140 height 39
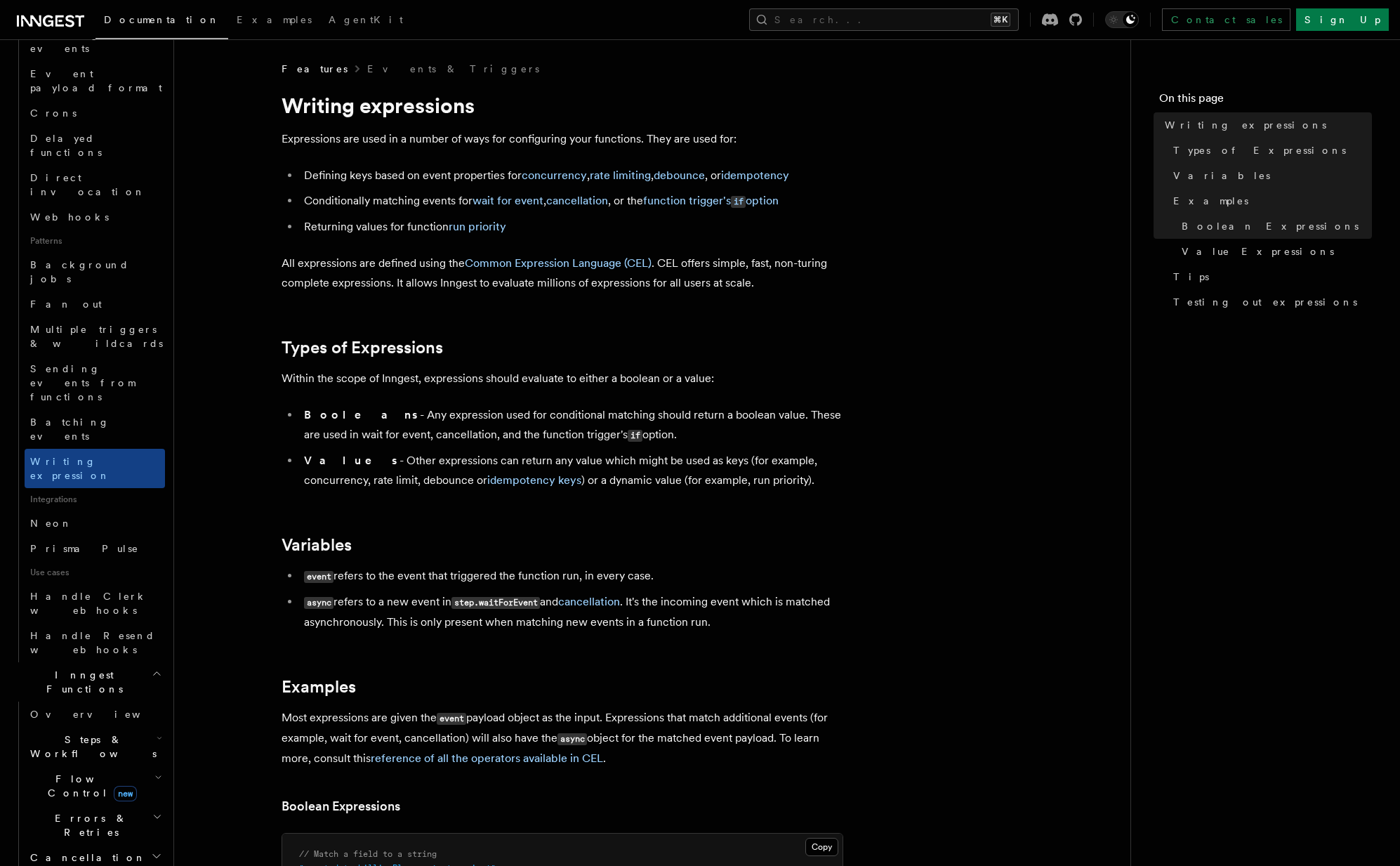
scroll to position [478, 0]
click at [68, 770] on span "Flow Control new" at bounding box center [89, 784] width 129 height 28
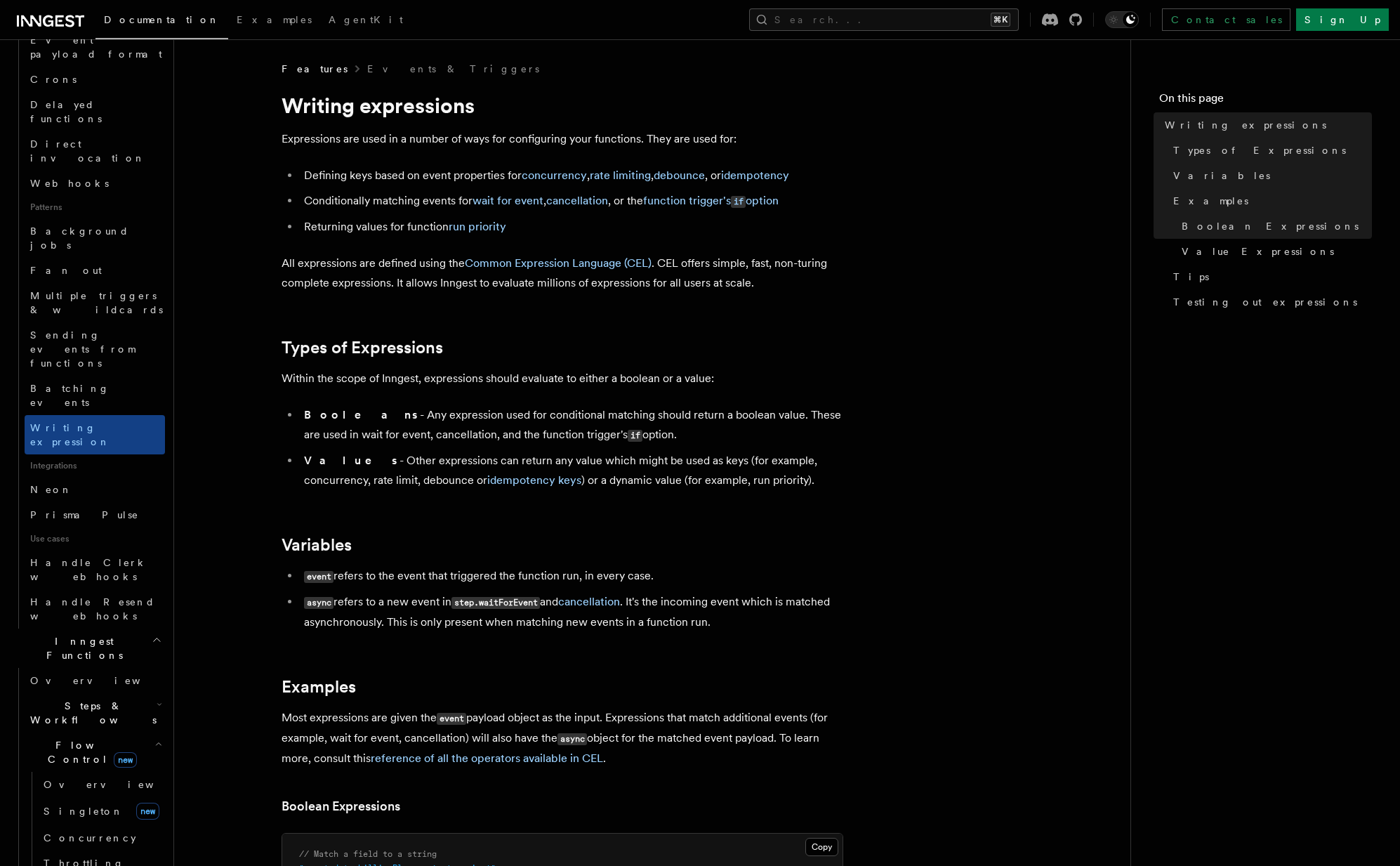
scroll to position [518, 0]
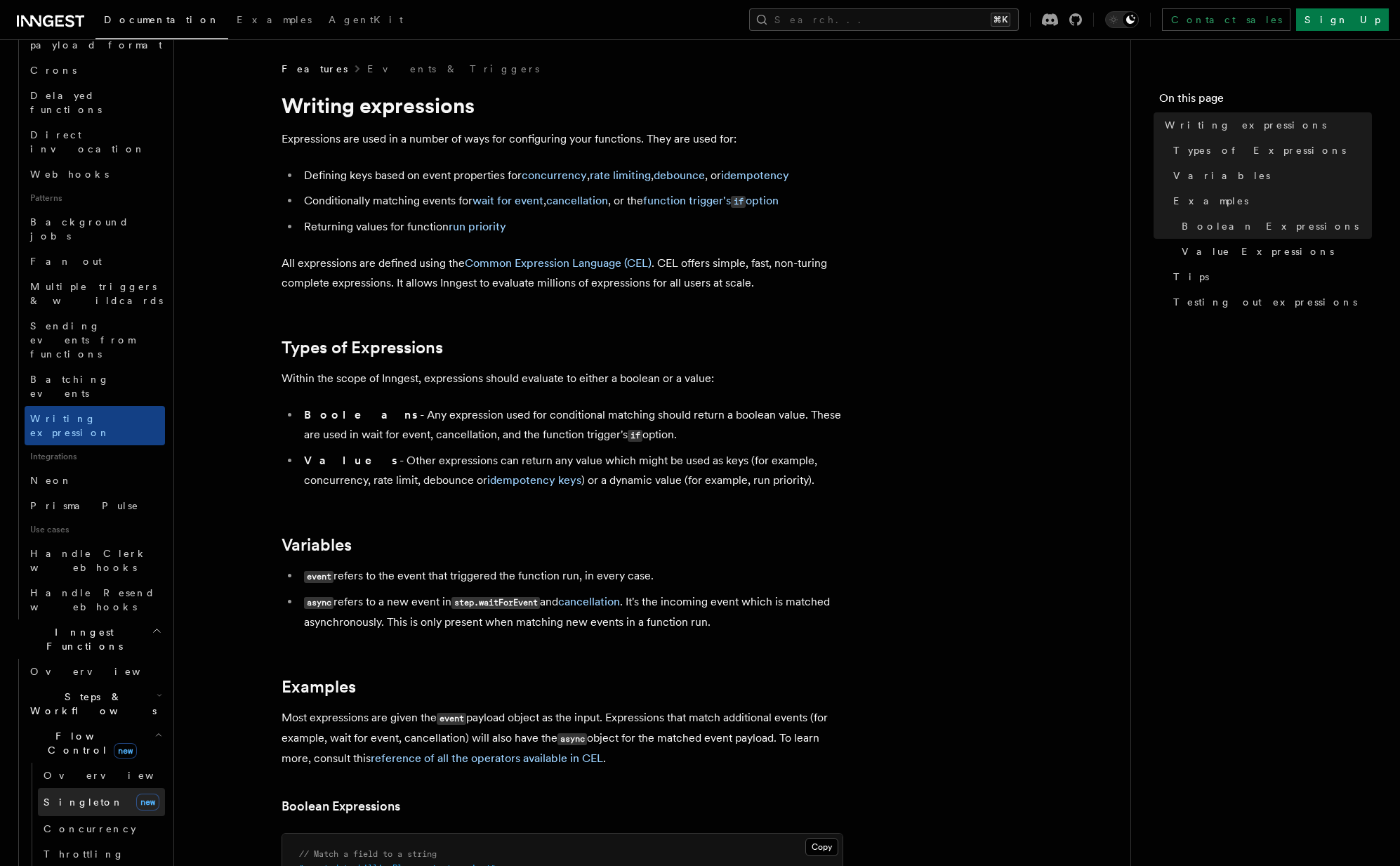
click at [68, 796] on span "Singleton" at bounding box center [82, 802] width 80 height 12
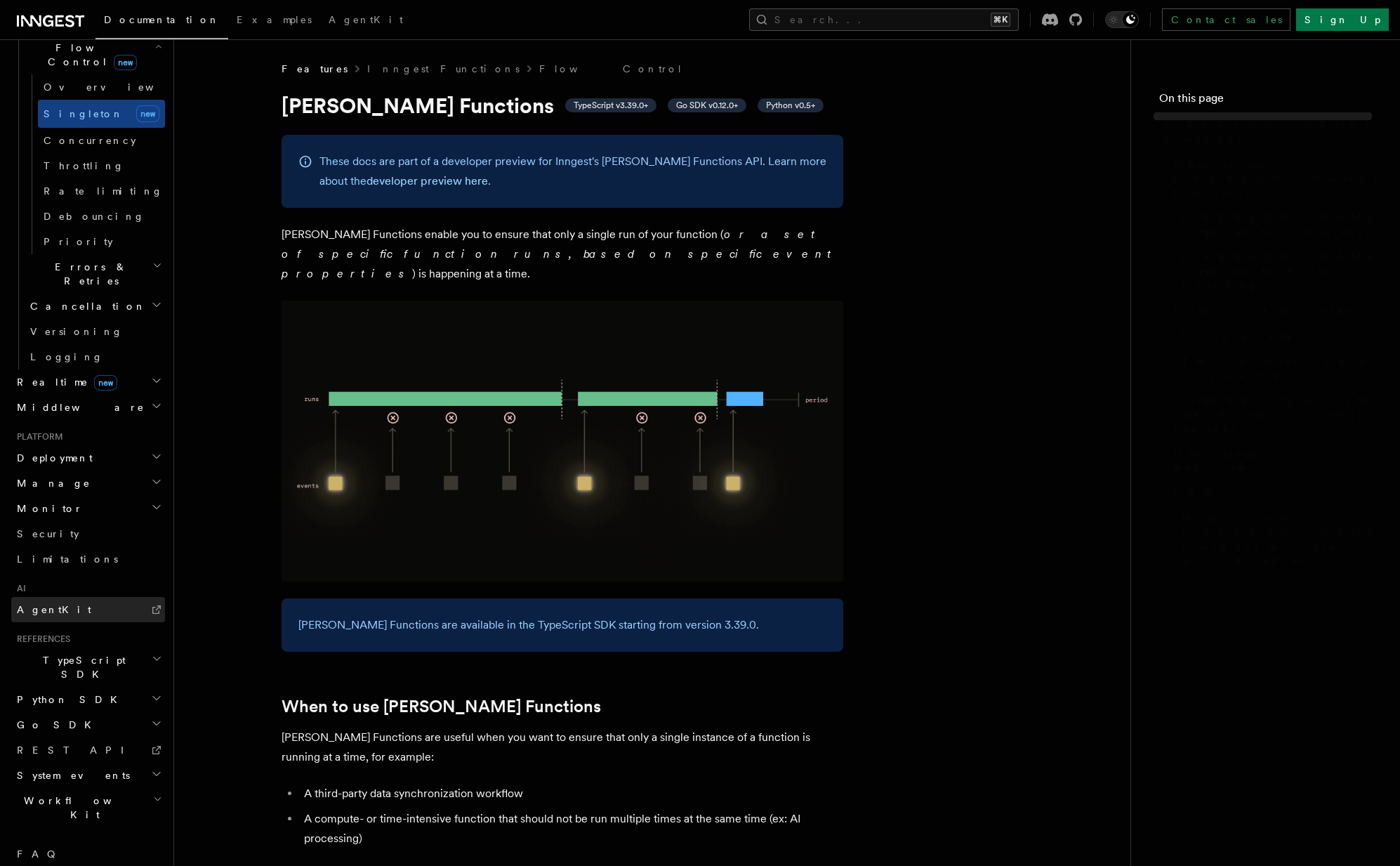
scroll to position [437, 0]
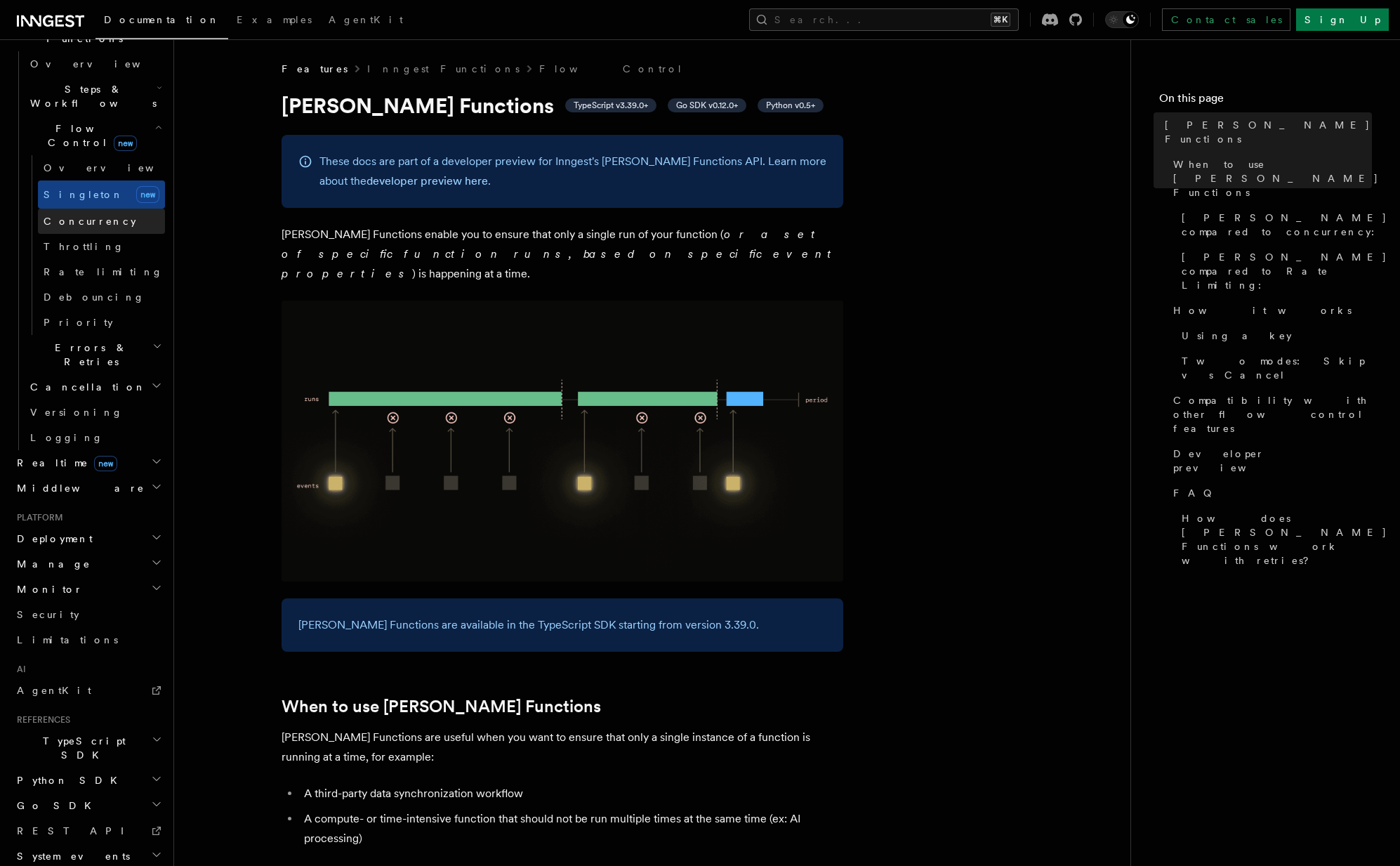
click at [86, 216] on span "Concurrency" at bounding box center [89, 222] width 93 height 12
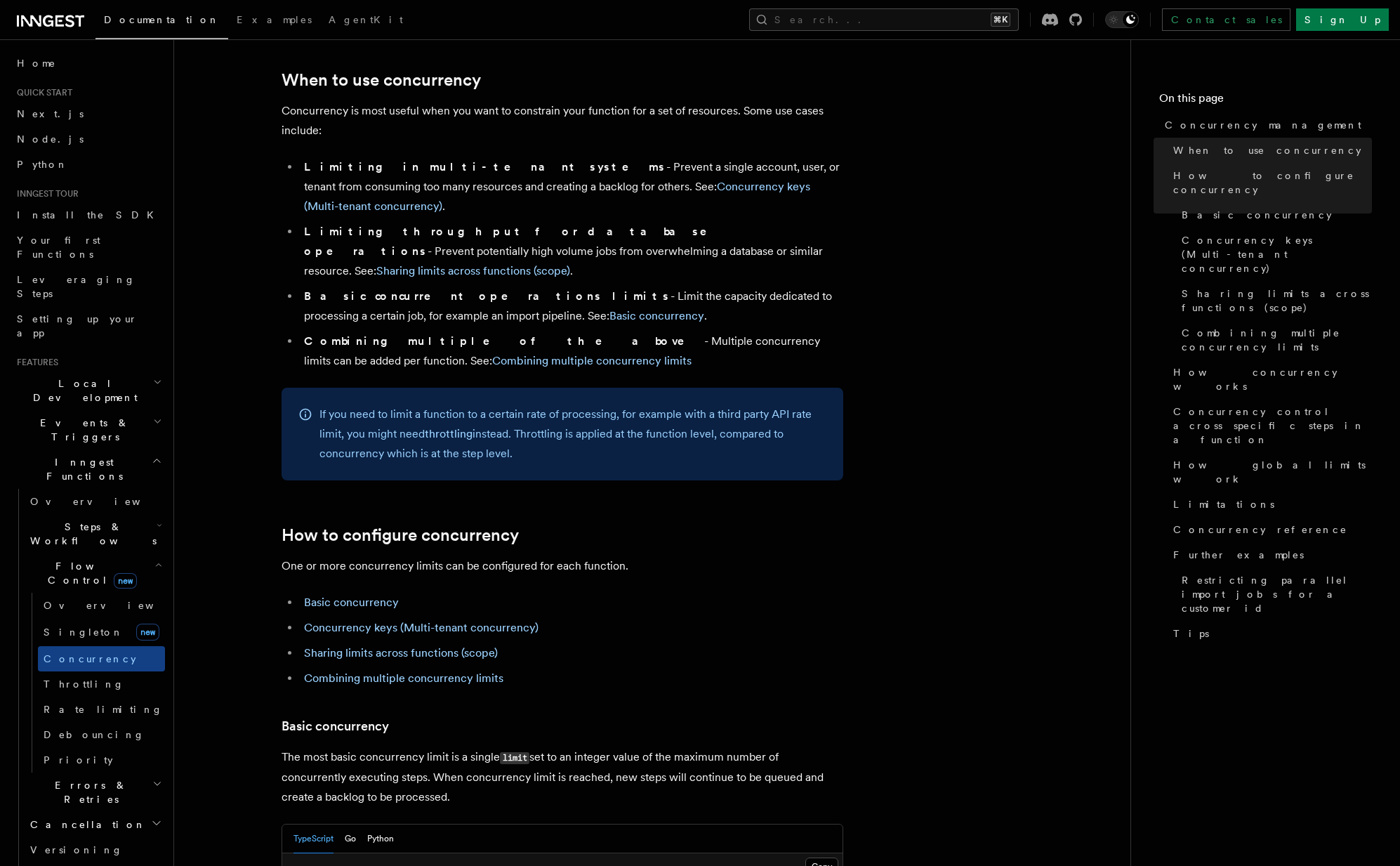
scroll to position [297, 0]
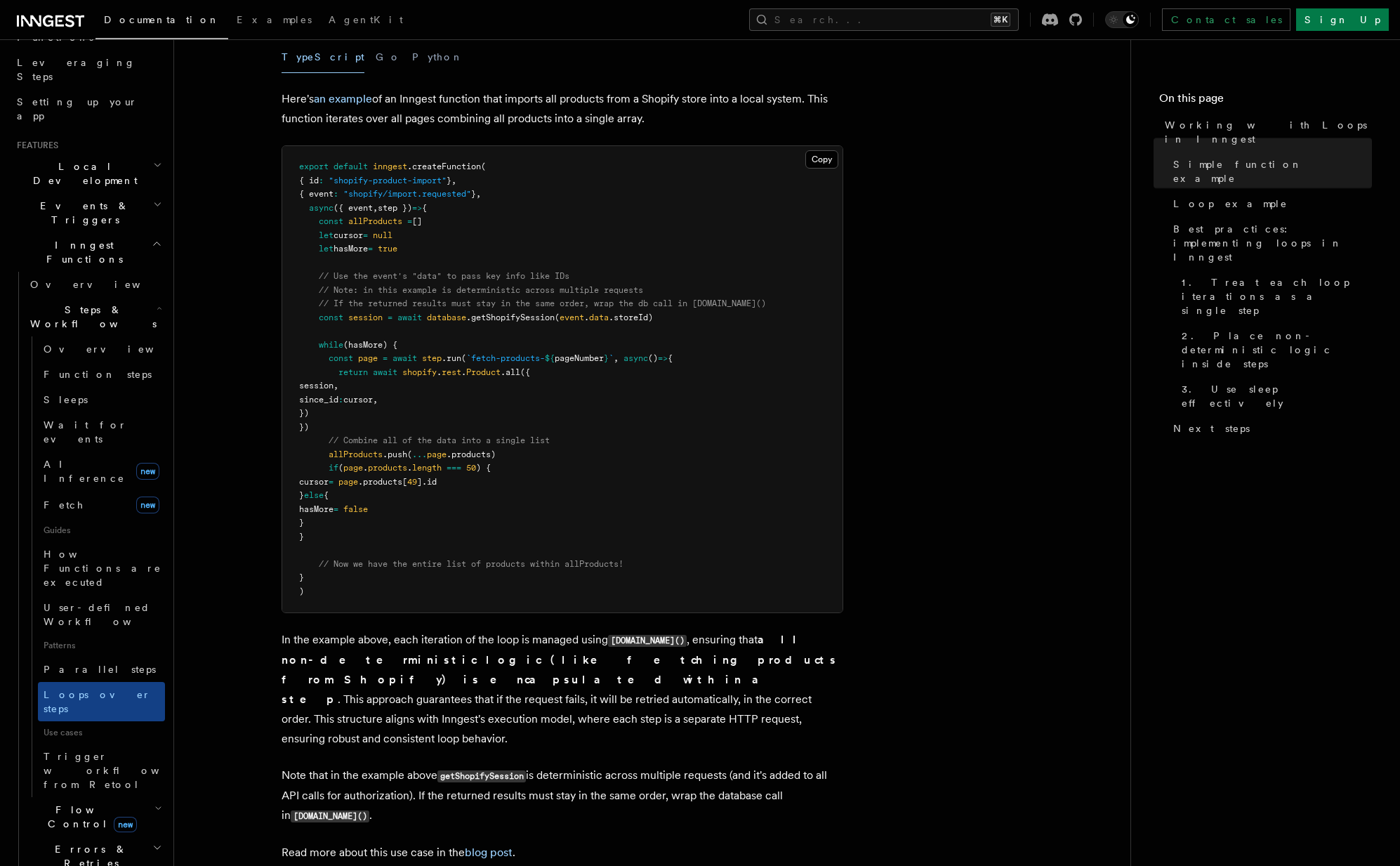
scroll to position [1352, 0]
drag, startPoint x: 320, startPoint y: 346, endPoint x: 460, endPoint y: 345, distance: 140.0
click at [460, 345] on pre "export default inngest .createFunction ( { id : "shopify-product-import" } , { …" at bounding box center [562, 379] width 560 height 466
drag, startPoint x: 334, startPoint y: 361, endPoint x: 432, endPoint y: 432, distance: 121.0
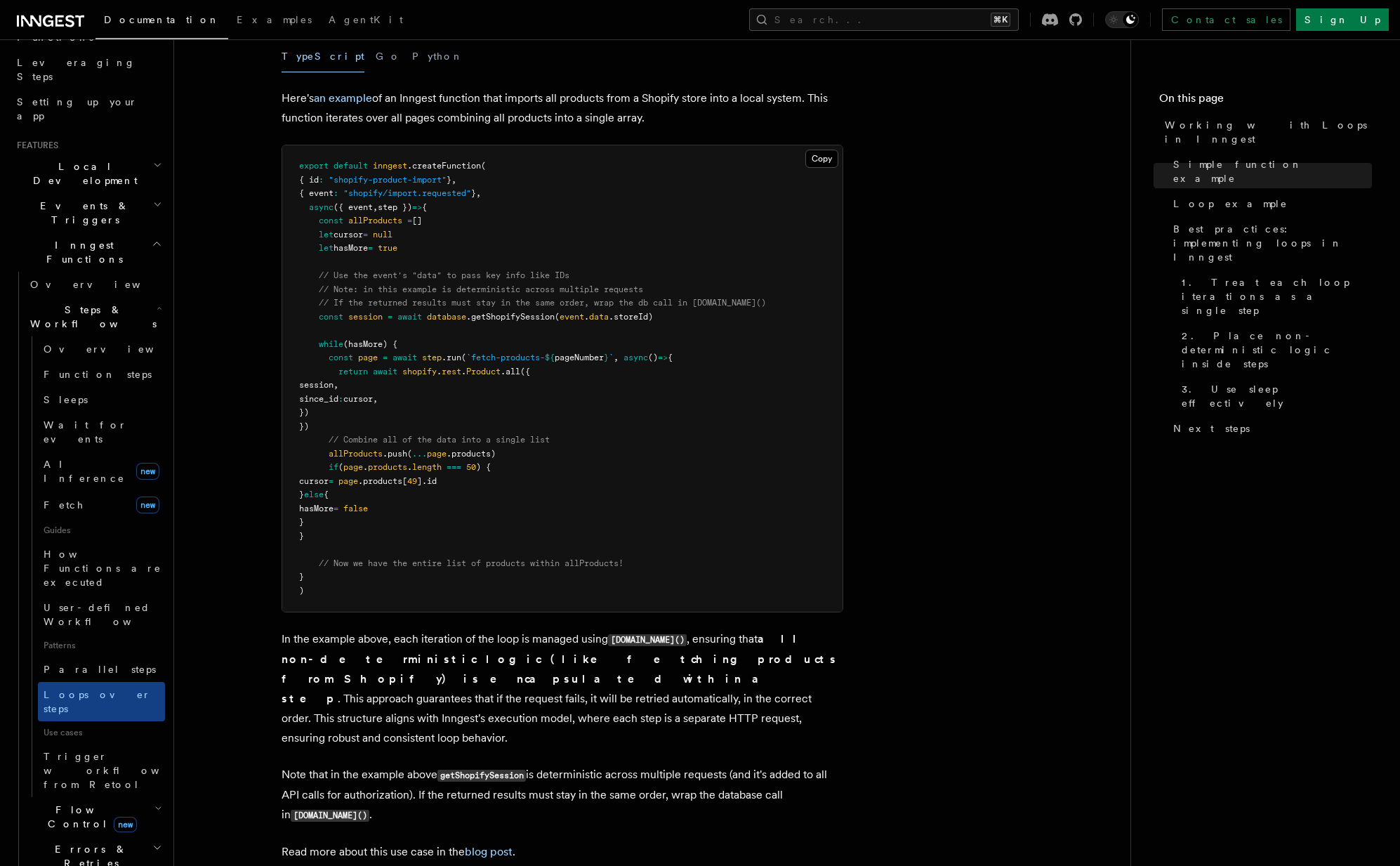
click at [432, 432] on pre "export default inngest .createFunction ( { id : "shopify-product-import" } , { …" at bounding box center [562, 379] width 560 height 466
drag, startPoint x: 461, startPoint y: 430, endPoint x: 462, endPoint y: 342, distance: 88.0
click at [462, 342] on pre "export default inngest .createFunction ( { id : "shopify-product-import" } , { …" at bounding box center [562, 379] width 560 height 466
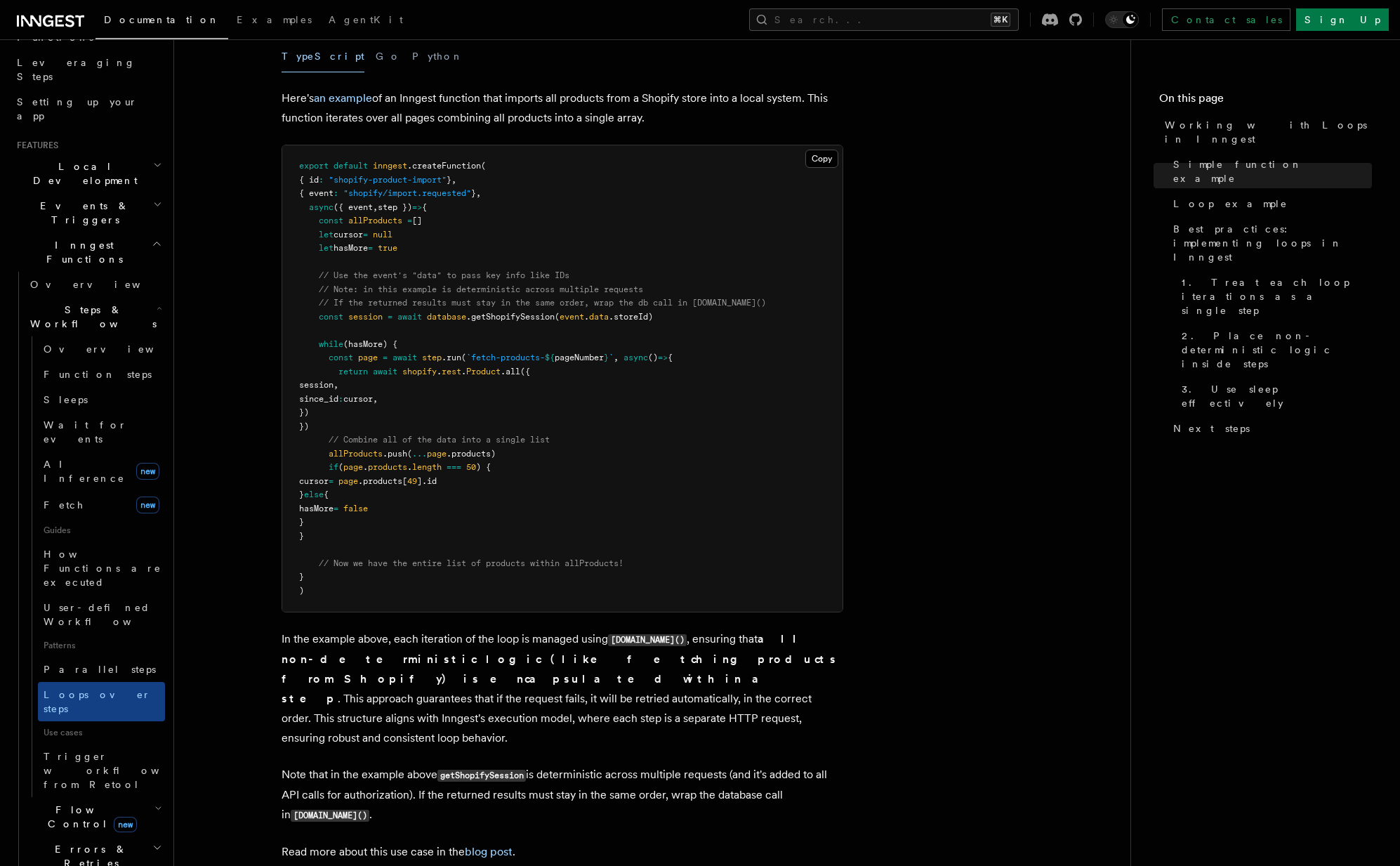
drag, startPoint x: 332, startPoint y: 452, endPoint x: 486, endPoint y: 531, distance: 173.1
click at [486, 531] on pre "export default inngest .createFunction ( { id : "shopify-product-import" } , { …" at bounding box center [562, 379] width 560 height 466
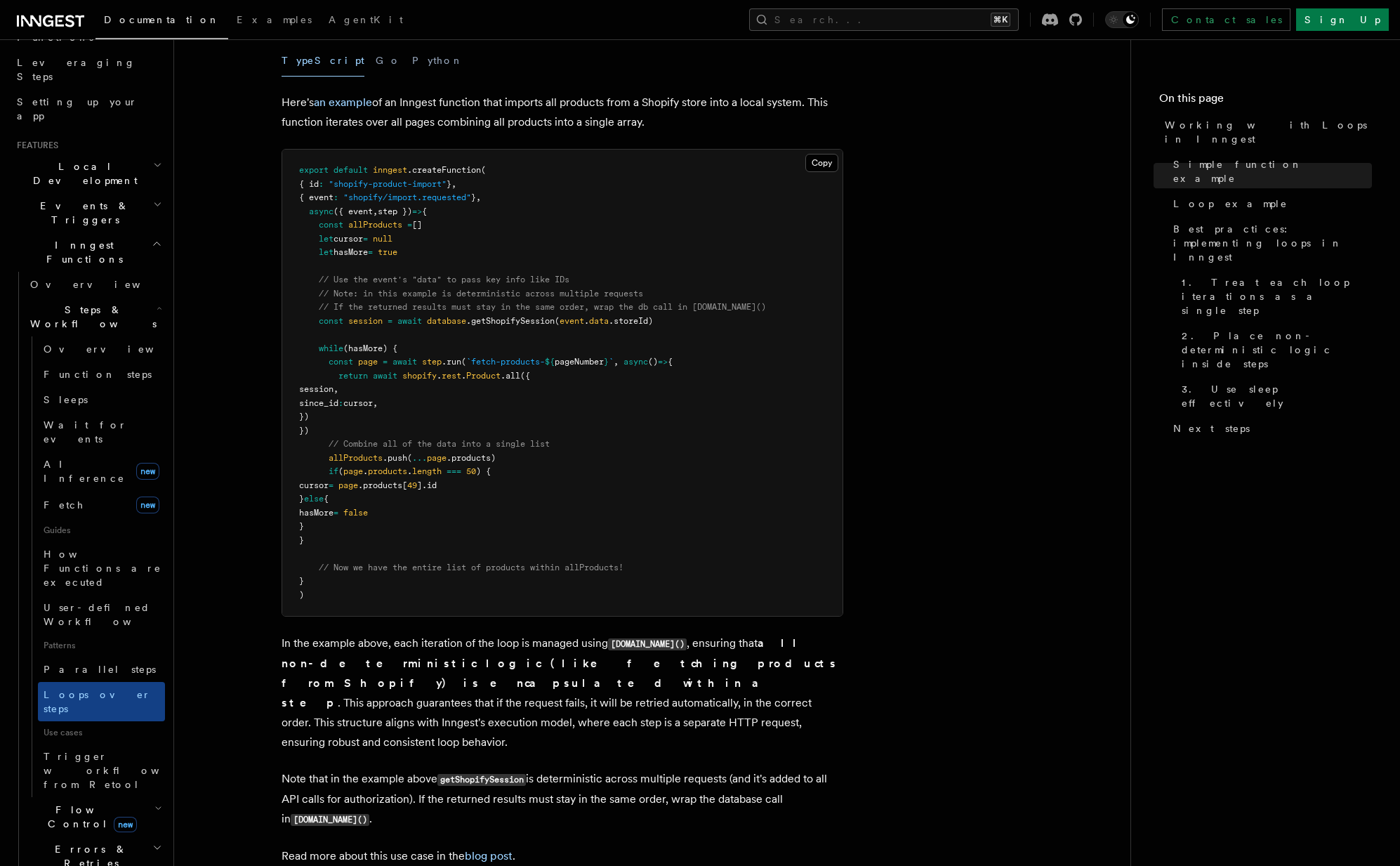
scroll to position [1347, 0]
